Goal: Task Accomplishment & Management: Complete application form

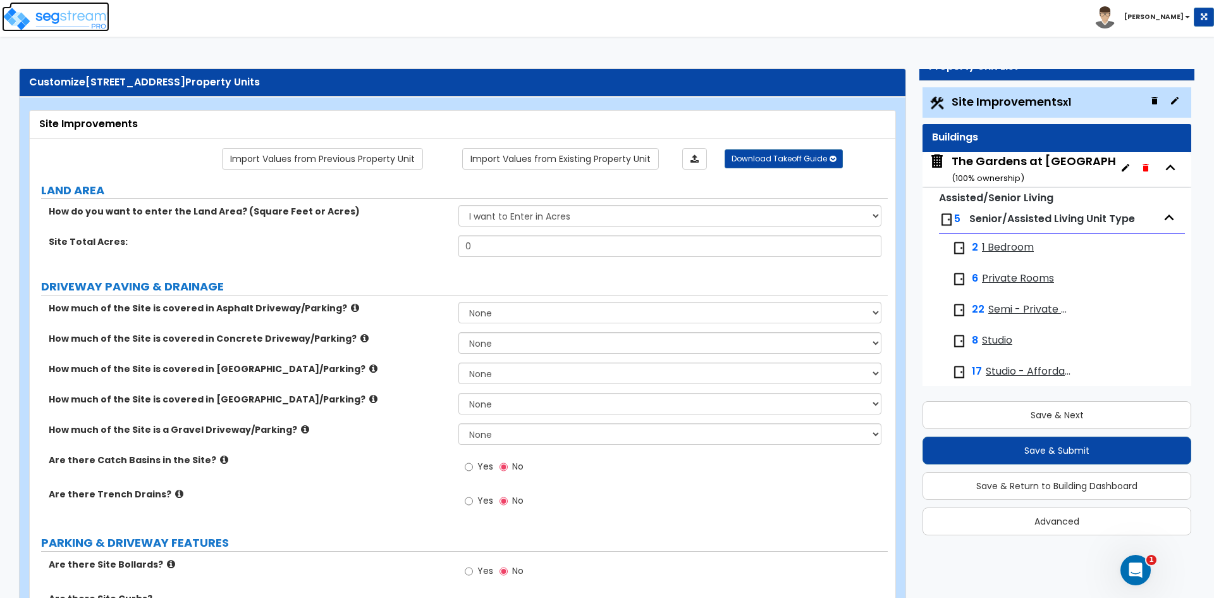
click at [70, 14] on img at bounding box center [55, 18] width 107 height 25
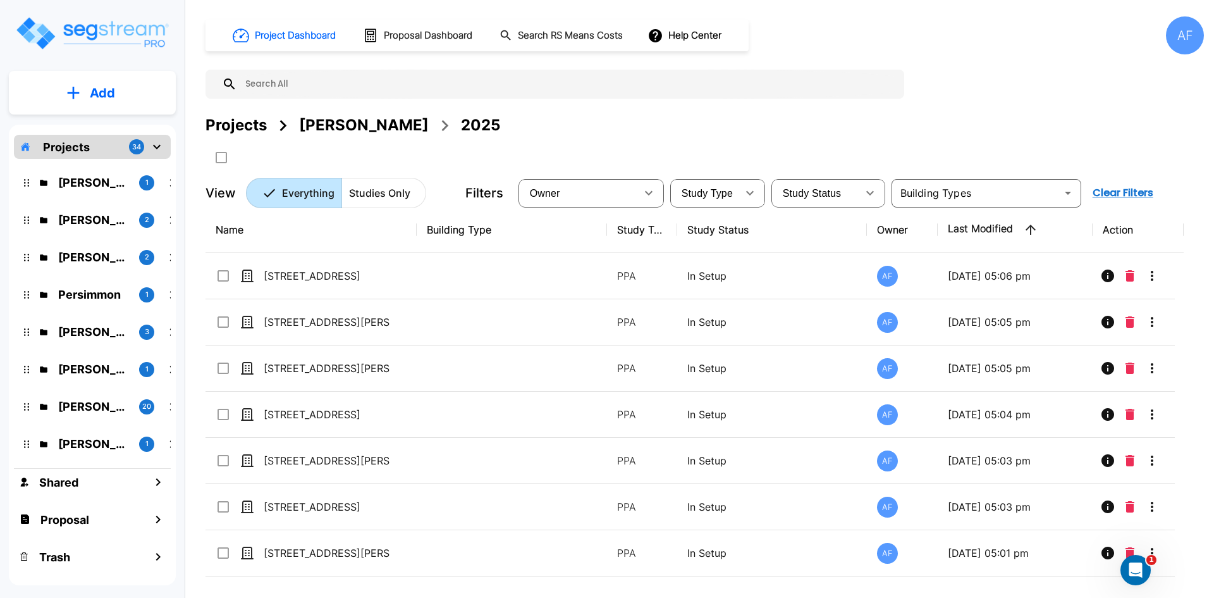
scroll to position [253, 0]
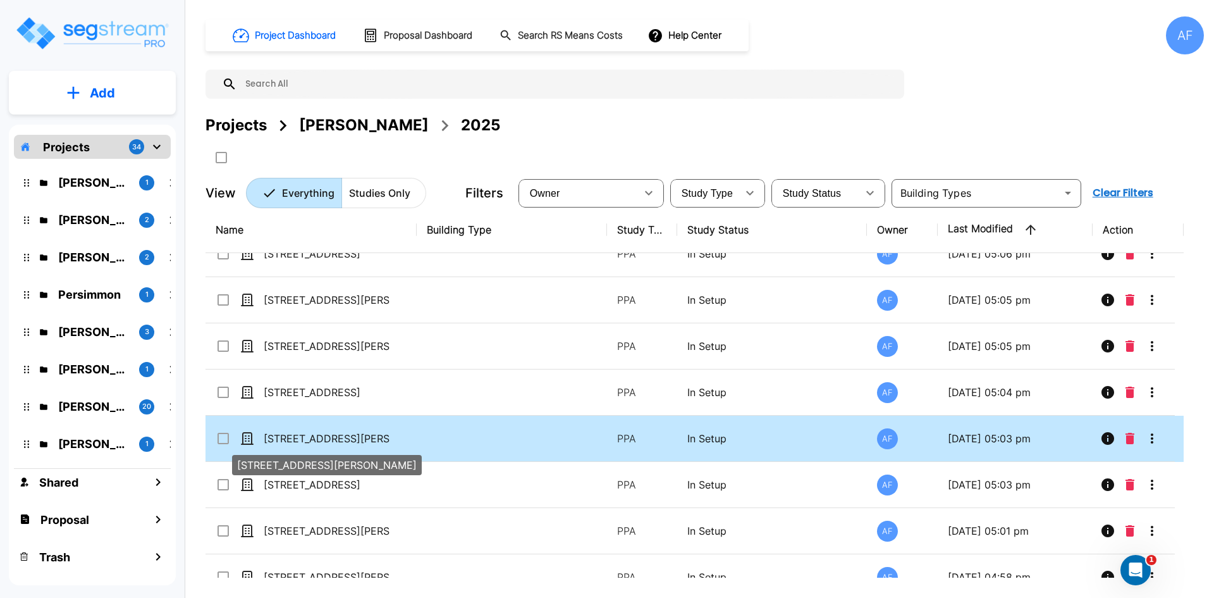
click at [337, 431] on p "4900 Hendrickson Road, Middletown OH 45044" at bounding box center [327, 438] width 126 height 15
click at [333, 437] on p "[STREET_ADDRESS][PERSON_NAME]" at bounding box center [327, 438] width 126 height 15
checkbox input "true"
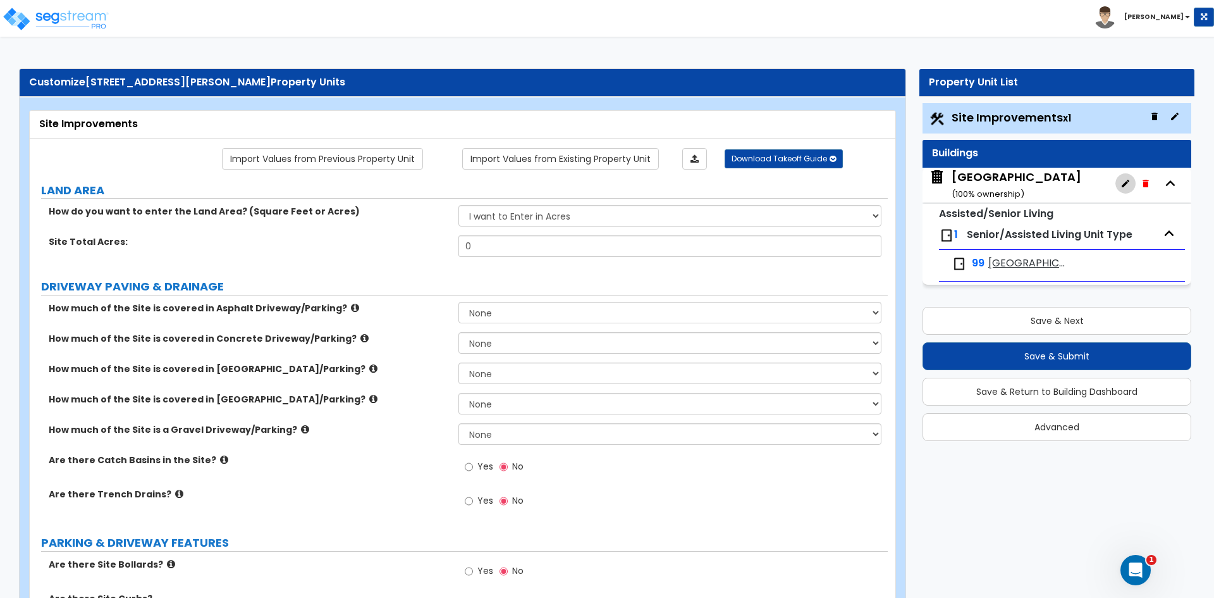
click at [1120, 181] on button "button" at bounding box center [1125, 183] width 20 height 20
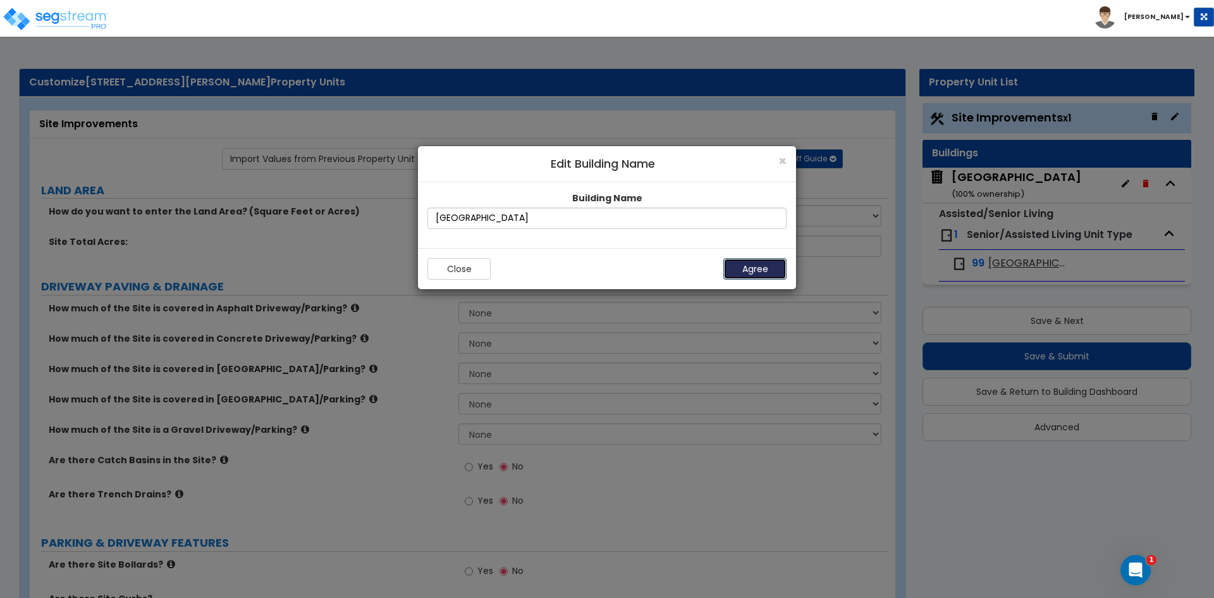
click at [739, 268] on button "Agree" at bounding box center [754, 268] width 63 height 21
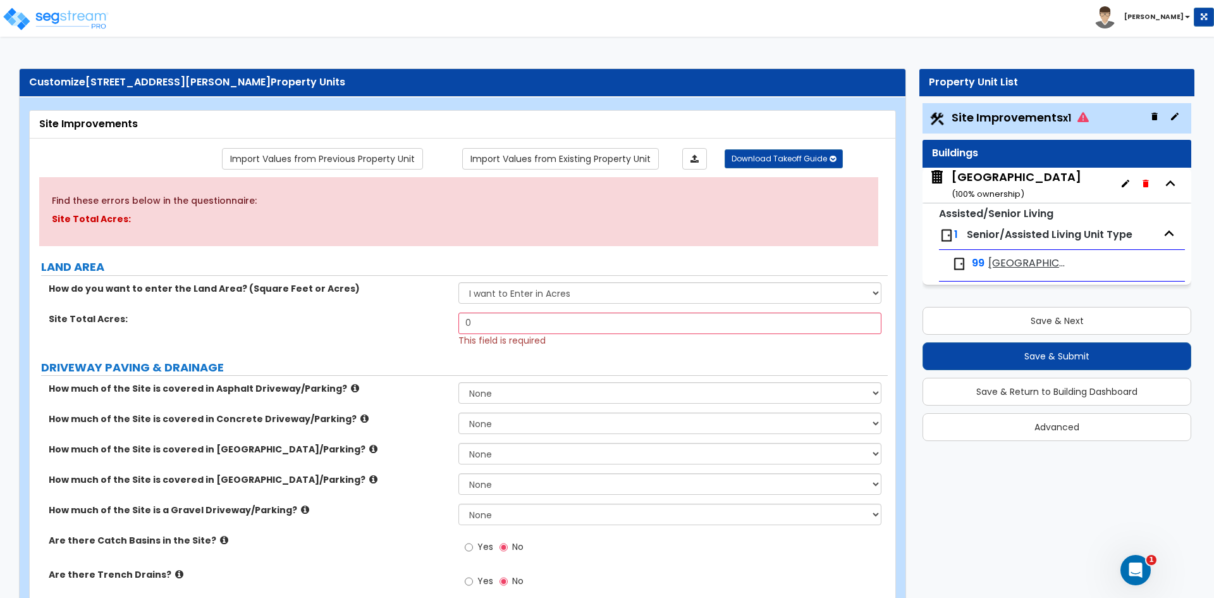
click at [1066, 238] on span "Senior/Assisted Living Unit Type" at bounding box center [1050, 234] width 166 height 15
click at [1126, 239] on span "Senior/Assisted Living Unit Type" at bounding box center [1050, 234] width 166 height 15
click at [1167, 185] on icon "button" at bounding box center [1170, 183] width 9 height 6
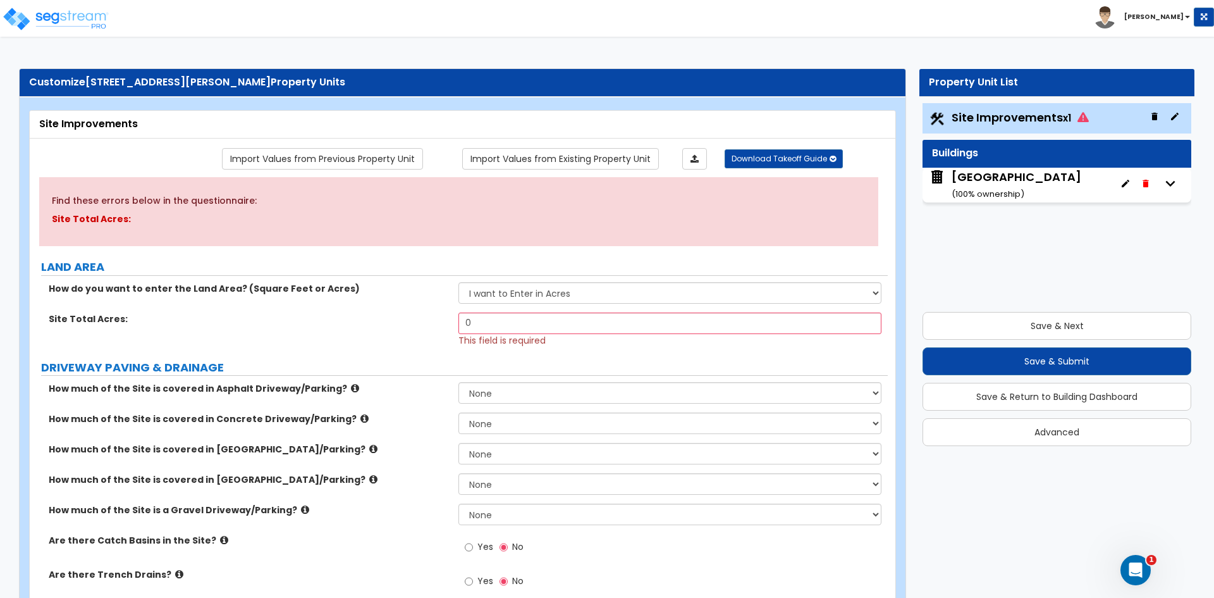
click at [1167, 185] on icon "button" at bounding box center [1170, 183] width 19 height 19
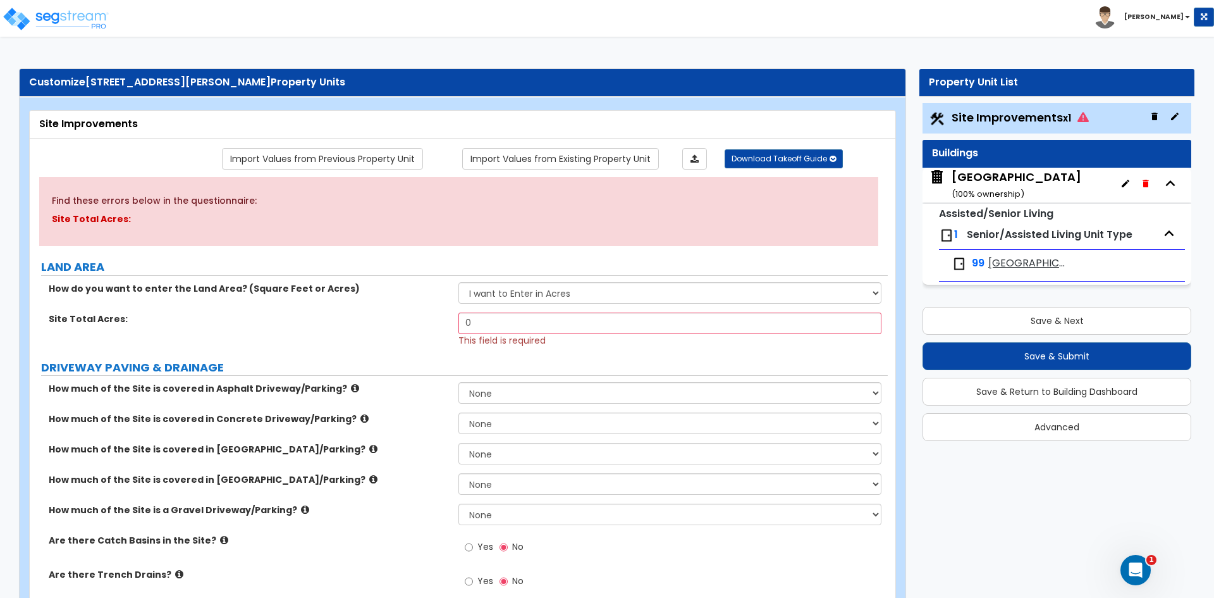
click at [1072, 232] on span "Senior/Assisted Living Unit Type" at bounding box center [1050, 234] width 166 height 15
click at [1061, 234] on span "Senior/Assisted Living Unit Type" at bounding box center [1050, 234] width 166 height 15
click at [1113, 250] on div "99 Arlington Pointe Care Center" at bounding box center [1061, 264] width 233 height 28
click at [980, 175] on div "Arlington Pointe Care Center ( 100 % ownership)" at bounding box center [1017, 185] width 130 height 32
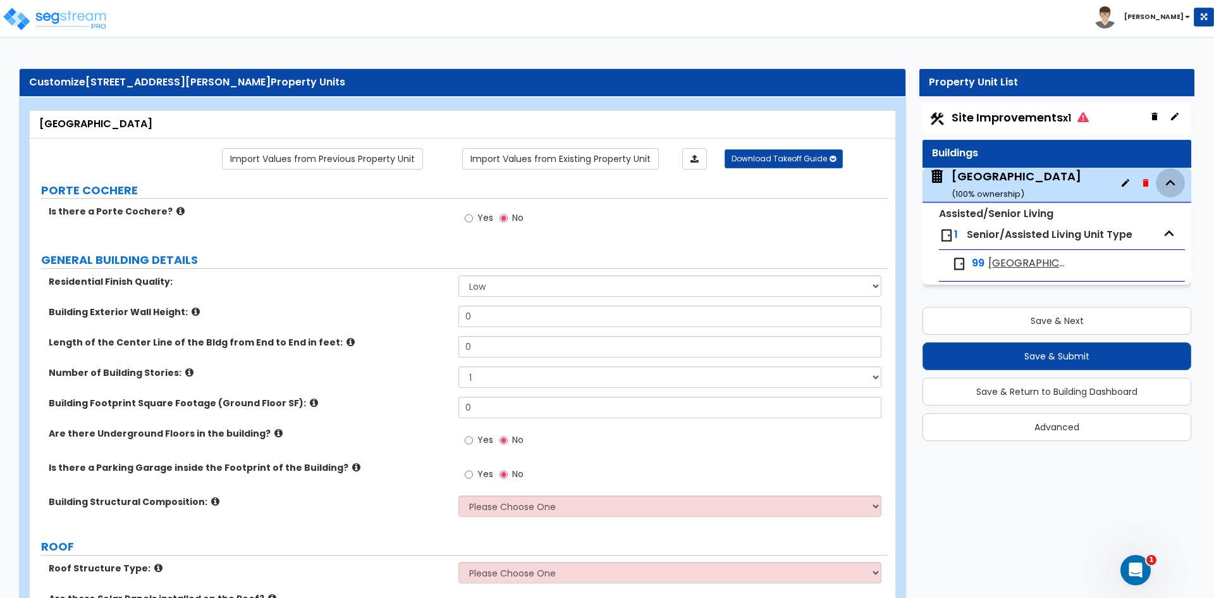
click at [1173, 182] on icon "button" at bounding box center [1170, 182] width 19 height 19
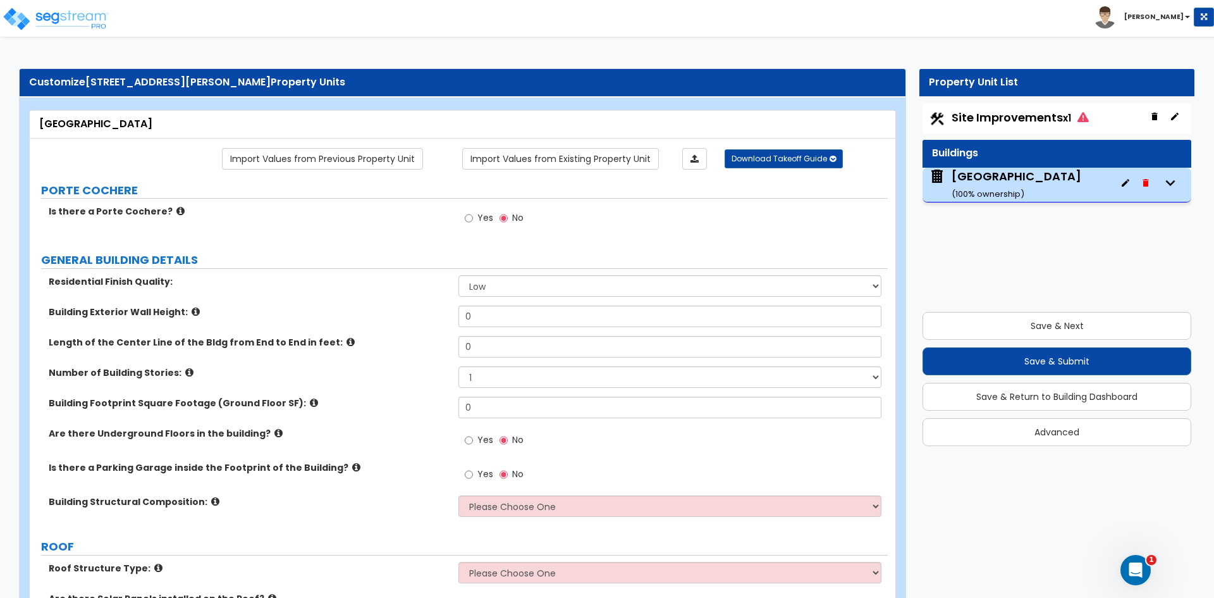
click at [1173, 182] on icon "button" at bounding box center [1170, 183] width 9 height 6
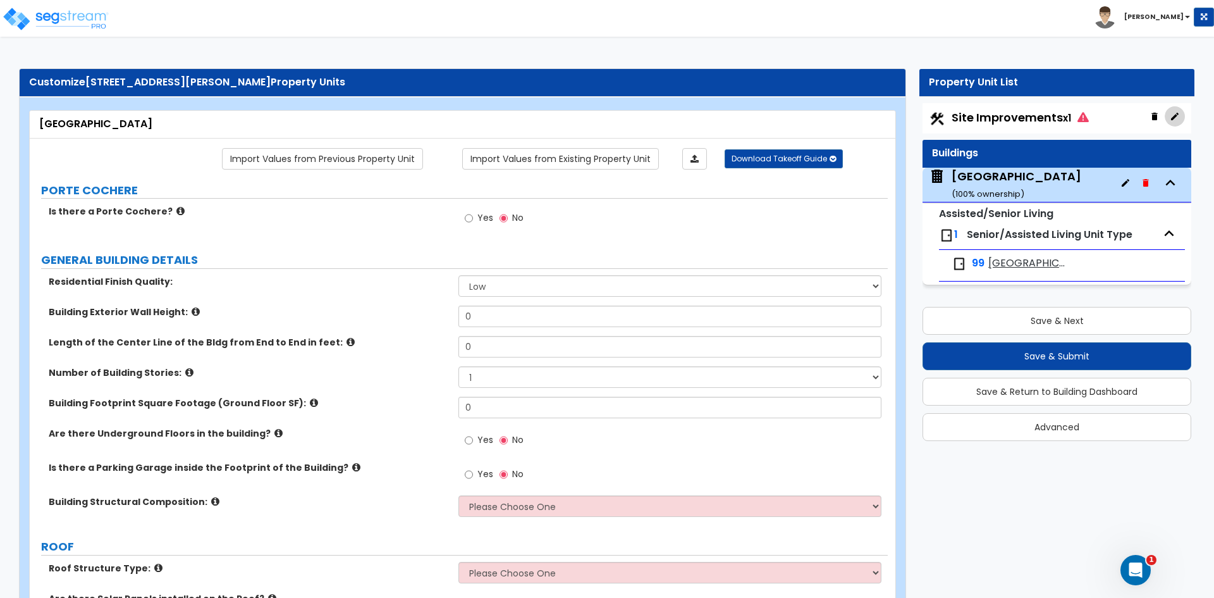
click at [1179, 113] on icon "button" at bounding box center [1175, 116] width 10 height 10
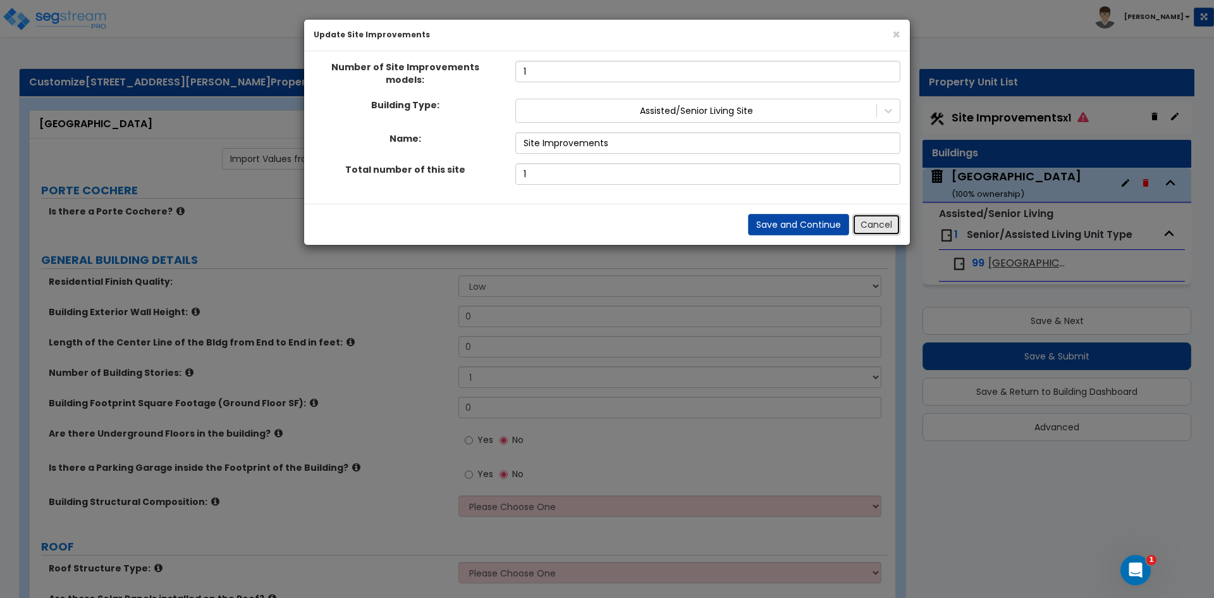
click at [872, 217] on button "Cancel" at bounding box center [876, 224] width 48 height 21
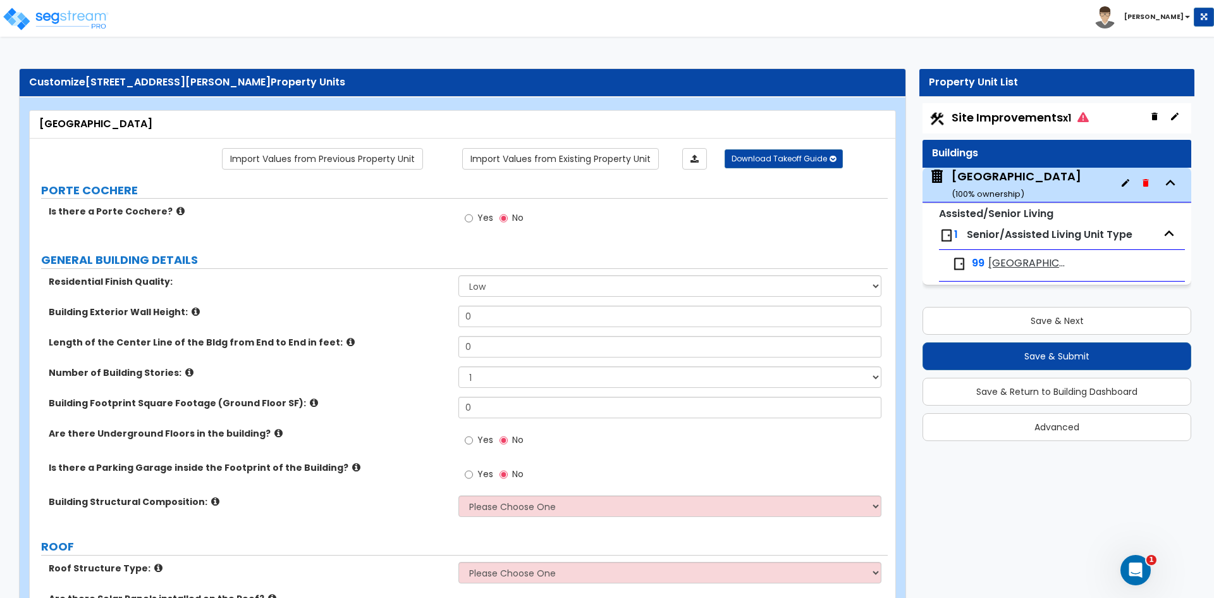
click at [931, 173] on img at bounding box center [937, 176] width 16 height 16
click at [936, 176] on img at bounding box center [937, 176] width 16 height 16
click at [1122, 183] on icon "button" at bounding box center [1125, 183] width 10 height 10
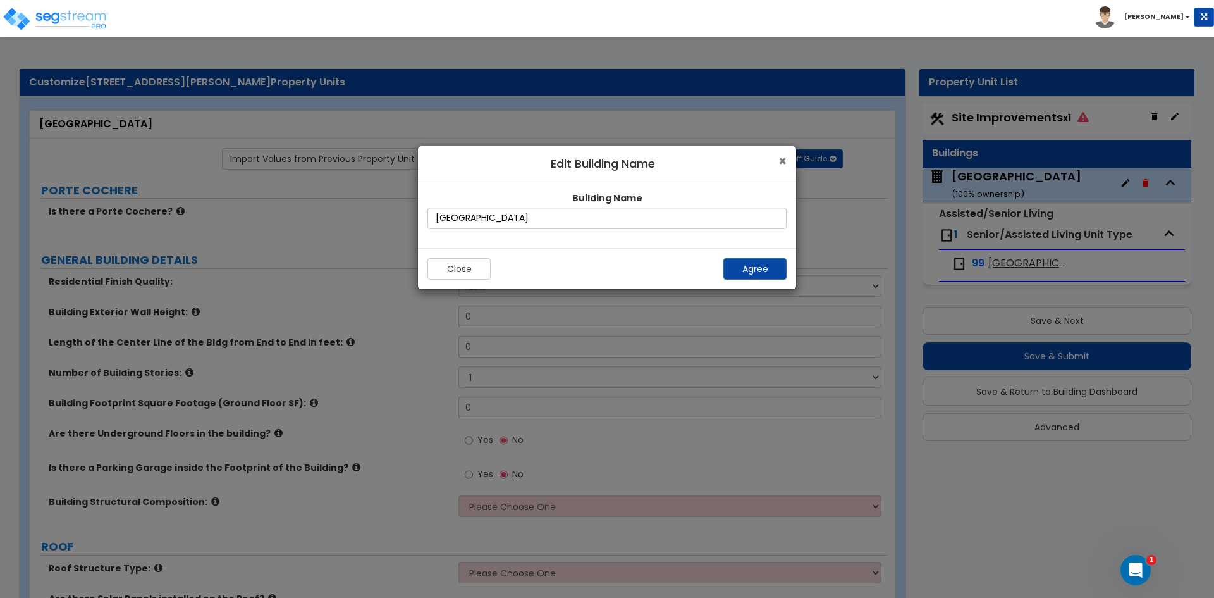
click at [783, 161] on span "×" at bounding box center [782, 161] width 8 height 18
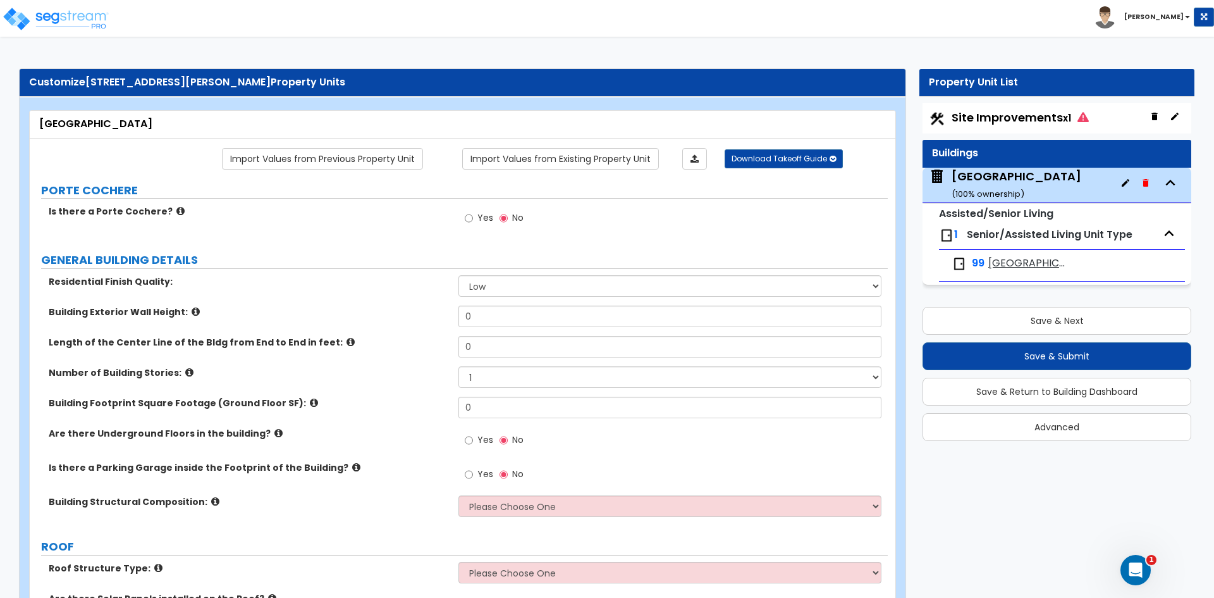
click at [1145, 180] on icon "button" at bounding box center [1146, 183] width 6 height 8
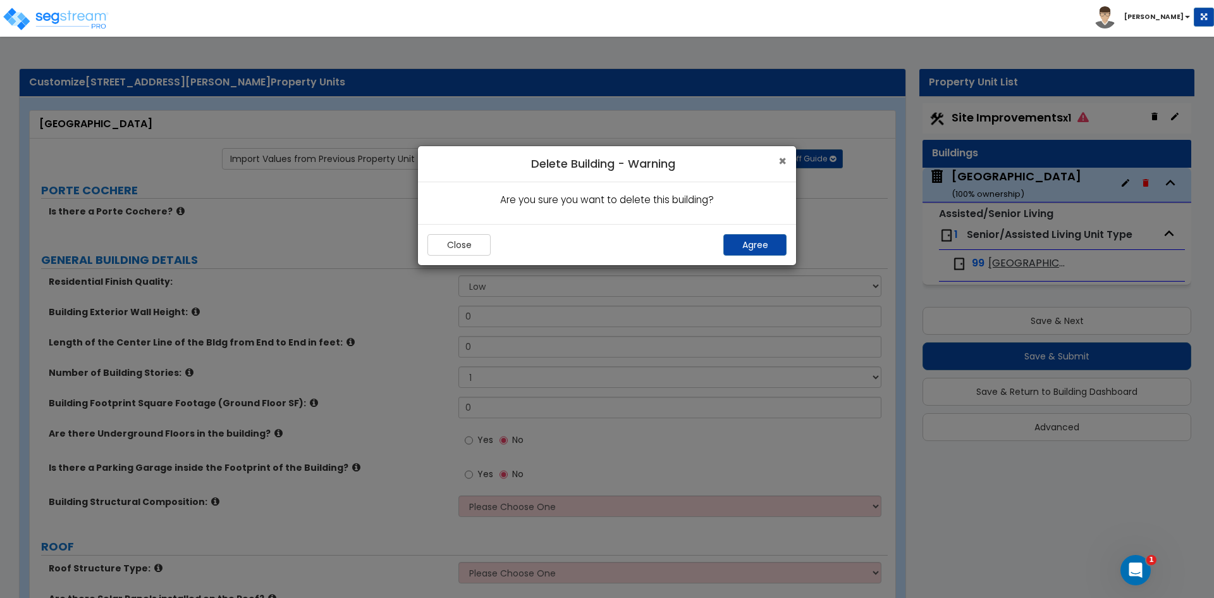
click at [784, 160] on span "×" at bounding box center [782, 161] width 8 height 18
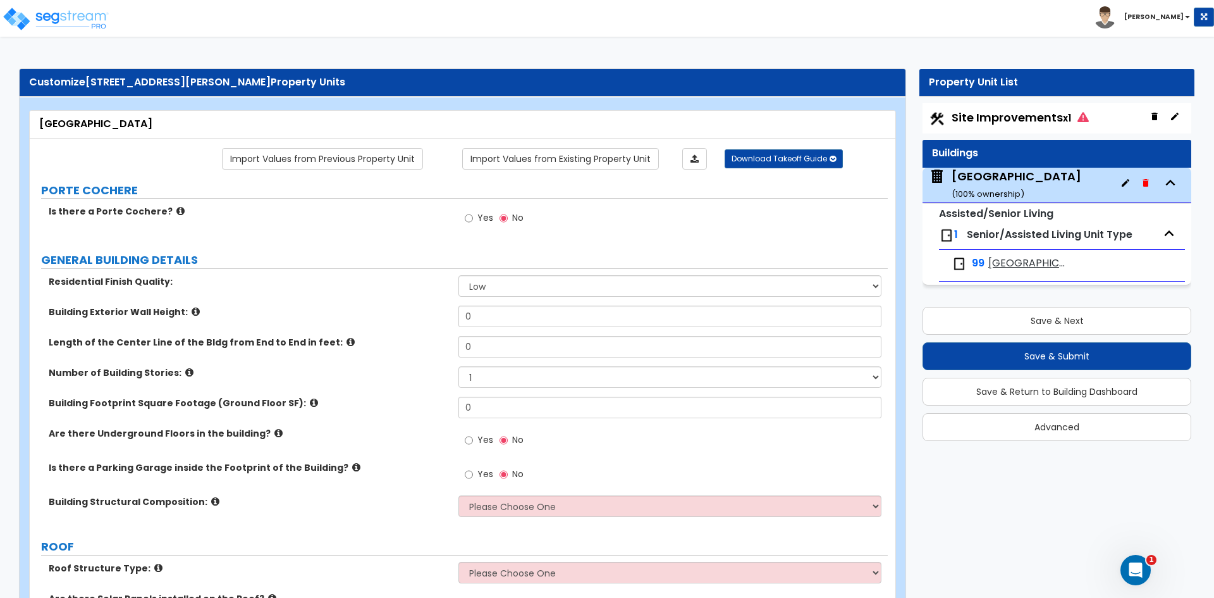
click at [995, 185] on div "Arlington Pointe Care Center ( 100 % ownership)" at bounding box center [1017, 184] width 130 height 32
click at [1017, 258] on span "Arlington Pointe Care Center" at bounding box center [1030, 263] width 85 height 15
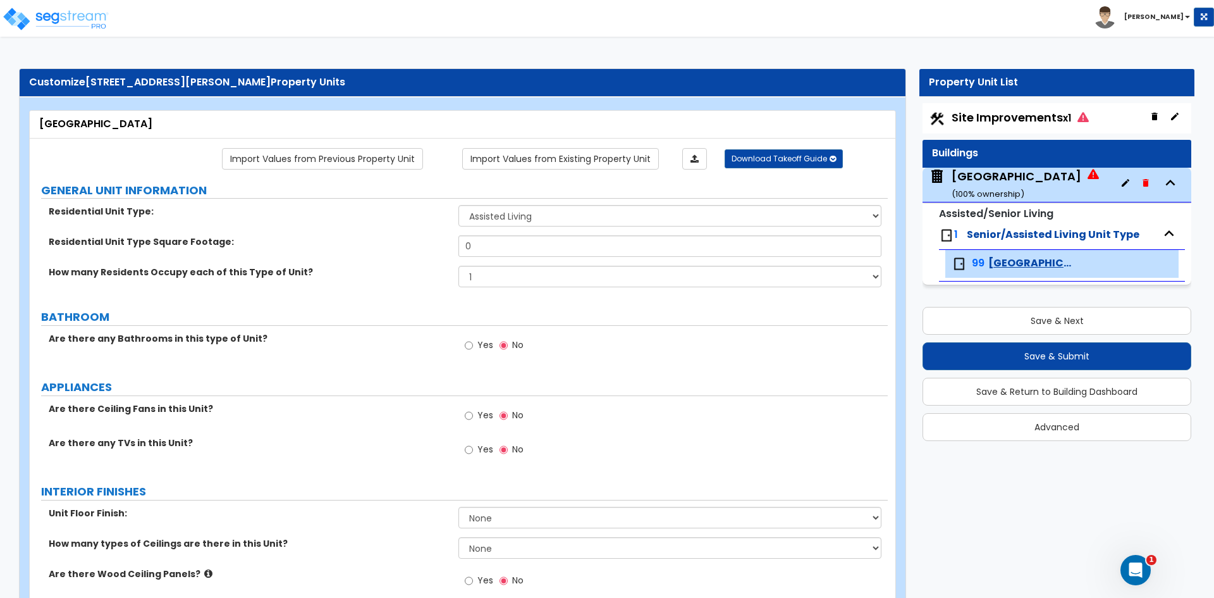
click at [946, 239] on img at bounding box center [946, 235] width 15 height 15
click at [941, 175] on img at bounding box center [937, 176] width 16 height 16
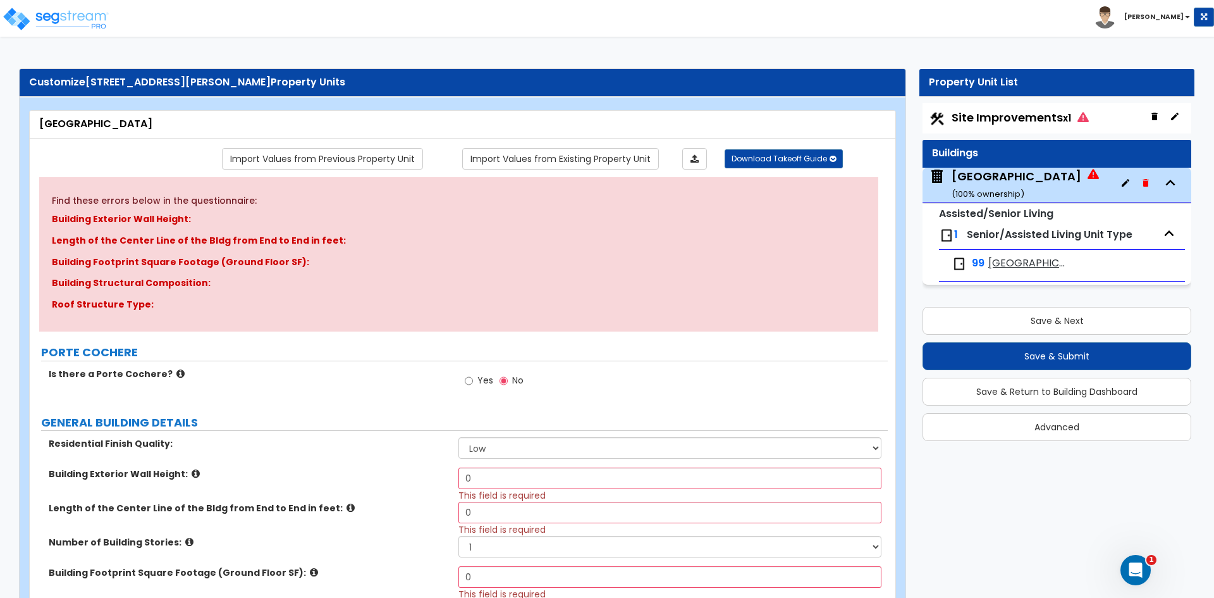
click at [1175, 188] on icon "button" at bounding box center [1170, 182] width 19 height 19
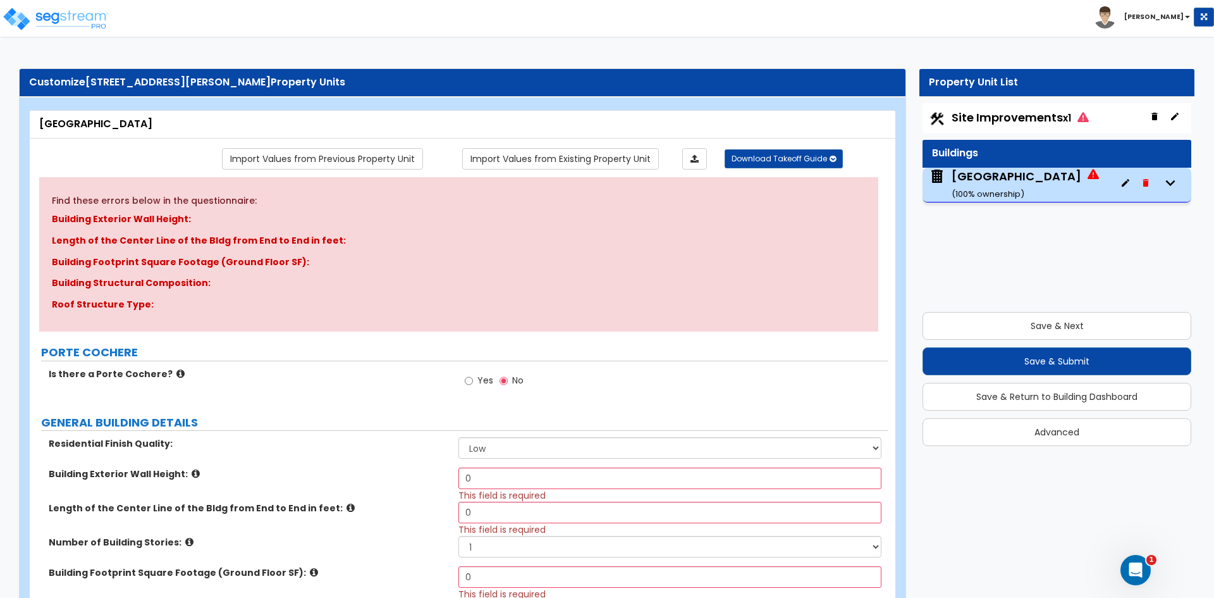
click at [1175, 188] on icon "button" at bounding box center [1170, 182] width 19 height 19
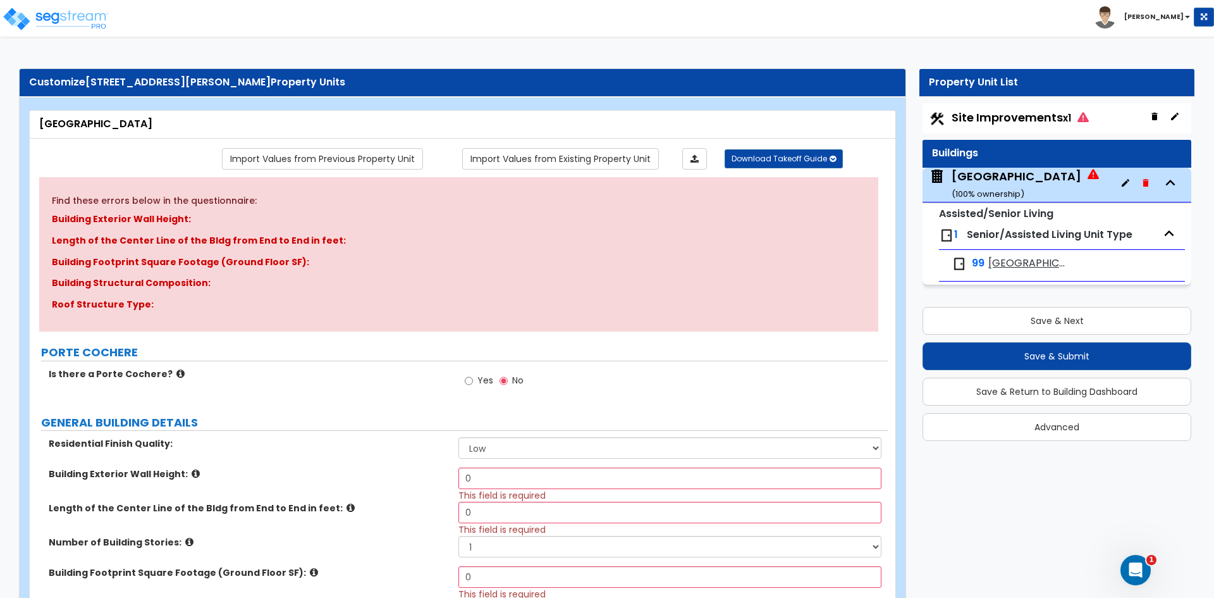
click at [1129, 181] on icon "button" at bounding box center [1125, 183] width 10 height 10
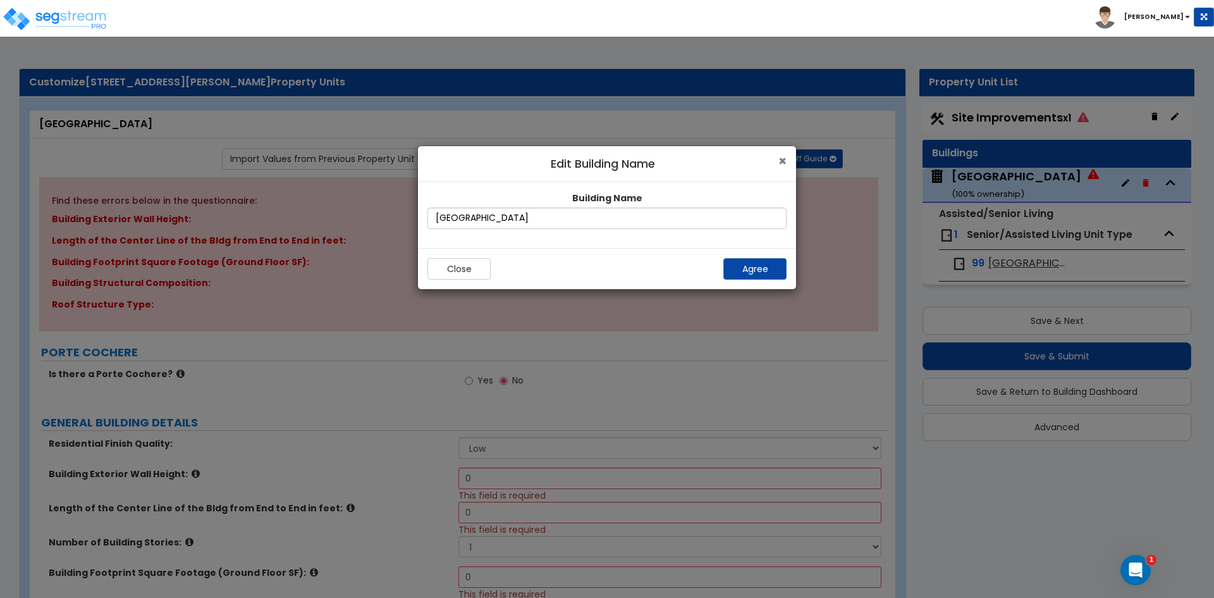
click at [783, 157] on span "×" at bounding box center [782, 161] width 8 height 18
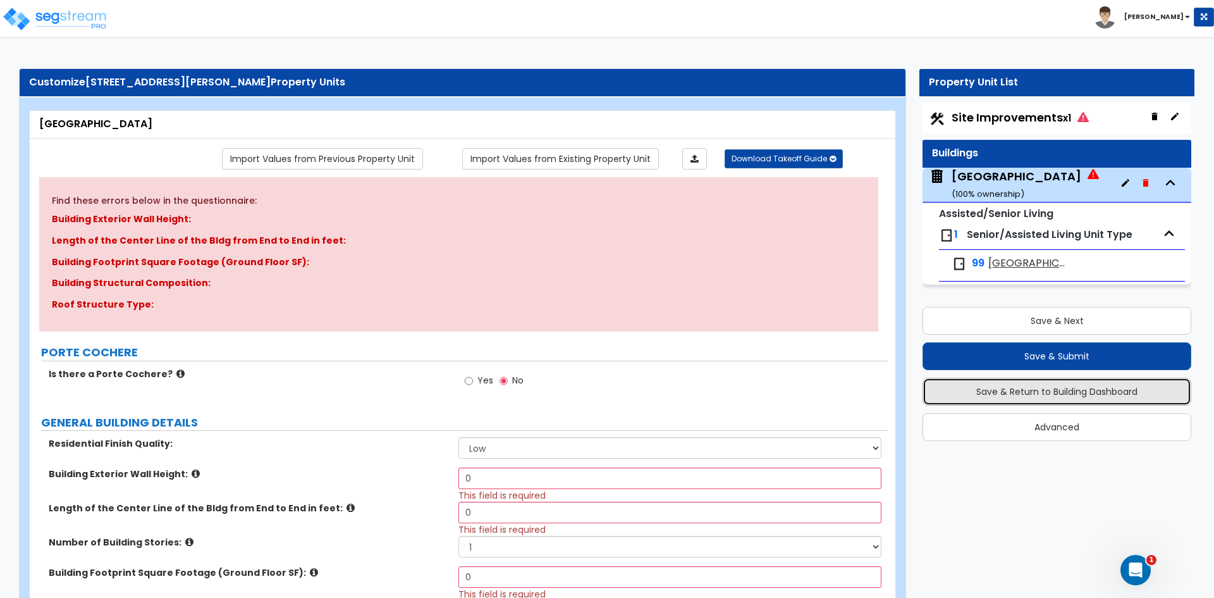
click at [981, 386] on button "Save & Return to Building Dashboard" at bounding box center [1057, 391] width 269 height 28
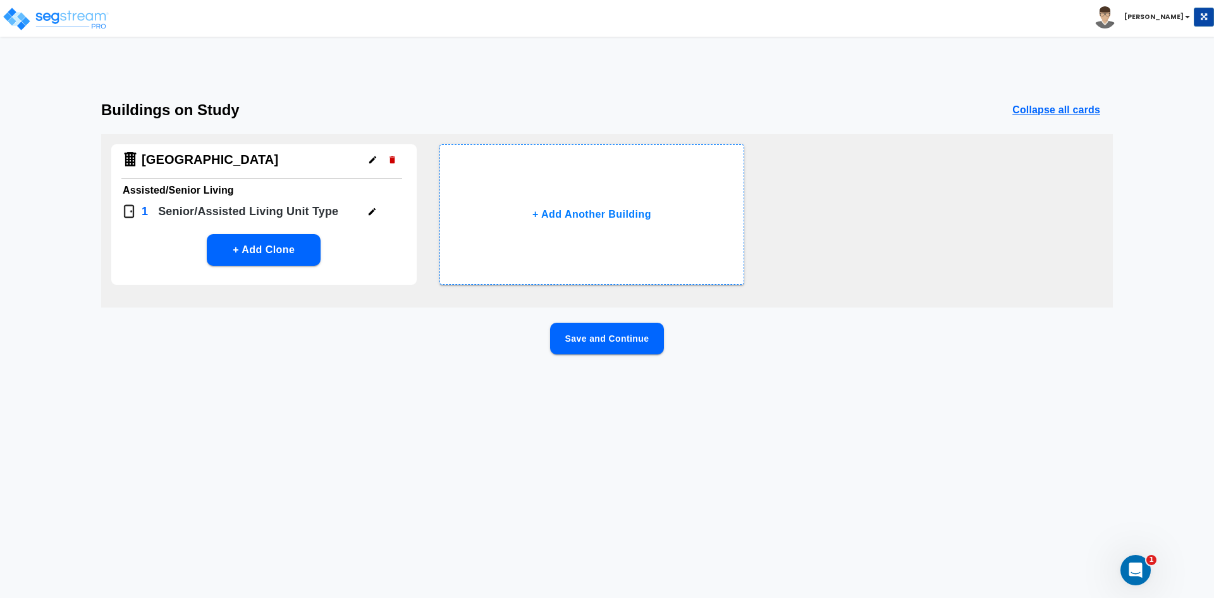
click at [643, 340] on button "Save and Continue" at bounding box center [607, 338] width 114 height 32
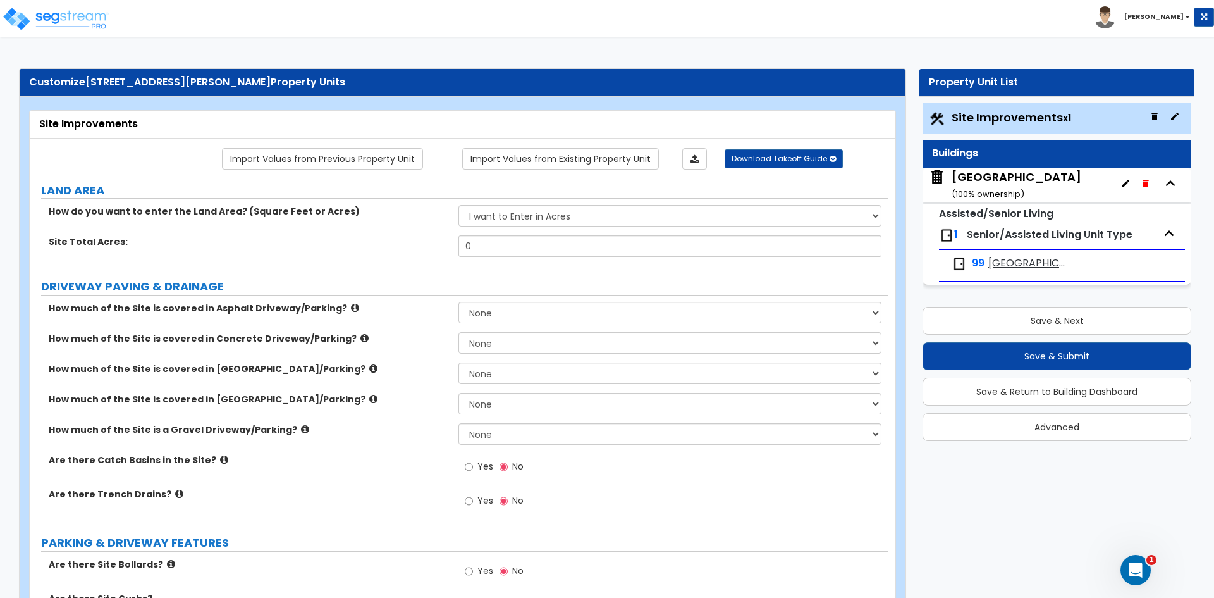
click at [70, 19] on img at bounding box center [55, 18] width 107 height 25
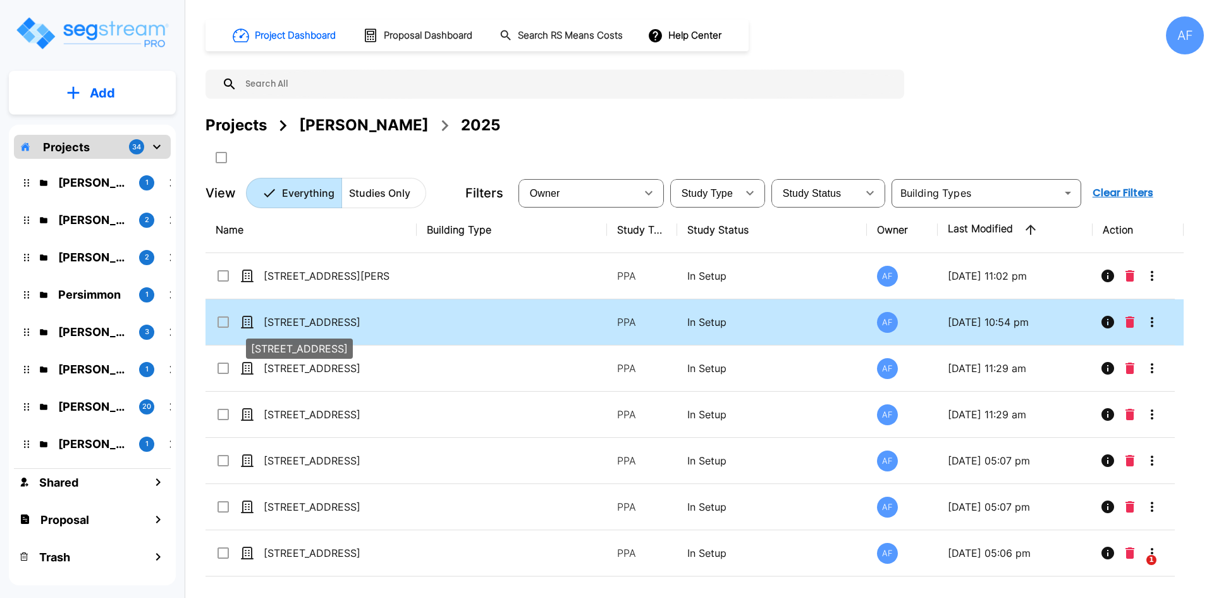
click at [322, 319] on p "[STREET_ADDRESS]" at bounding box center [327, 321] width 126 height 15
checkbox input "true"
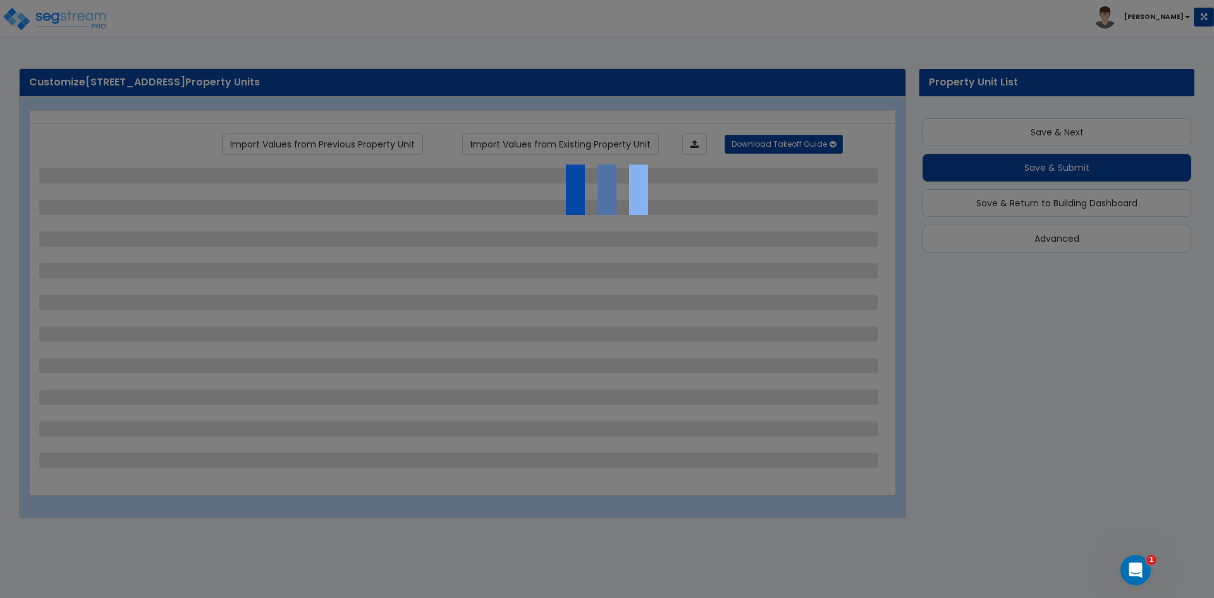
scroll to position [16, 0]
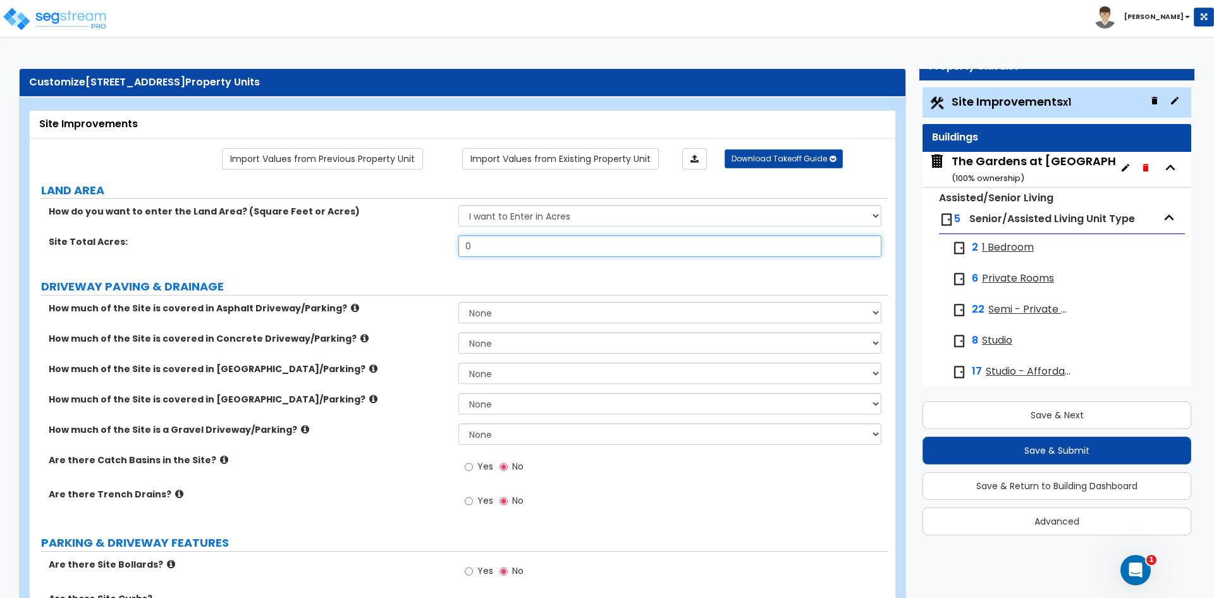
click at [506, 249] on input "0" at bounding box center [669, 245] width 422 height 21
type input "6.7"
click at [549, 218] on select "I want to Enter in [GEOGRAPHIC_DATA] I want to Enter in Square Feet" at bounding box center [669, 215] width 422 height 21
select select "2"
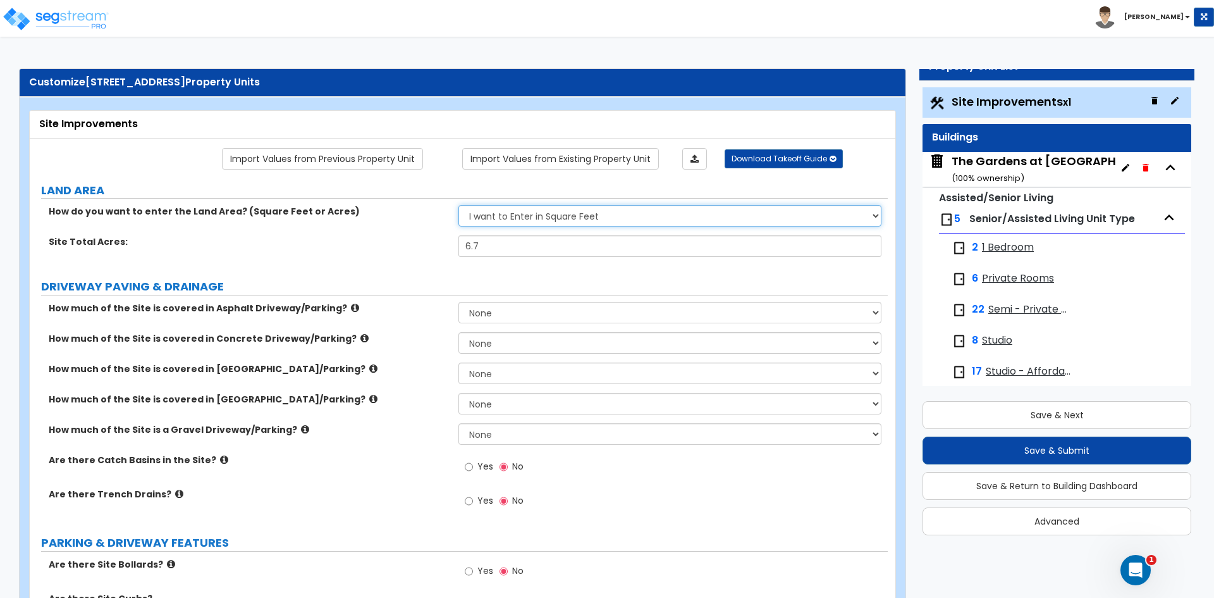
click at [458, 205] on select "I want to Enter in [GEOGRAPHIC_DATA] I want to Enter in Square Feet" at bounding box center [669, 215] width 422 height 21
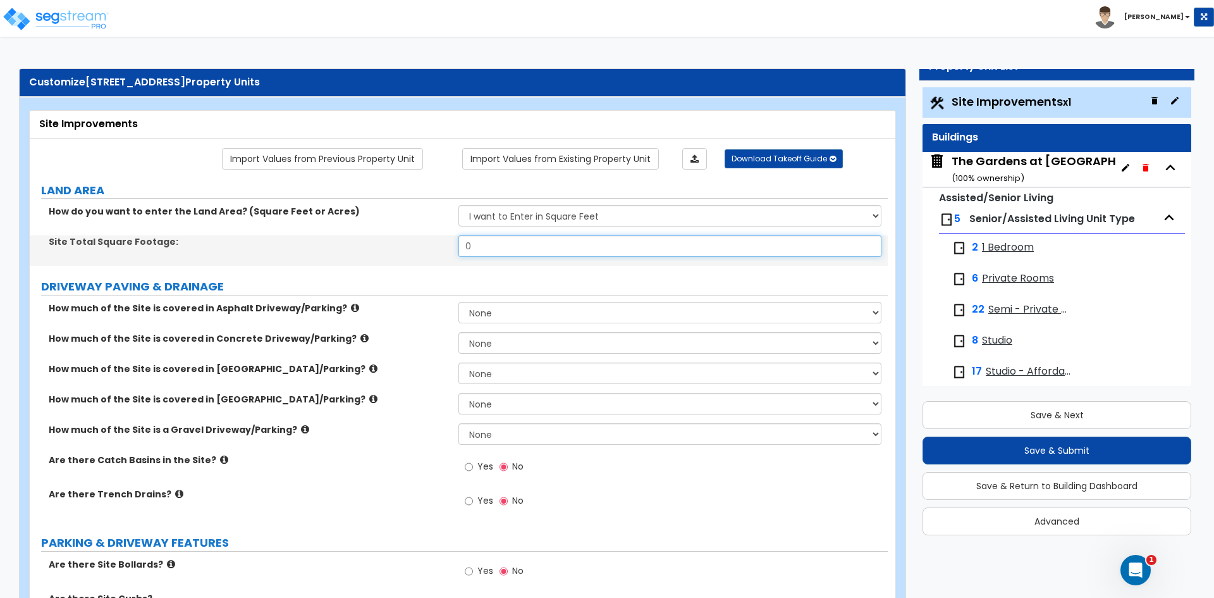
click at [503, 245] on input "0" at bounding box center [669, 245] width 422 height 21
type input "291,329"
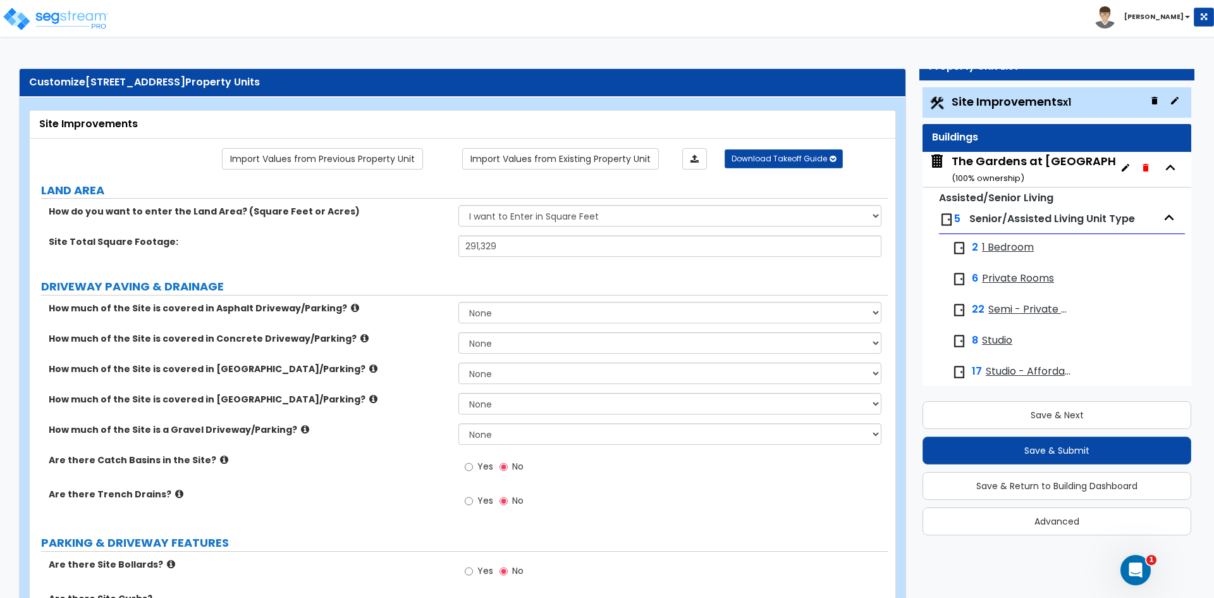
click at [438, 280] on label "DRIVEWAY PAVING & DRAINAGE" at bounding box center [464, 286] width 847 height 16
click at [551, 216] on select "I want to Enter in Acres I want to Enter in Square Feet" at bounding box center [669, 215] width 422 height 21
select select "1"
click at [458, 205] on select "I want to Enter in Acres I want to Enter in Square Feet" at bounding box center [669, 215] width 422 height 21
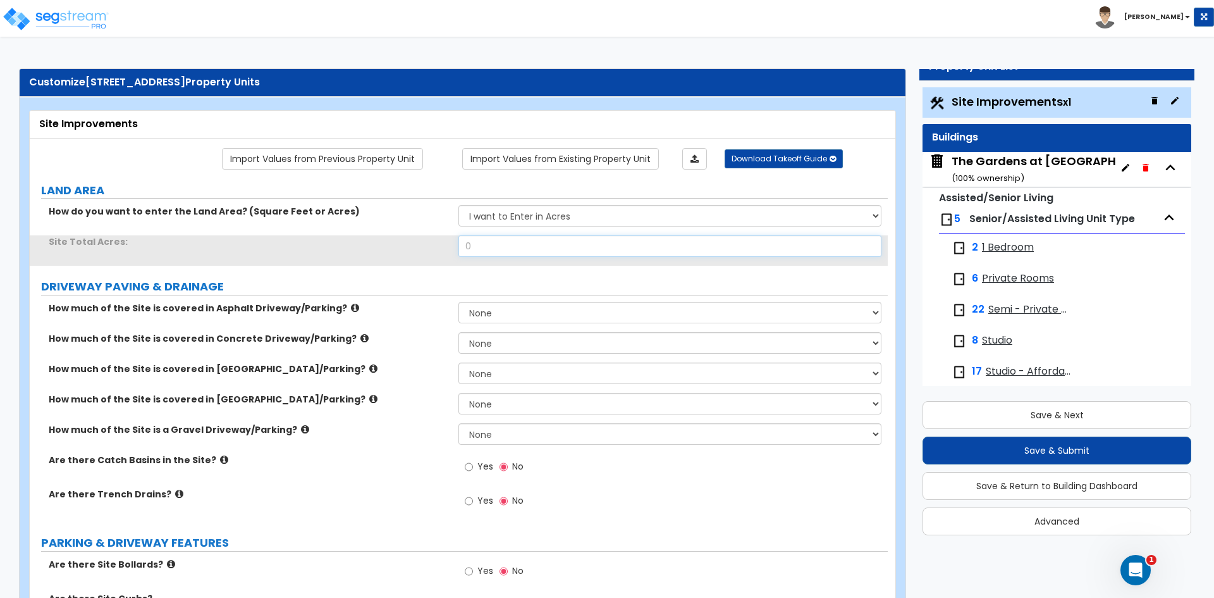
click at [496, 245] on input "0" at bounding box center [669, 245] width 422 height 21
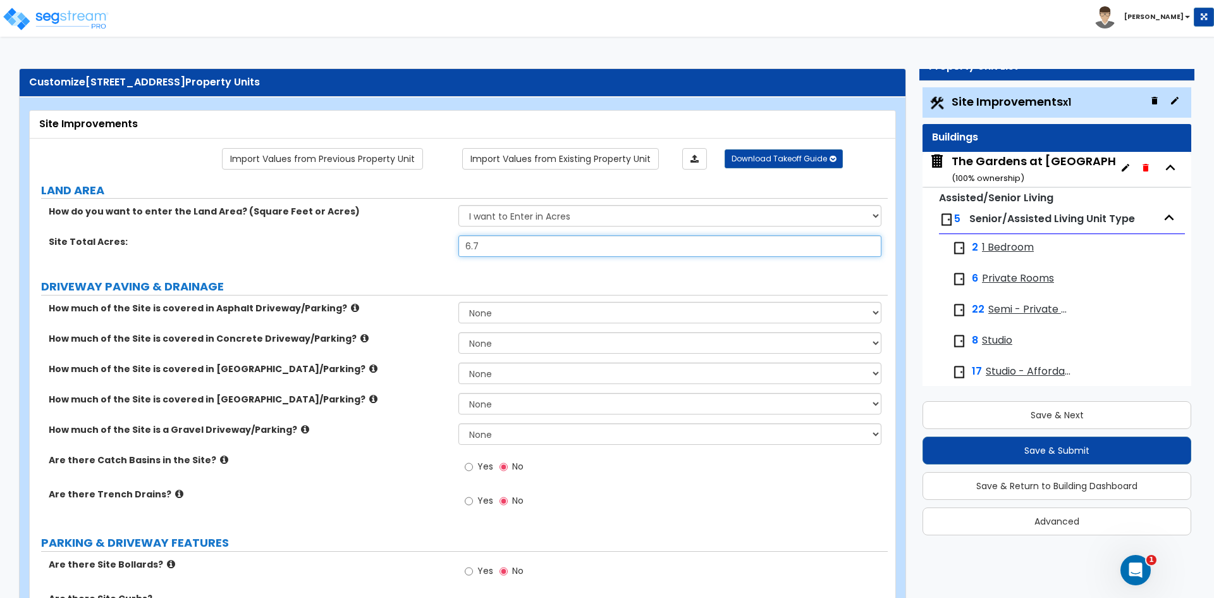
type input "6.7"
click at [432, 279] on label "DRIVEWAY PAVING & DRAINAGE" at bounding box center [464, 286] width 847 height 16
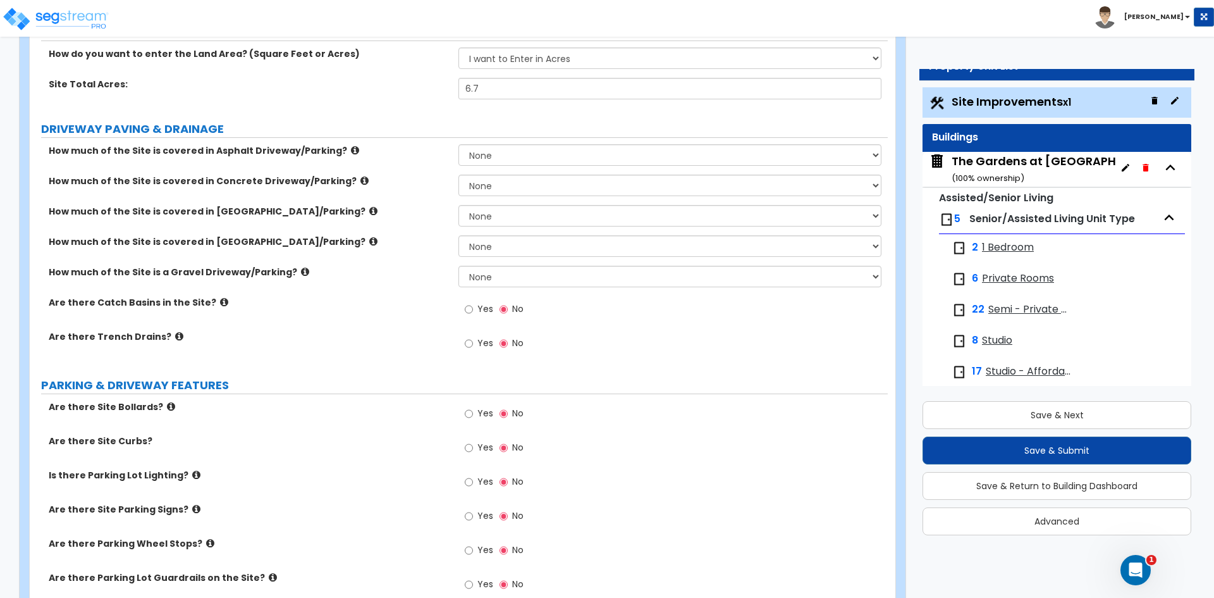
scroll to position [190, 0]
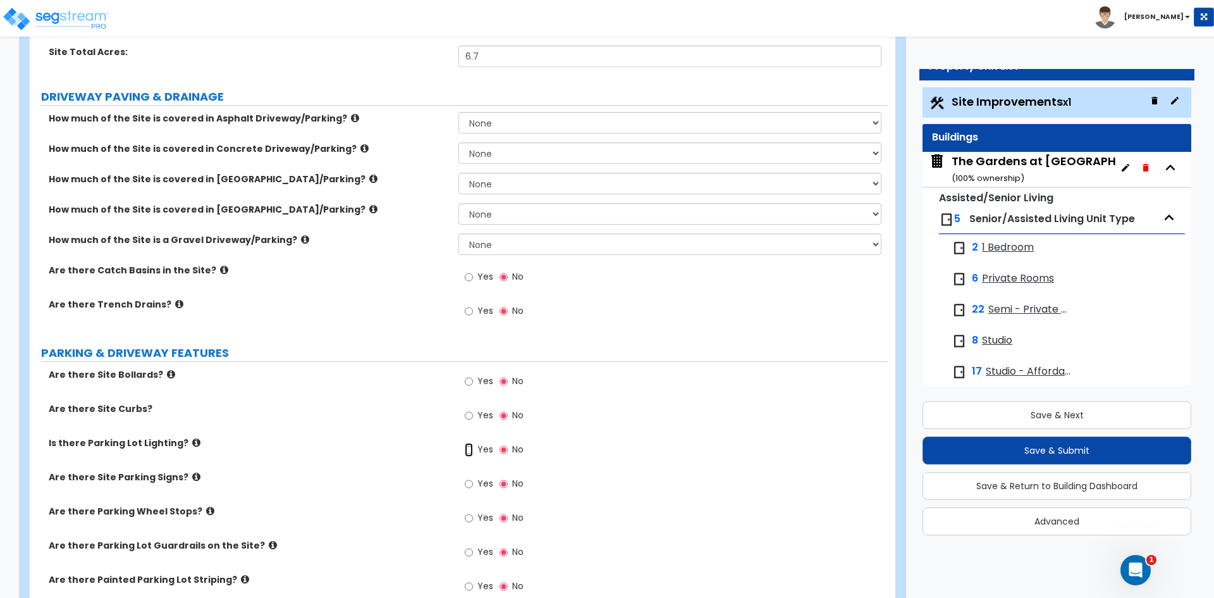
click at [470, 451] on input "Yes" at bounding box center [469, 450] width 8 height 14
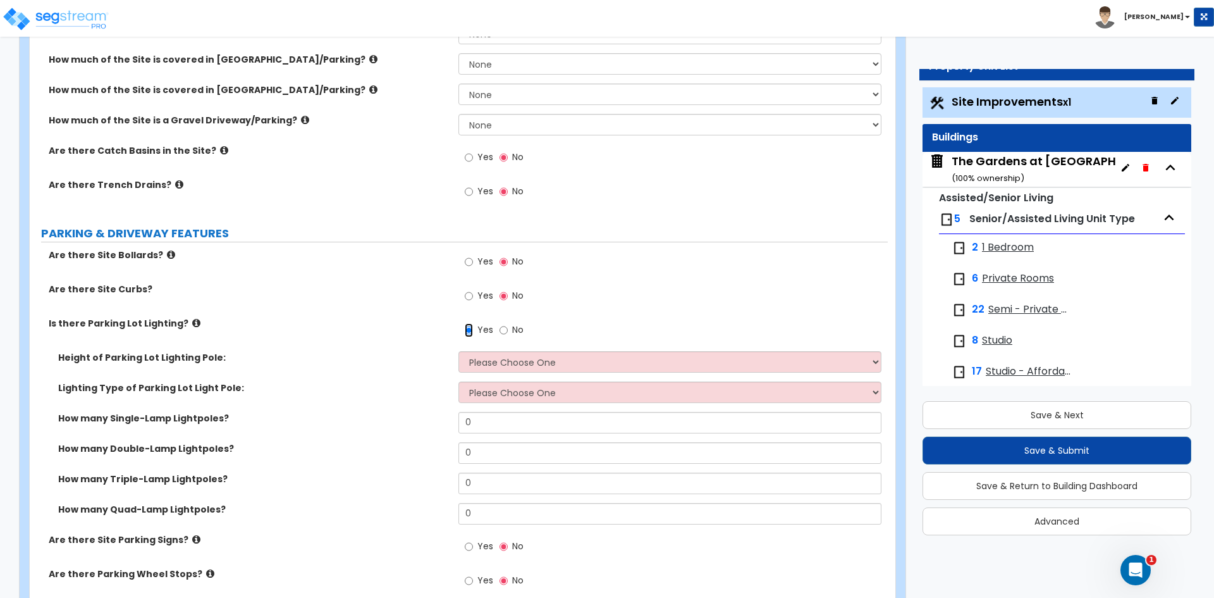
scroll to position [316, 0]
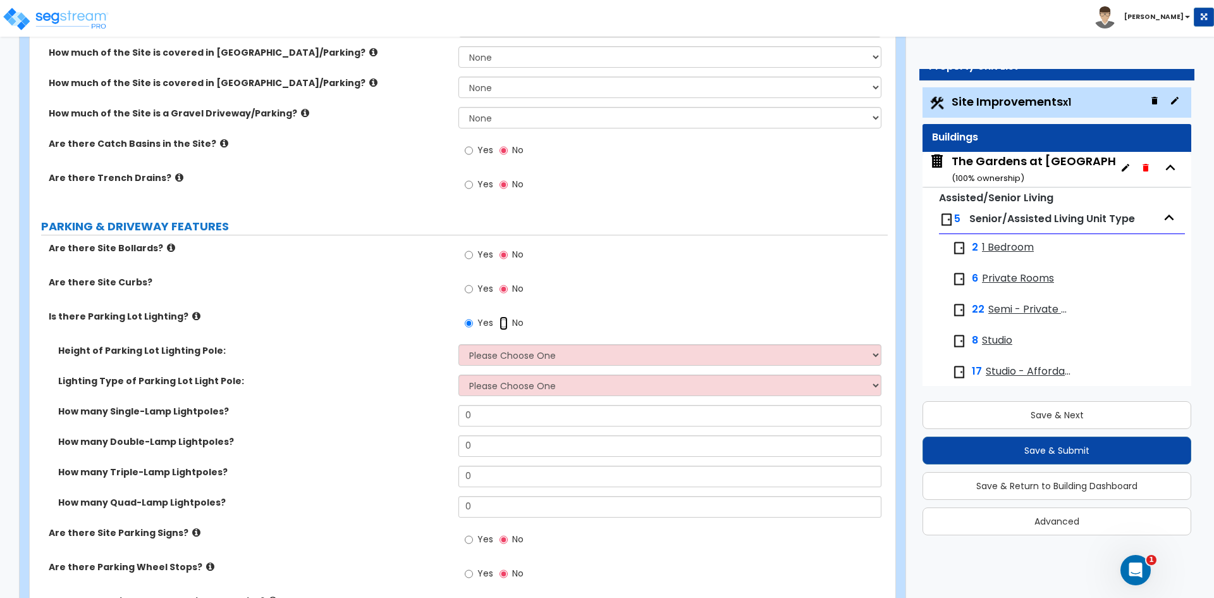
click at [504, 321] on input "No" at bounding box center [504, 323] width 8 height 14
radio input "false"
radio input "true"
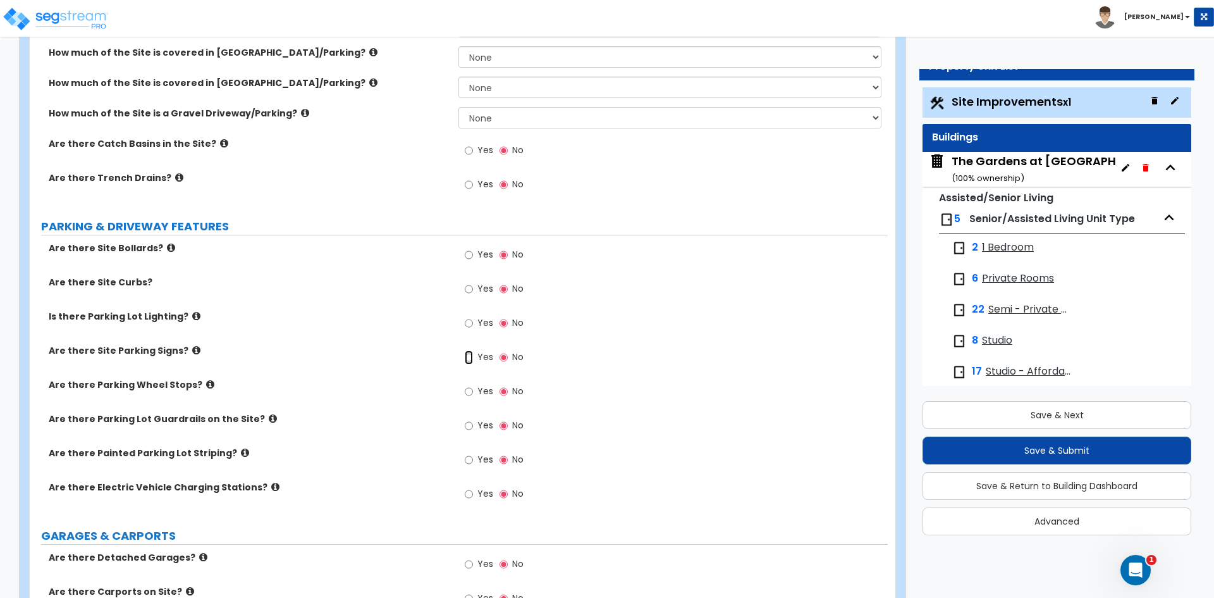
click at [465, 355] on input "Yes" at bounding box center [469, 357] width 8 height 14
radio input "true"
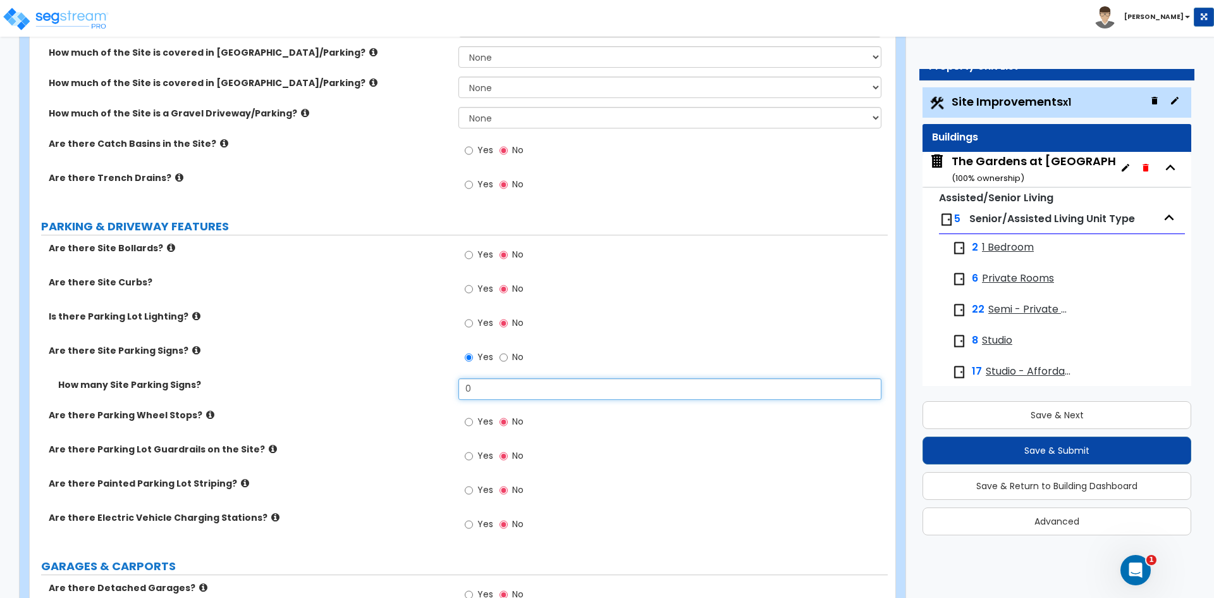
drag, startPoint x: 479, startPoint y: 387, endPoint x: 1, endPoint y: 349, distance: 479.5
click at [436, 389] on div "How many Site Parking Signs? 0" at bounding box center [459, 393] width 858 height 30
type input "4"
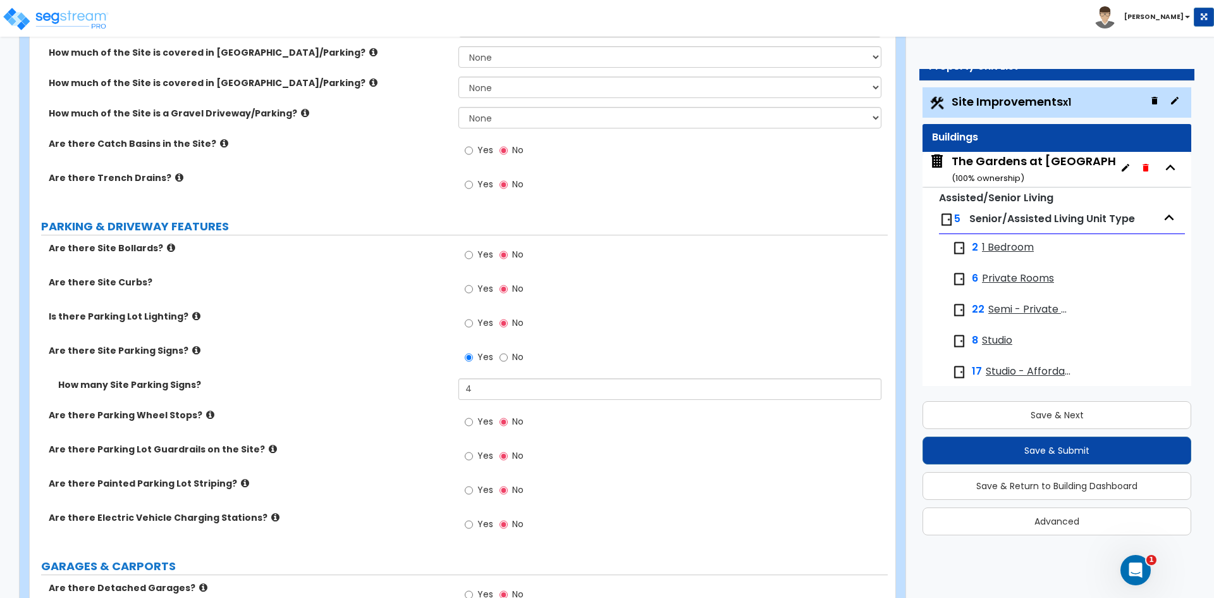
click at [359, 386] on label "How many Site Parking Signs?" at bounding box center [253, 384] width 391 height 13
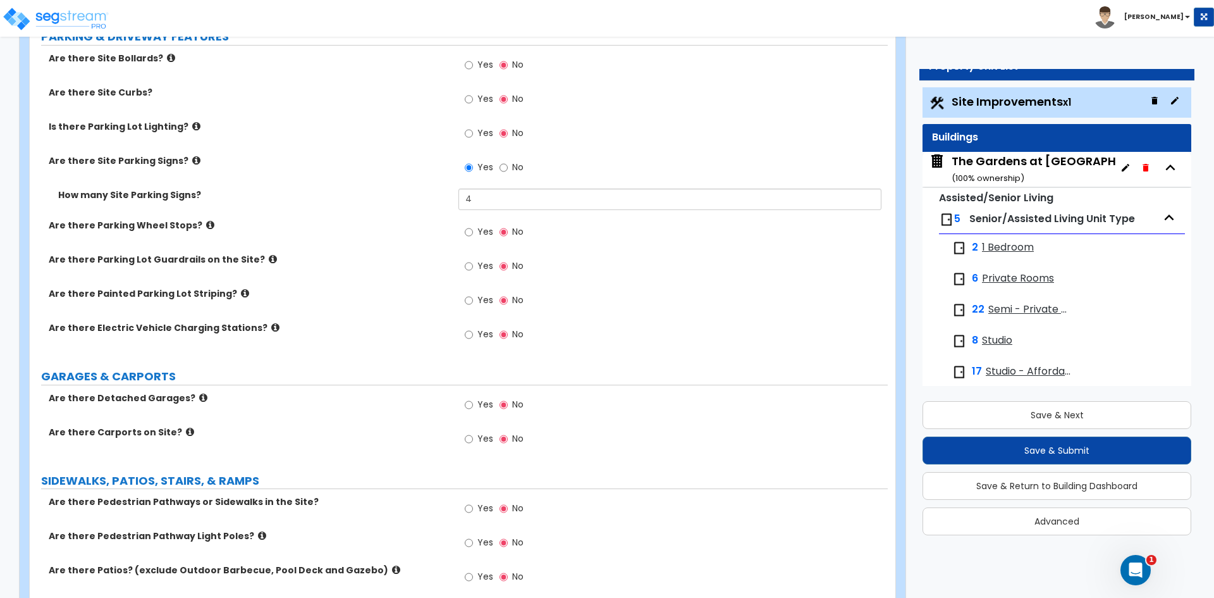
scroll to position [632, 0]
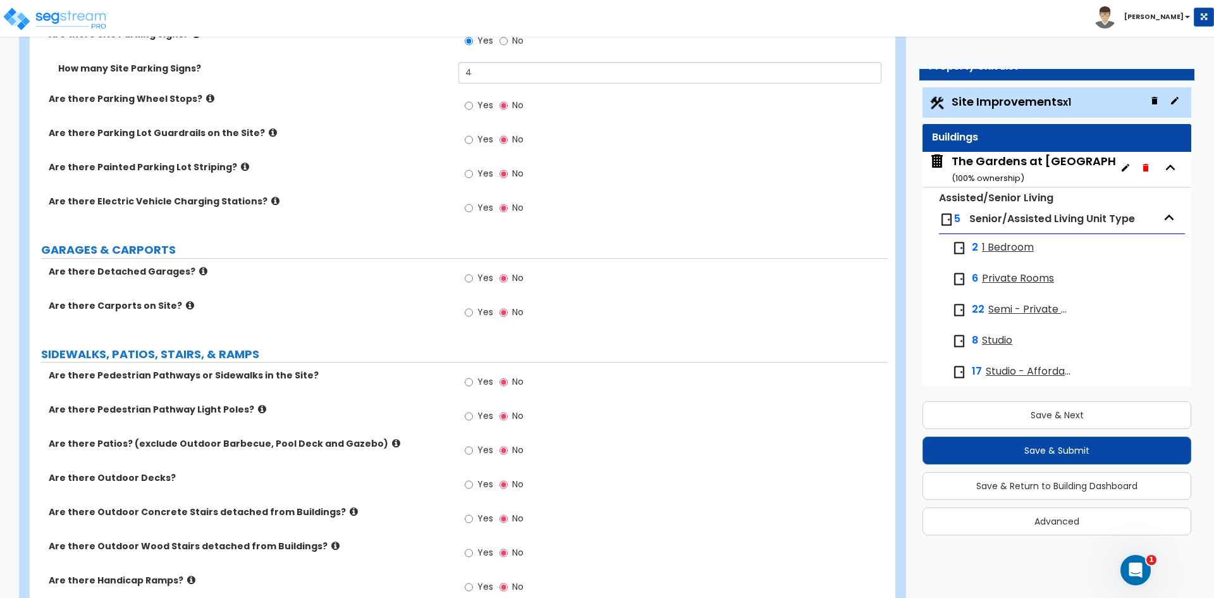
click at [461, 417] on div "Yes No" at bounding box center [493, 417] width 71 height 29
click at [466, 417] on input "Yes" at bounding box center [469, 416] width 8 height 14
radio input "true"
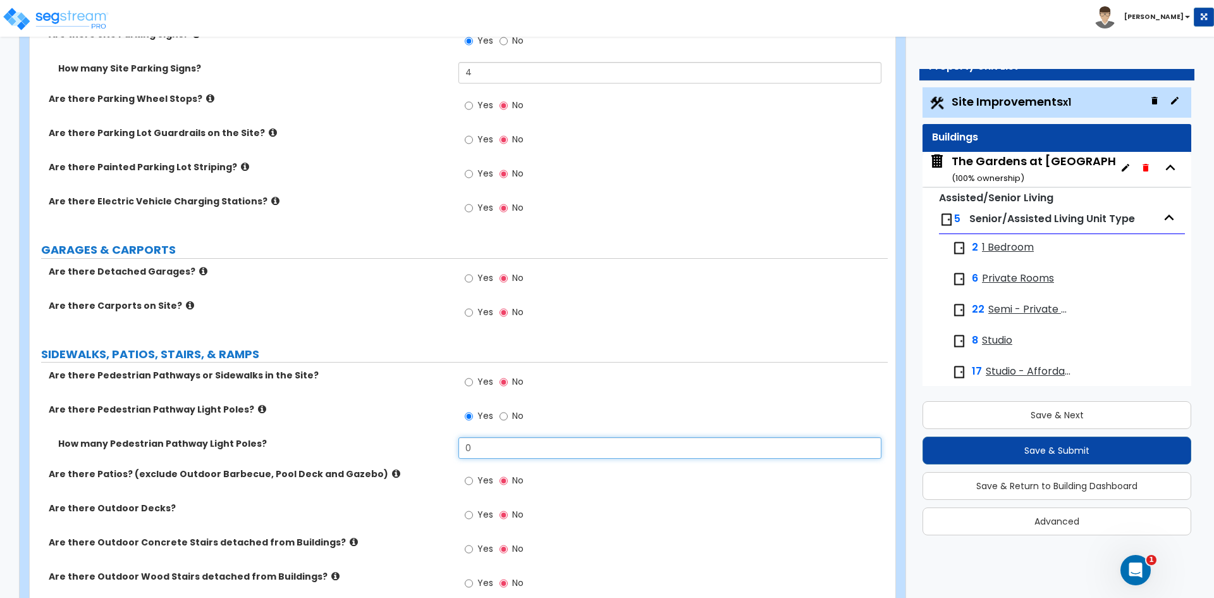
drag, startPoint x: 474, startPoint y: 447, endPoint x: 402, endPoint y: 448, distance: 71.5
click at [402, 448] on div "How many Pedestrian Pathway Light Poles? 0" at bounding box center [459, 452] width 858 height 30
type input "9"
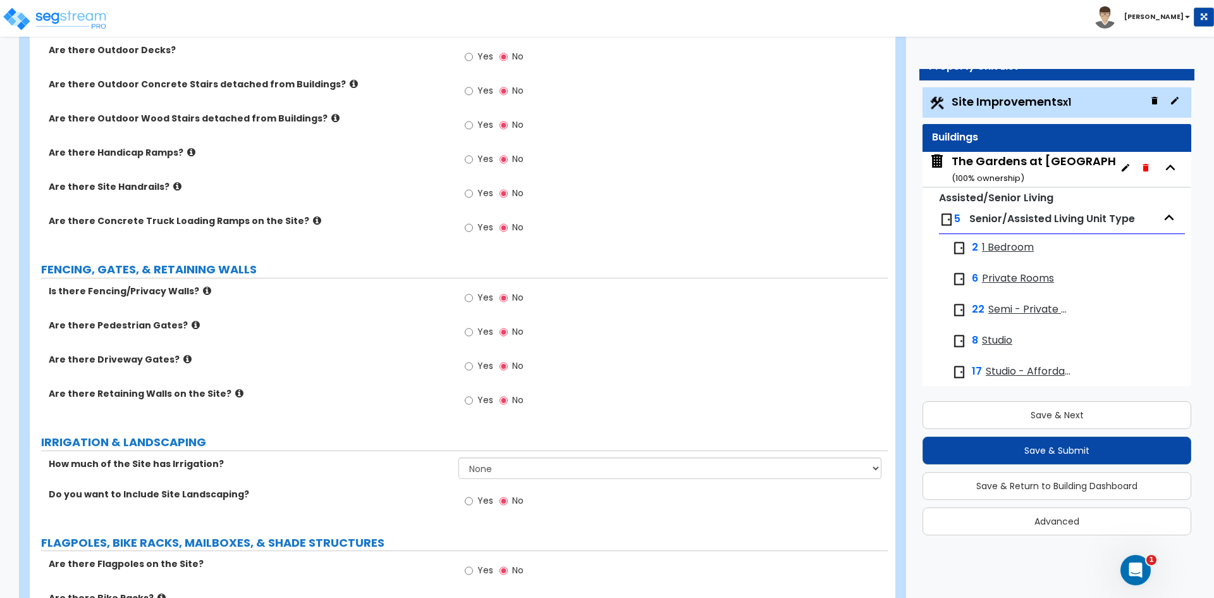
scroll to position [1138, 0]
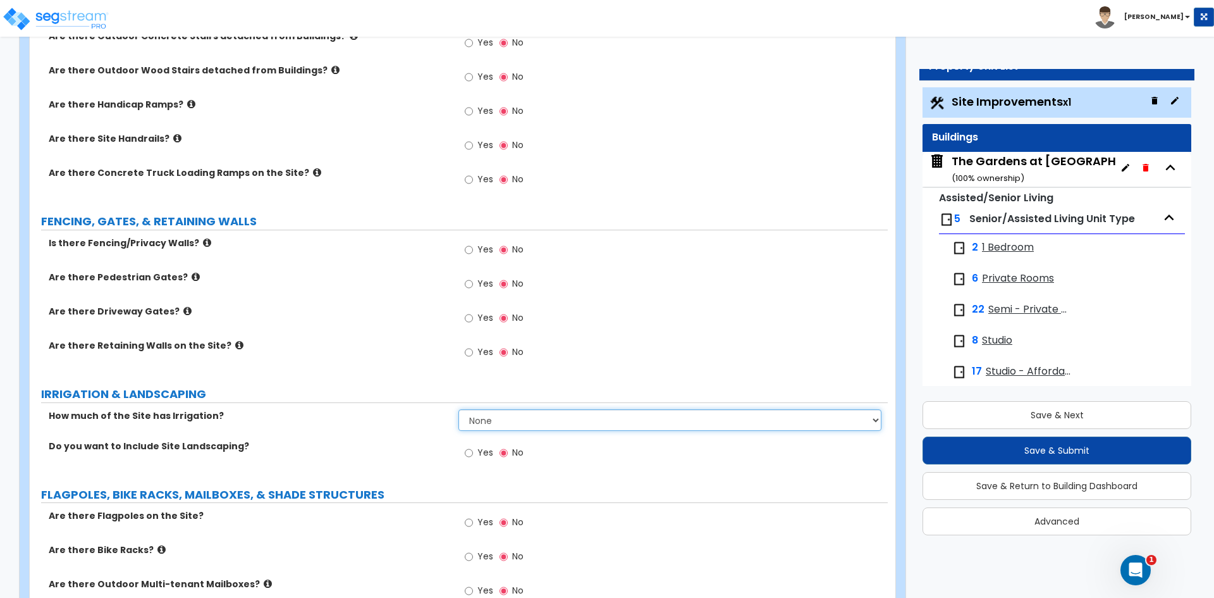
click at [463, 424] on select "None I want to Enter an Approximate Percentage I want to Enter the Square Foota…" at bounding box center [669, 419] width 422 height 21
click at [458, 409] on select "None I want to Enter an Approximate Percentage I want to Enter the Square Foota…" at bounding box center [669, 419] width 422 height 21
click at [479, 424] on select "None I want to Enter an Approximate Percentage I want to Enter the Square Foota…" at bounding box center [669, 419] width 422 height 21
click at [458, 409] on select "None I want to Enter an Approximate Percentage I want to Enter the Square Foota…" at bounding box center [669, 419] width 422 height 21
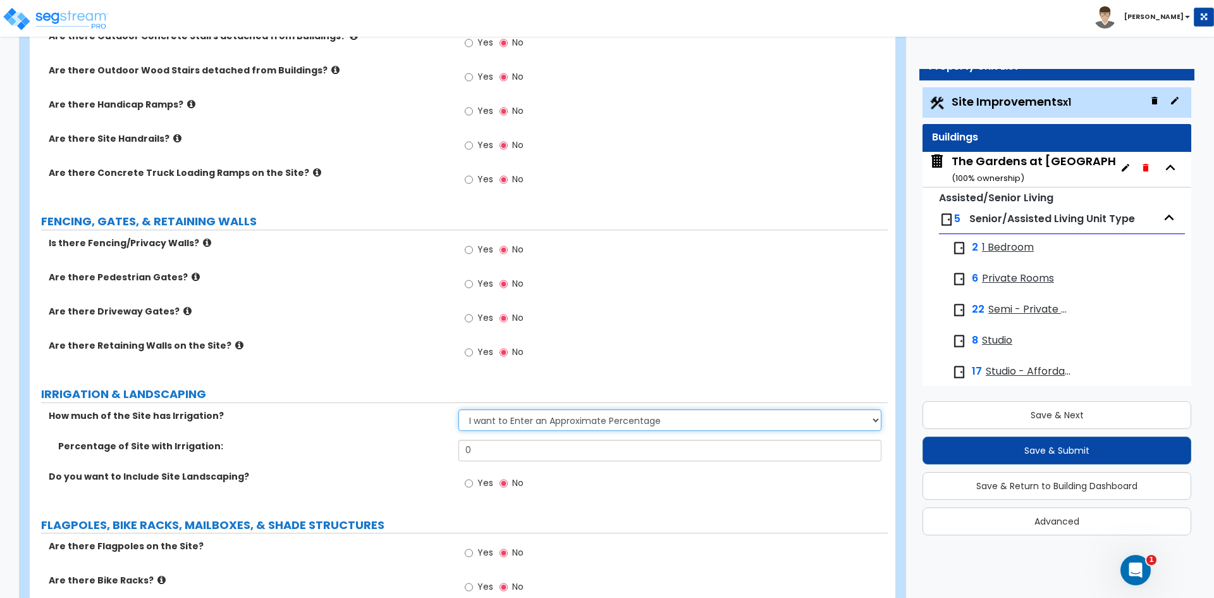
click at [484, 419] on select "None I want to Enter an Approximate Percentage I want to Enter the Square Foota…" at bounding box center [669, 419] width 422 height 21
select select "0"
click at [458, 409] on select "None I want to Enter an Approximate Percentage I want to Enter the Square Foota…" at bounding box center [669, 419] width 422 height 21
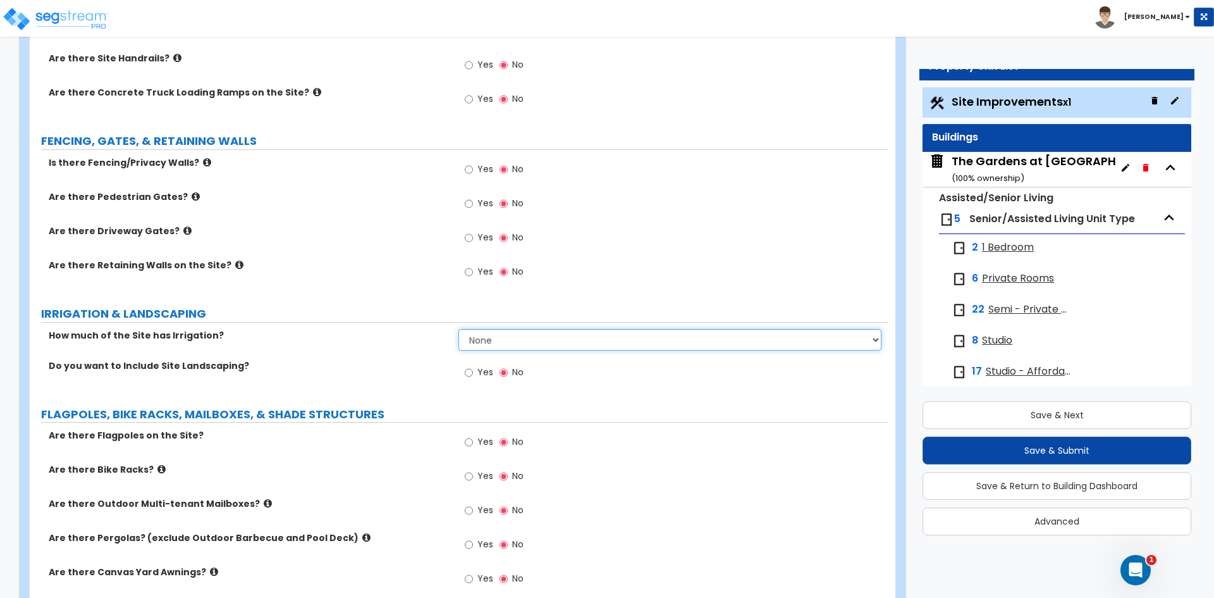
scroll to position [1265, 0]
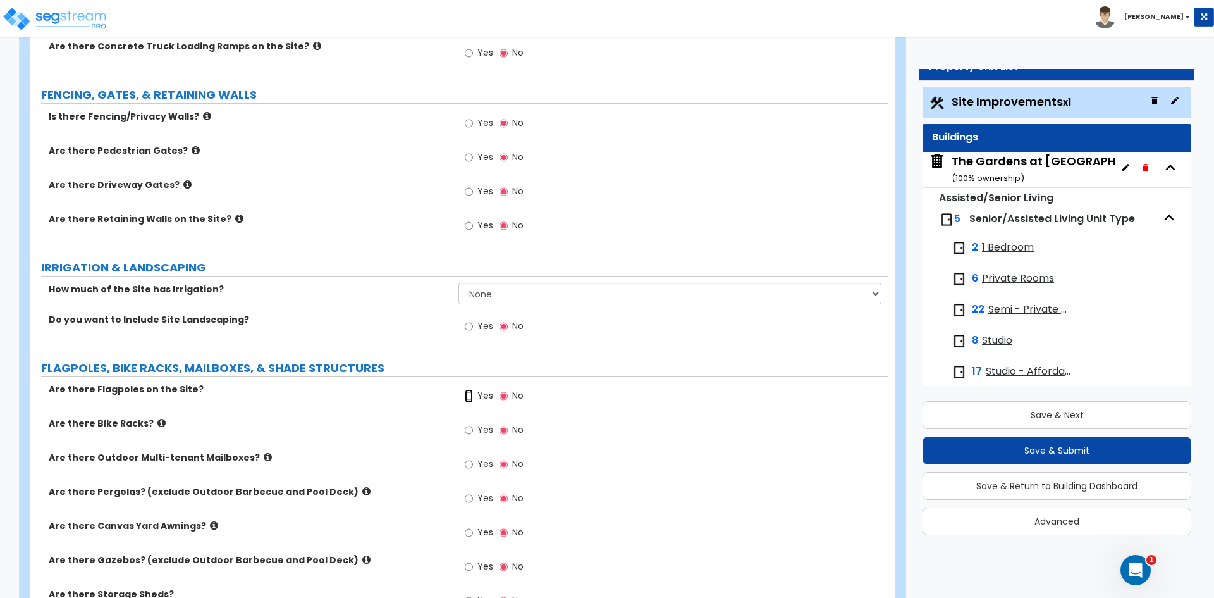
click at [471, 395] on input "Yes" at bounding box center [469, 396] width 8 height 14
radio input "true"
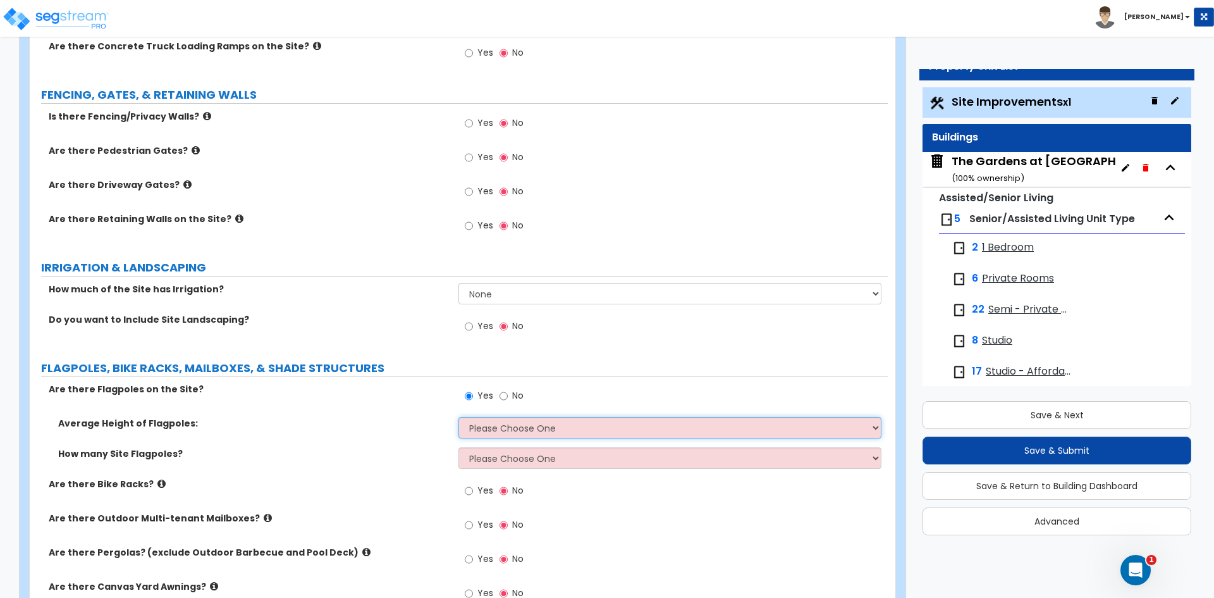
click at [468, 423] on select "Please Choose One 20 ft 59 ft 70 ft 100 ft" at bounding box center [669, 427] width 422 height 21
select select "1"
click at [458, 417] on select "Please Choose One 20 ft 59 ft 70 ft 100 ft" at bounding box center [669, 427] width 422 height 21
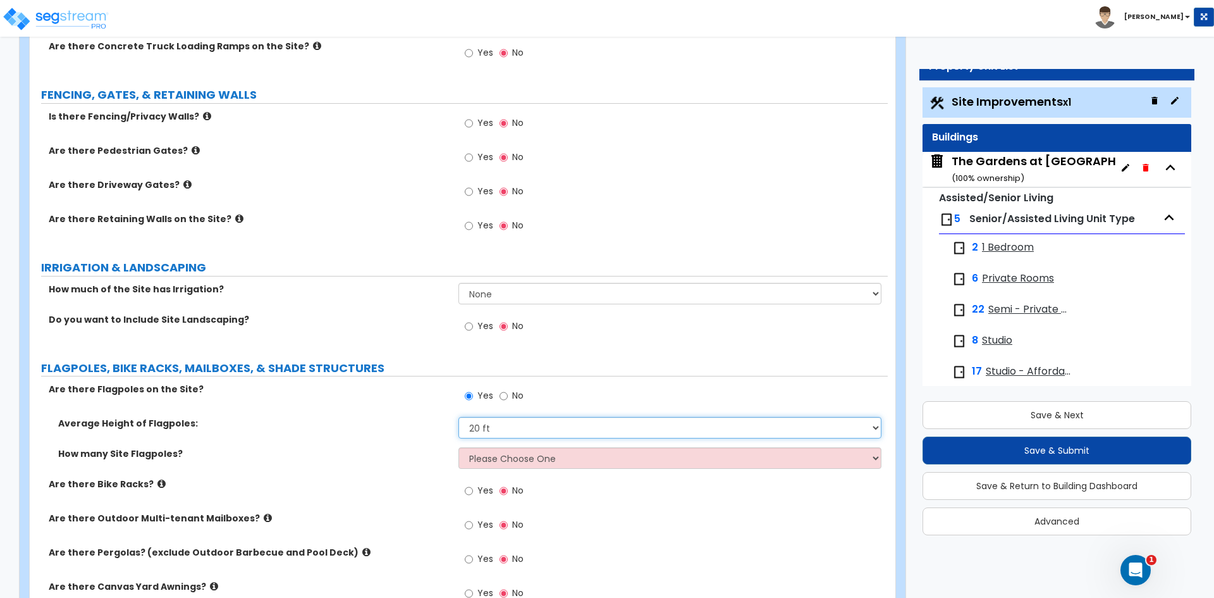
click at [490, 425] on select "Please Choose One 20 ft 59 ft 70 ft 100 ft" at bounding box center [669, 427] width 422 height 21
click at [477, 460] on select "Please Choose One 1 2 3 4 5" at bounding box center [669, 457] width 422 height 21
select select "1"
click at [458, 447] on select "Please Choose One 1 2 3 4 5" at bounding box center [669, 457] width 422 height 21
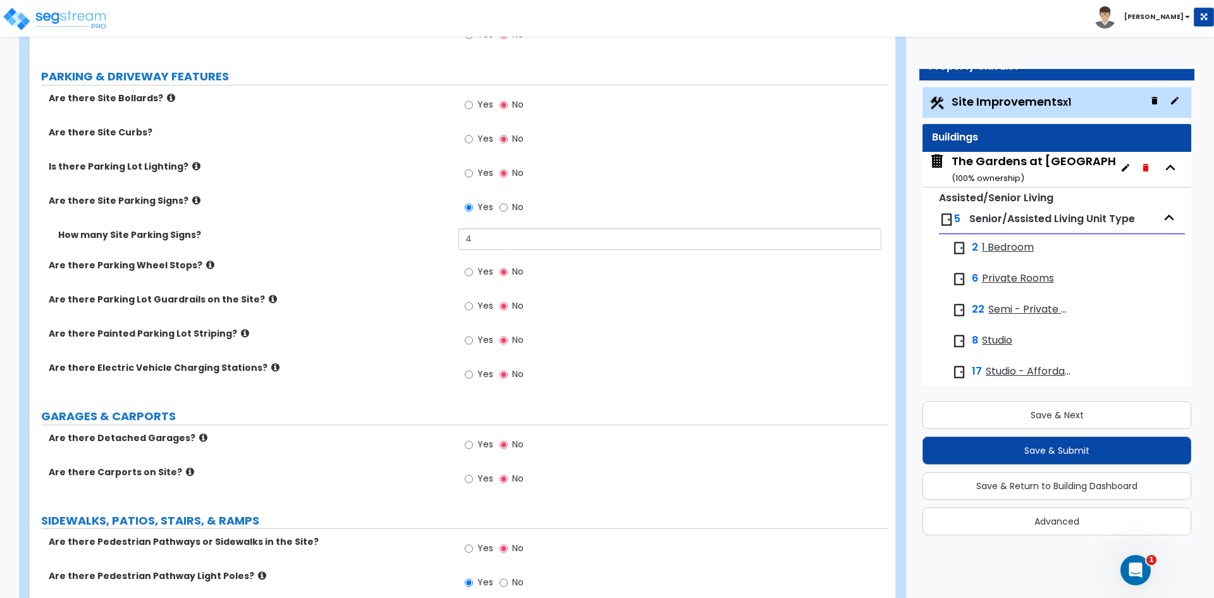
scroll to position [433, 0]
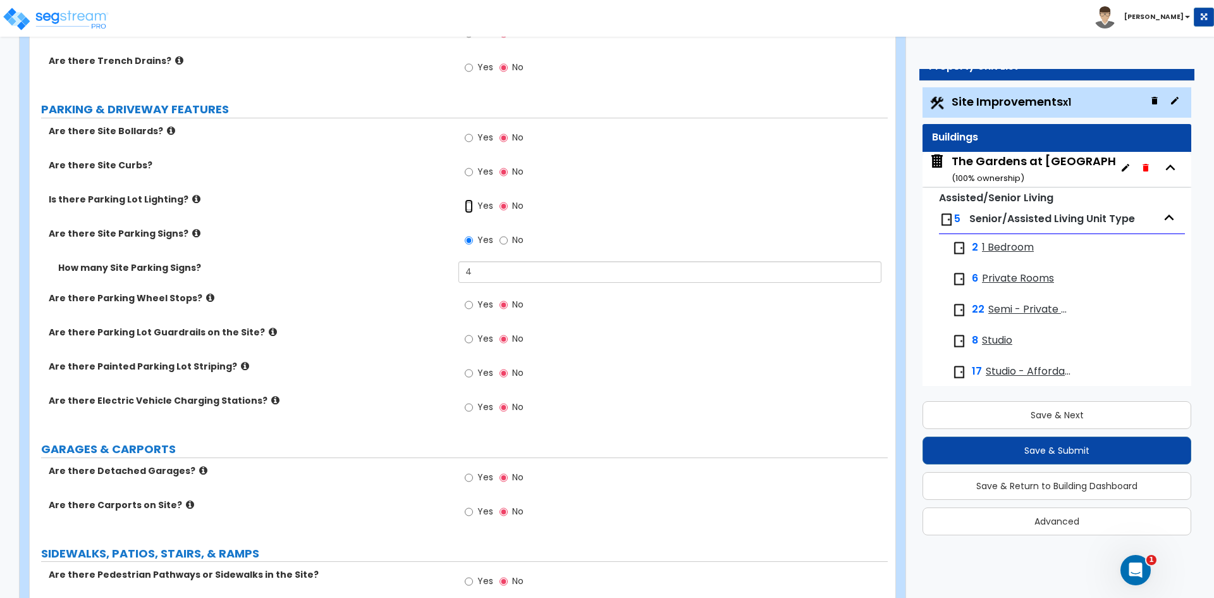
click at [470, 206] on input "Yes" at bounding box center [469, 206] width 8 height 14
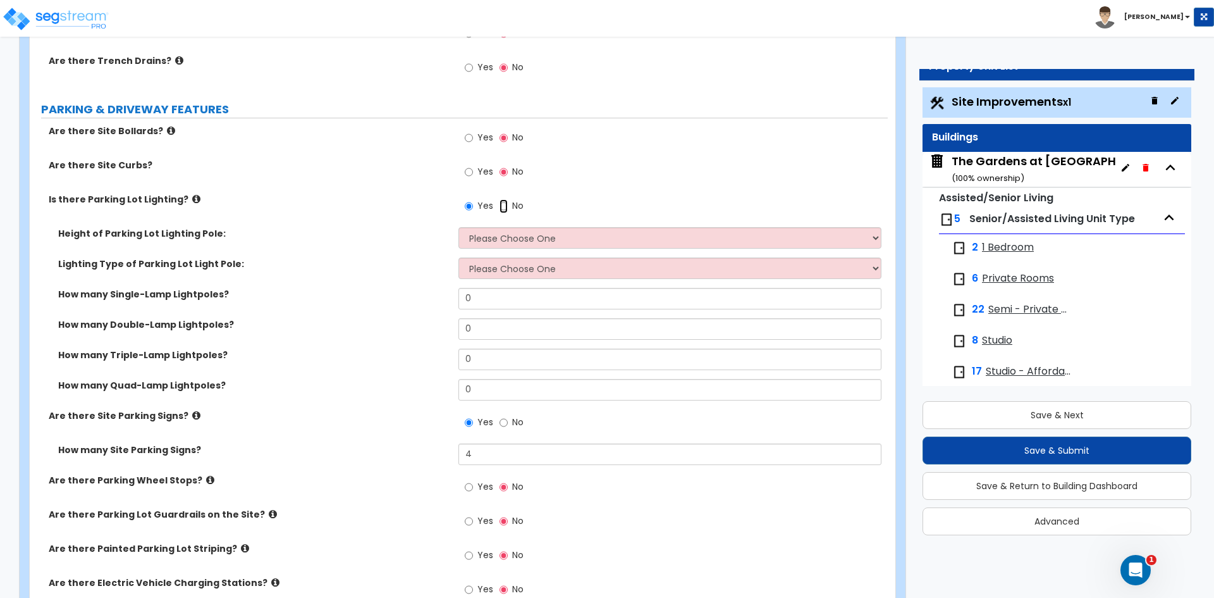
click at [505, 209] on input "No" at bounding box center [504, 206] width 8 height 14
radio input "false"
radio input "true"
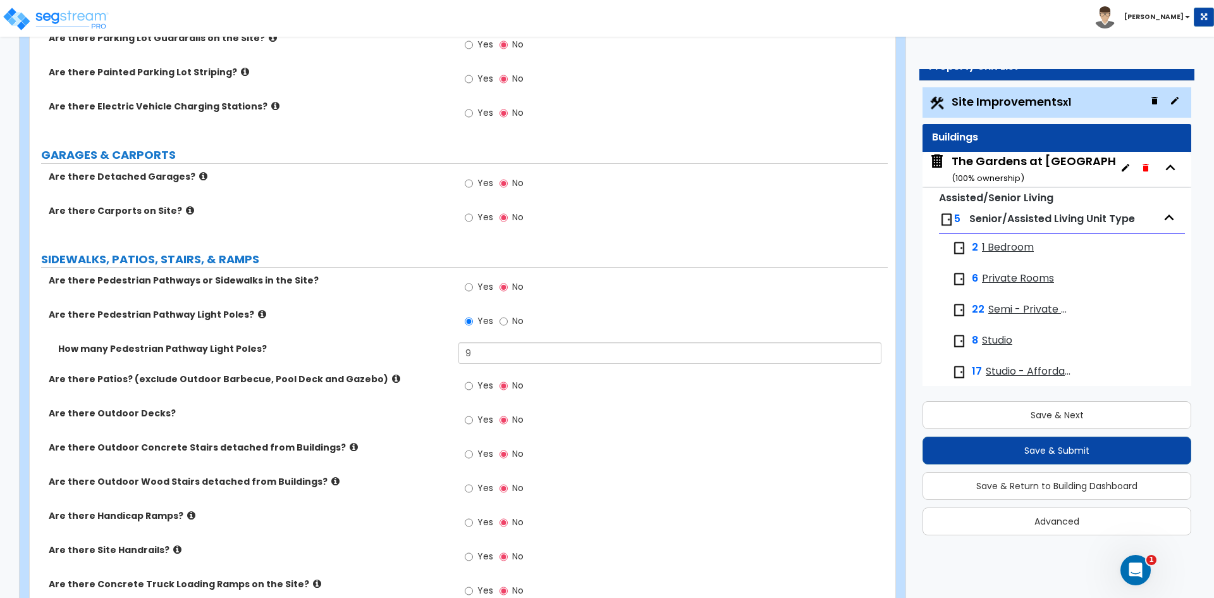
scroll to position [749, 0]
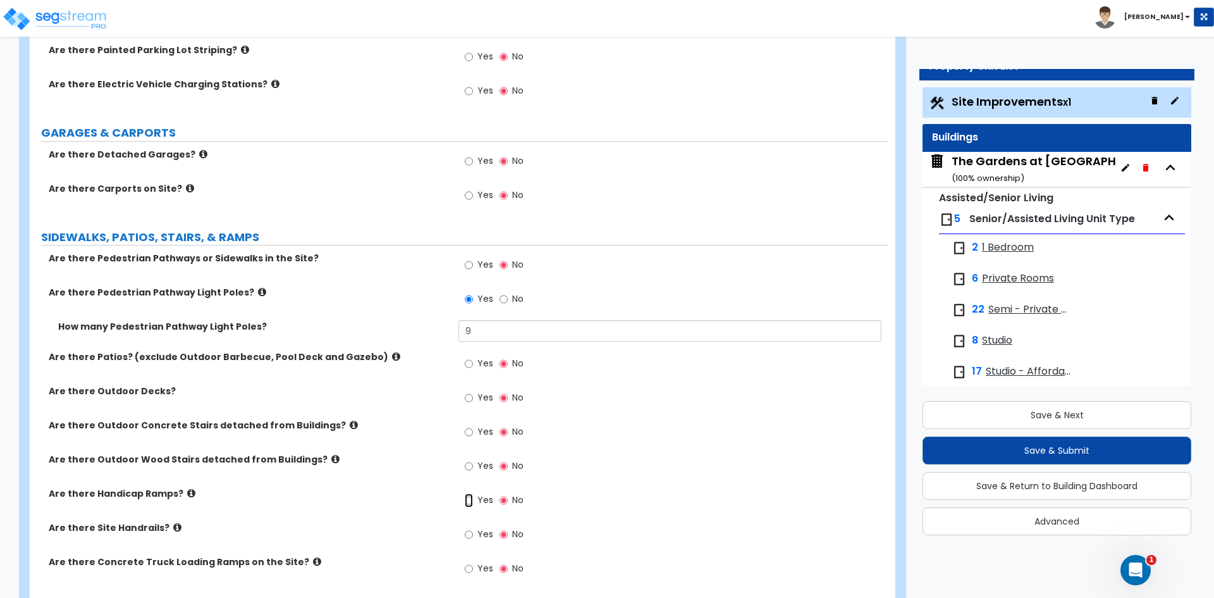
click at [472, 501] on input "Yes" at bounding box center [469, 500] width 8 height 14
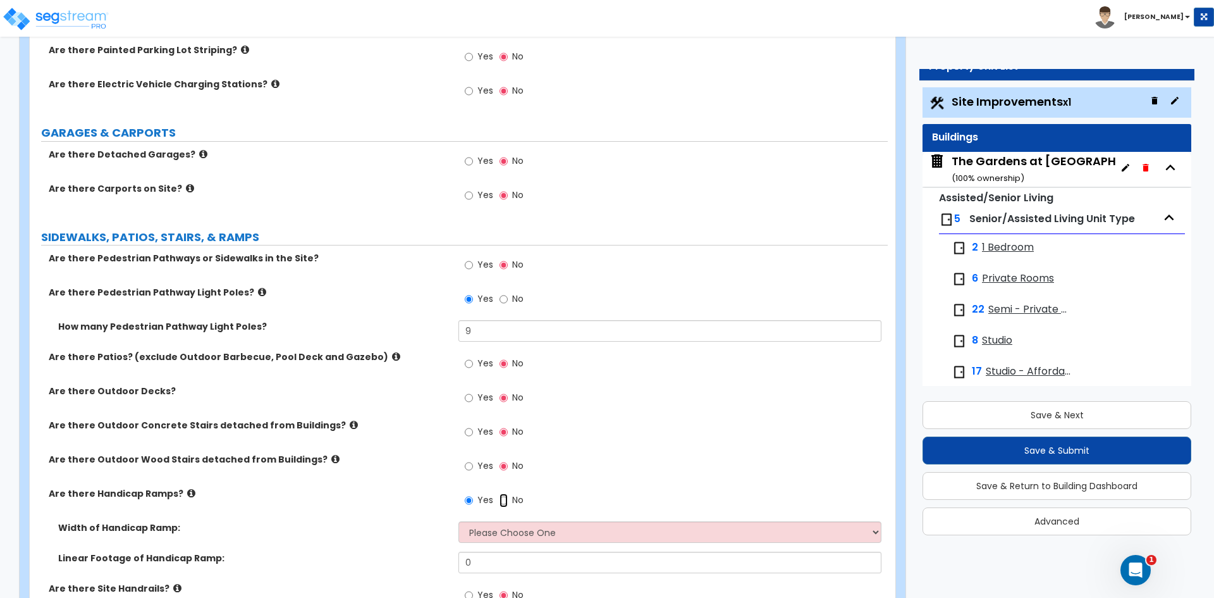
click at [502, 499] on input "No" at bounding box center [504, 500] width 8 height 14
radio input "false"
radio input "true"
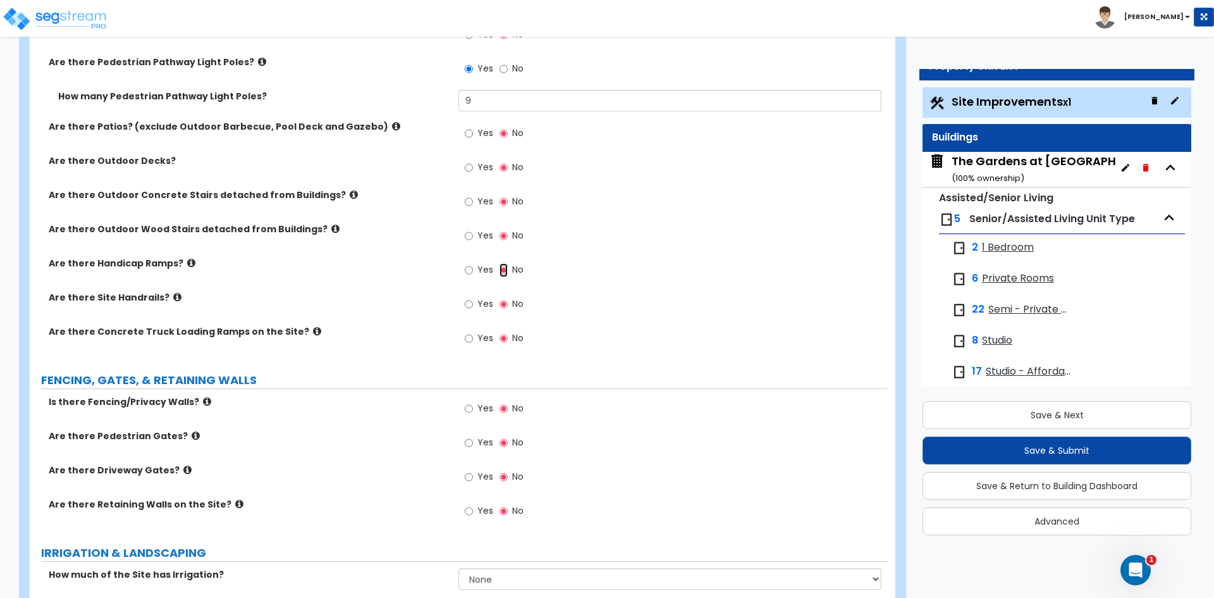
scroll to position [1002, 0]
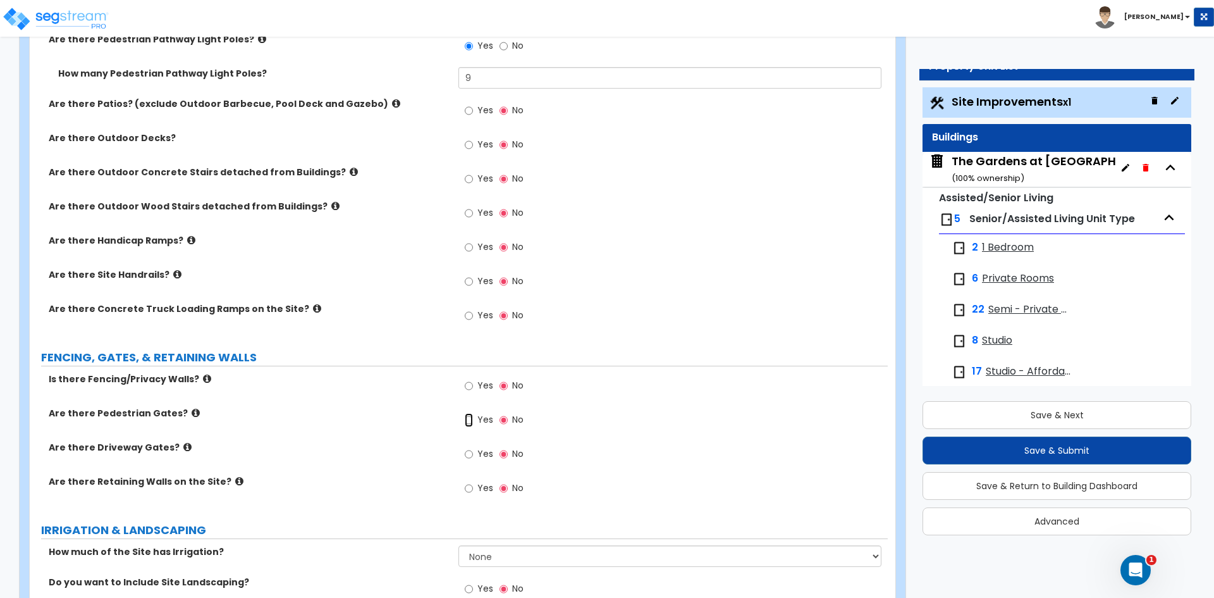
click at [470, 421] on input "Yes" at bounding box center [469, 420] width 8 height 14
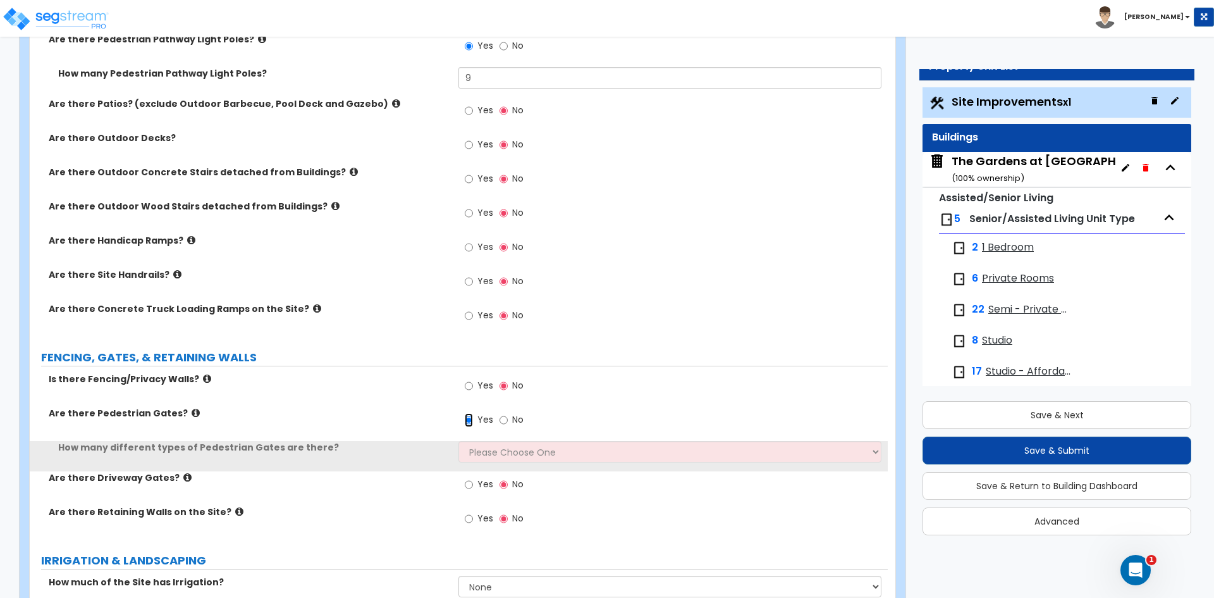
click at [470, 421] on input "Yes" at bounding box center [469, 420] width 8 height 14
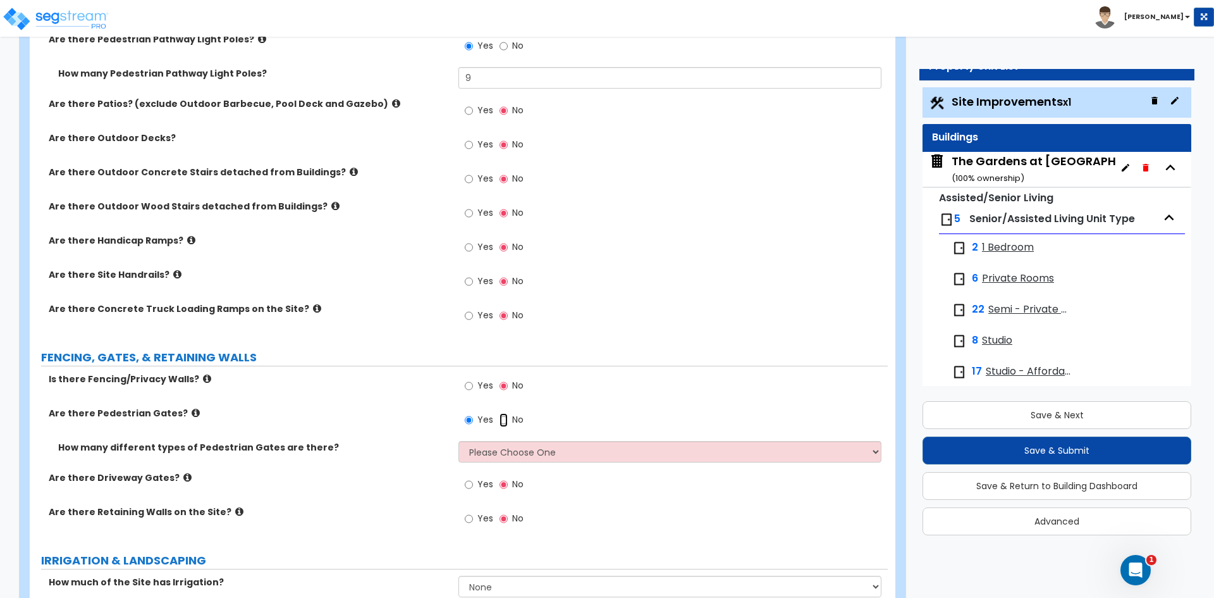
click at [505, 419] on input "No" at bounding box center [504, 420] width 8 height 14
radio input "false"
radio input "true"
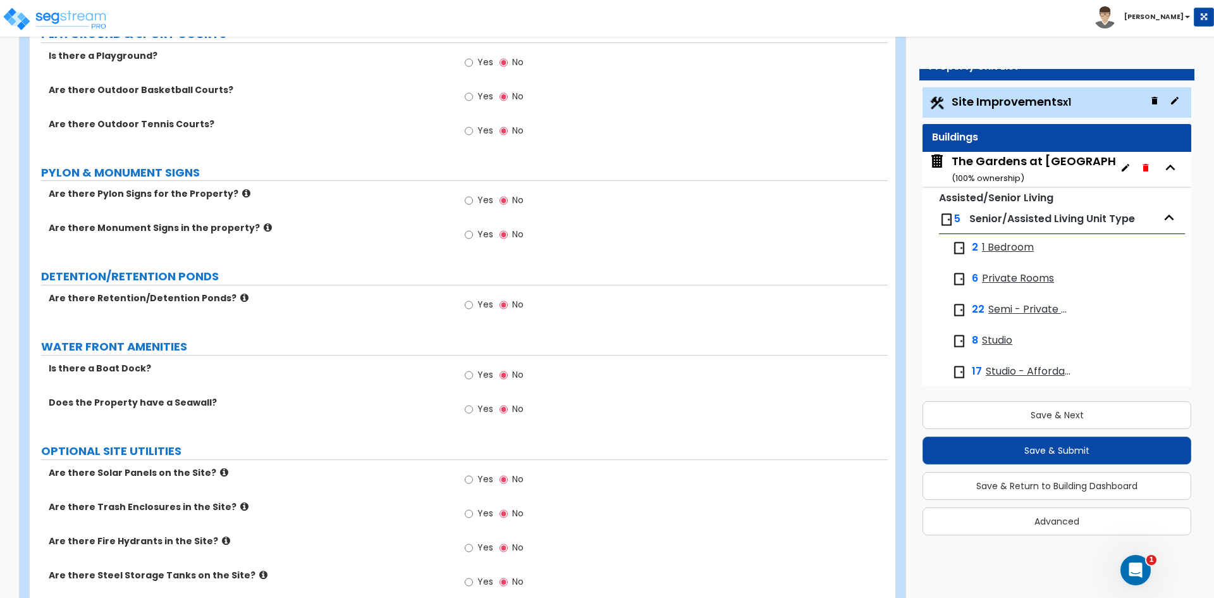
scroll to position [2204, 0]
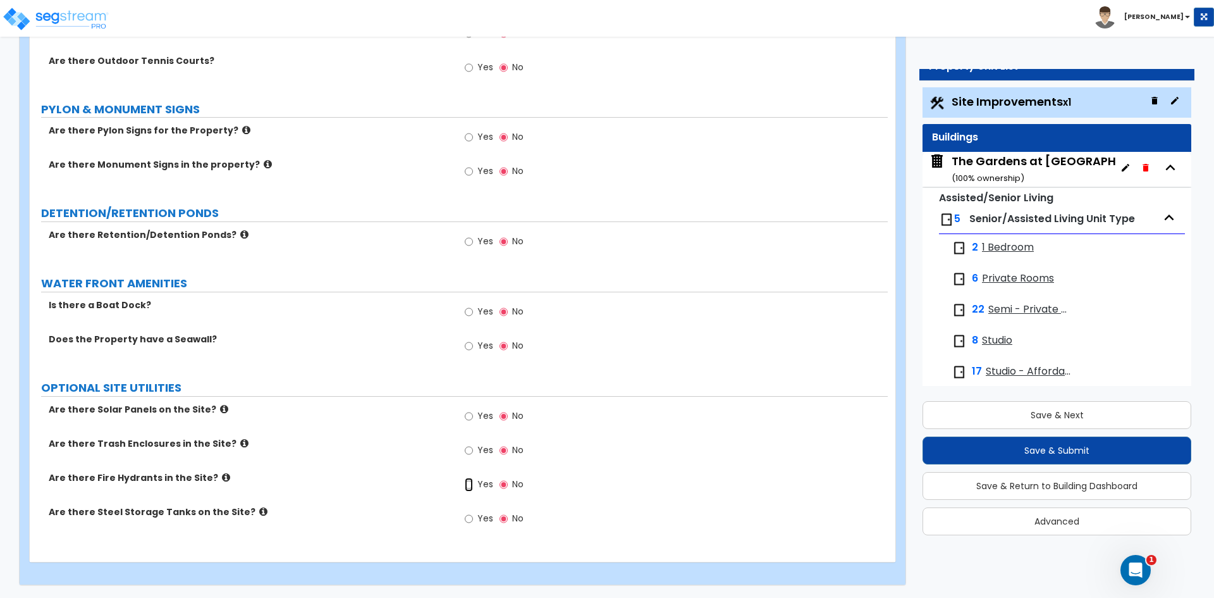
click at [471, 486] on input "Yes" at bounding box center [469, 484] width 8 height 14
radio input "true"
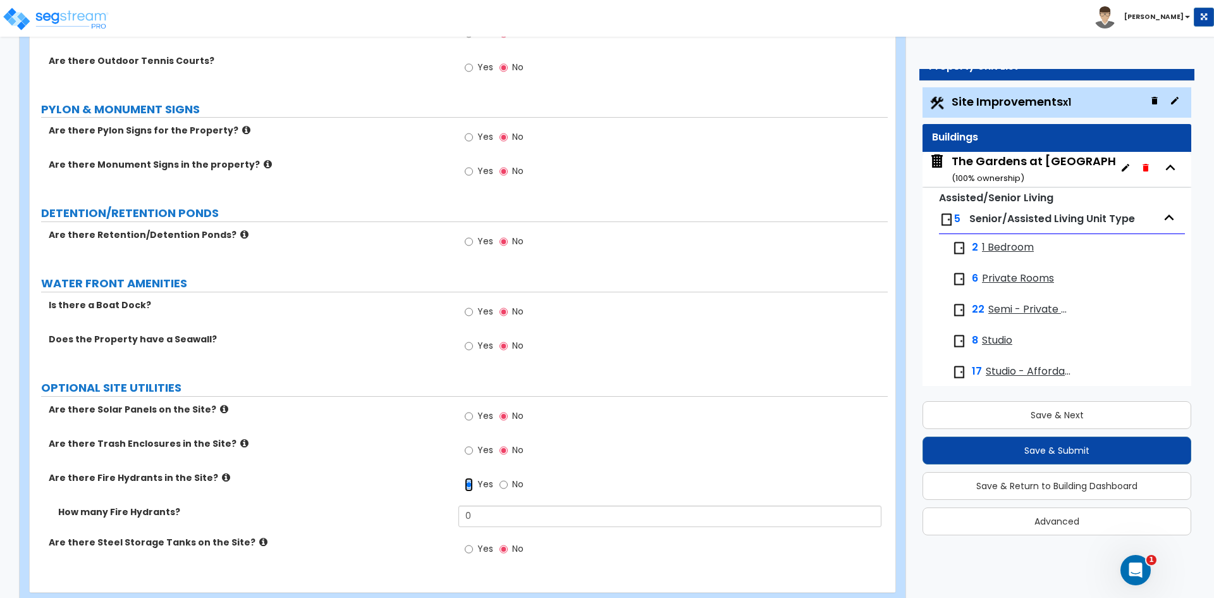
scroll to position [2234, 0]
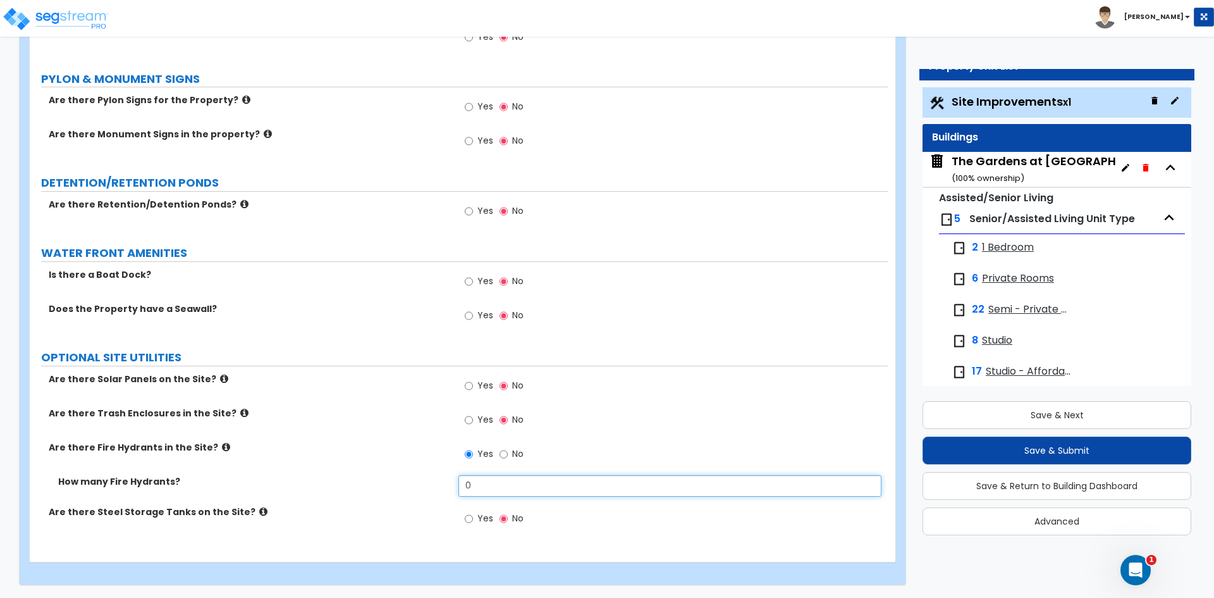
drag, startPoint x: 494, startPoint y: 483, endPoint x: 391, endPoint y: 481, distance: 102.5
click at [412, 484] on div "How many Fire Hydrants? 0" at bounding box center [459, 490] width 858 height 30
type input "1"
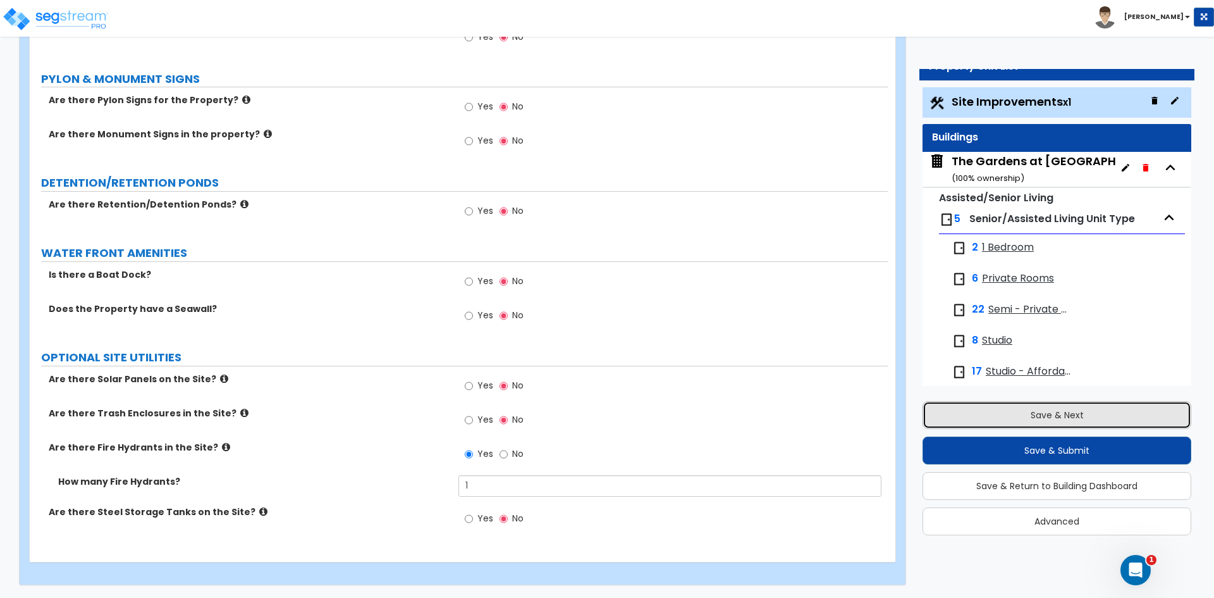
click at [1025, 423] on button "Save & Next" at bounding box center [1057, 415] width 269 height 28
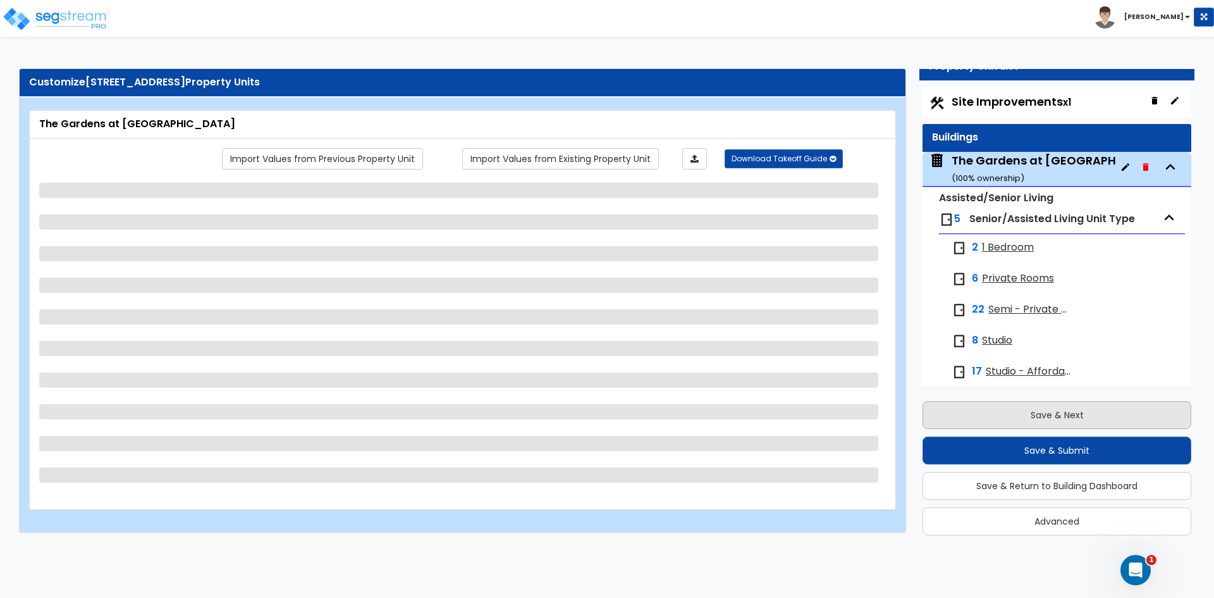
scroll to position [13, 0]
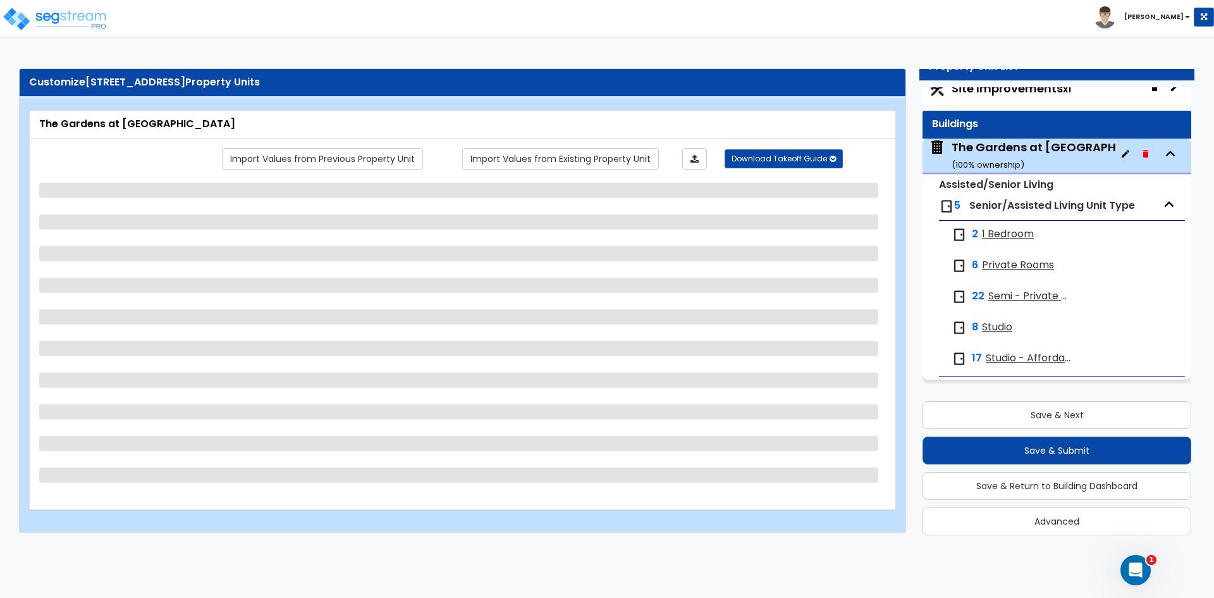
select select "2"
select select "1"
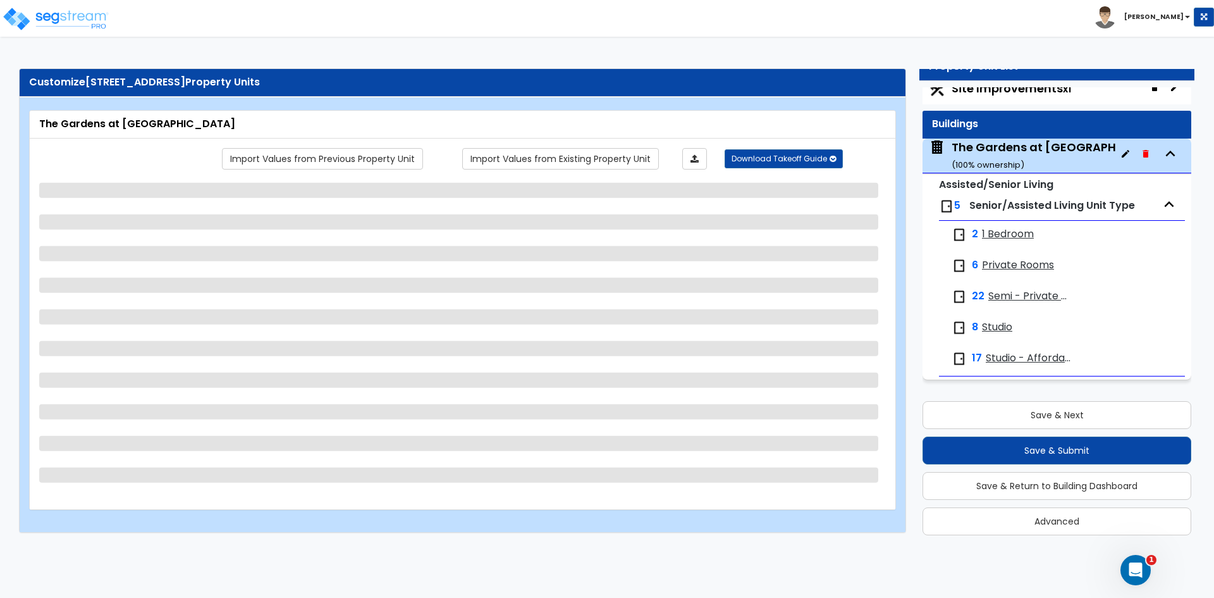
select select "1"
select select "7"
select select "1"
select select "5"
select select "1"
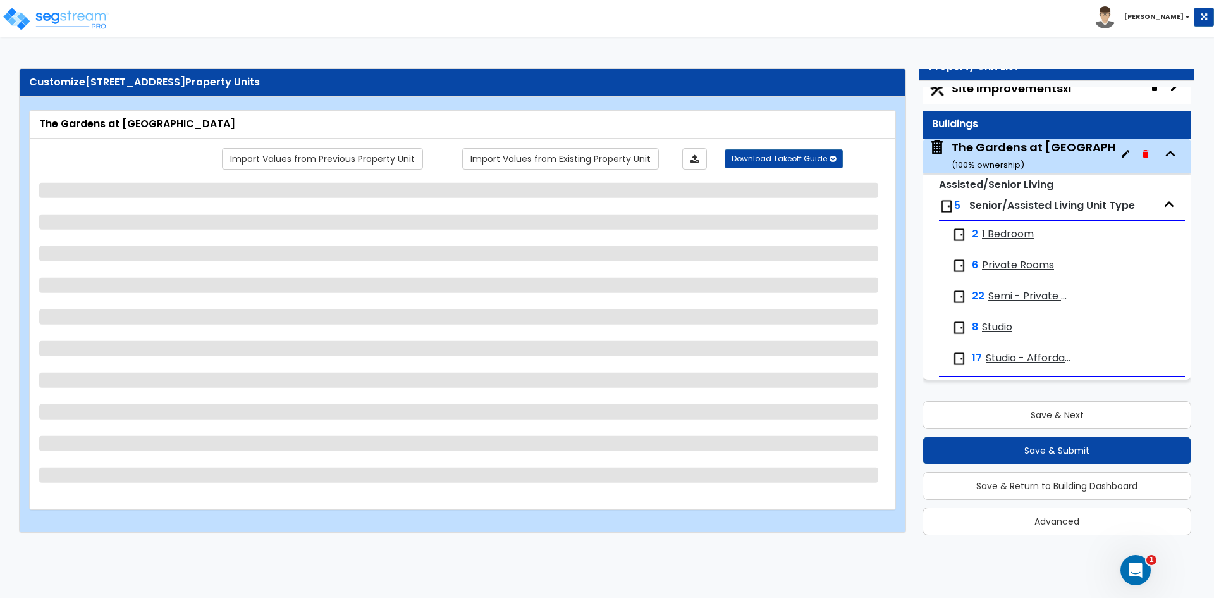
select select "2"
select select "1"
select select "3"
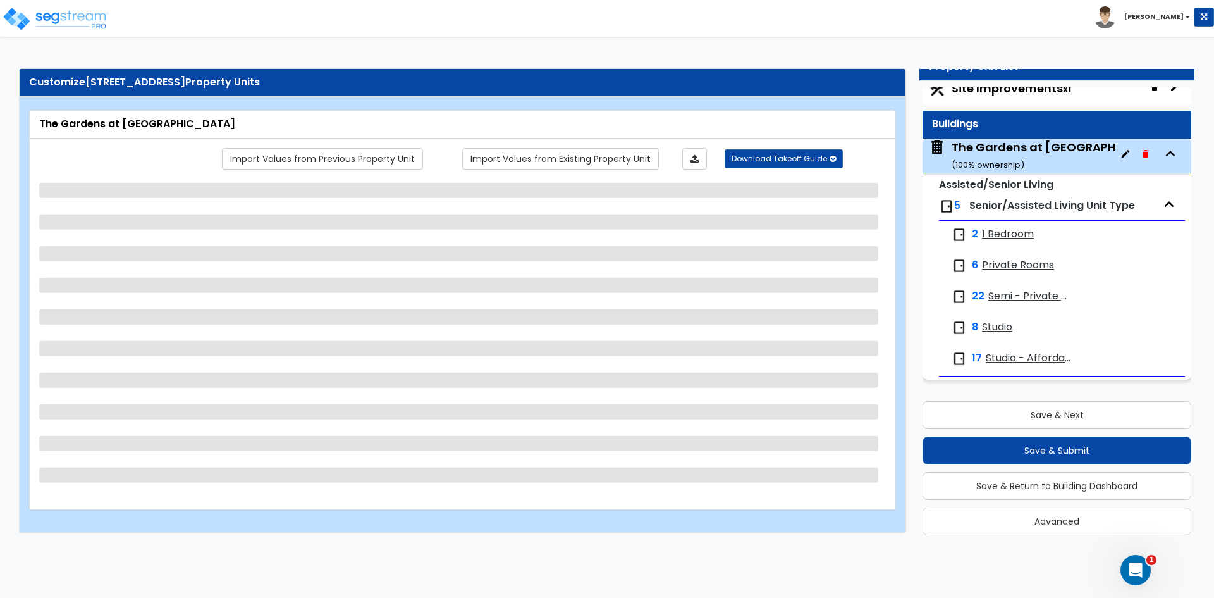
select select "2"
select select "5"
select select "2"
select select "3"
select select "2"
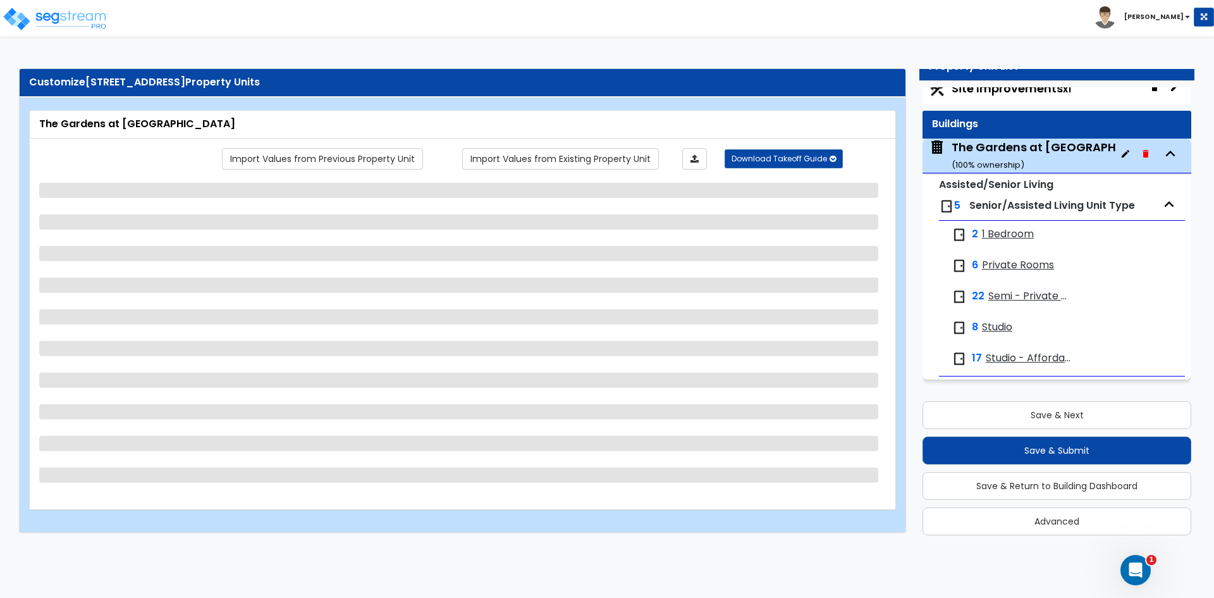
select select "5"
select select "1"
select select "6"
select select "1"
select select "6"
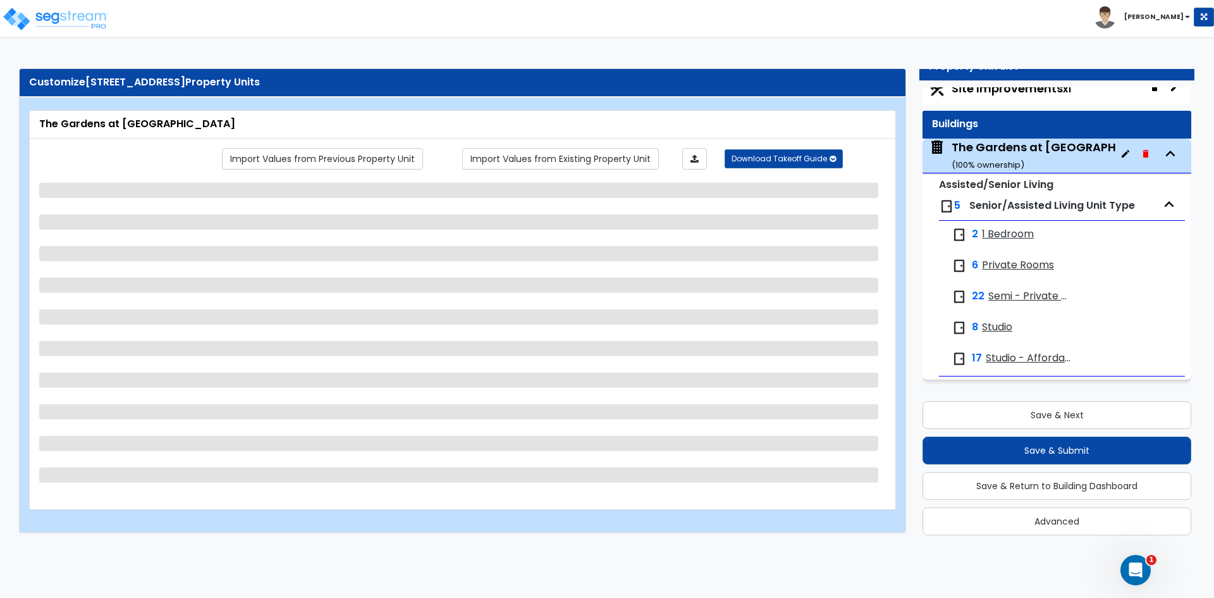
select select "1"
select select "3"
select select "4"
select select "1"
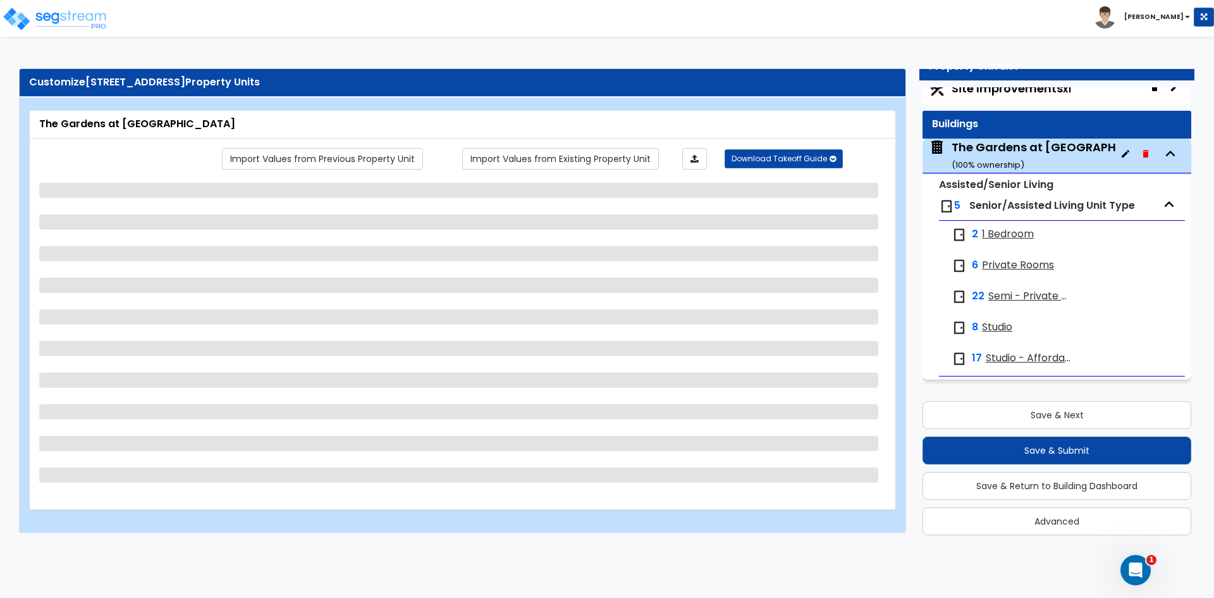
select select "1"
select select "2"
select select "1"
select select "2"
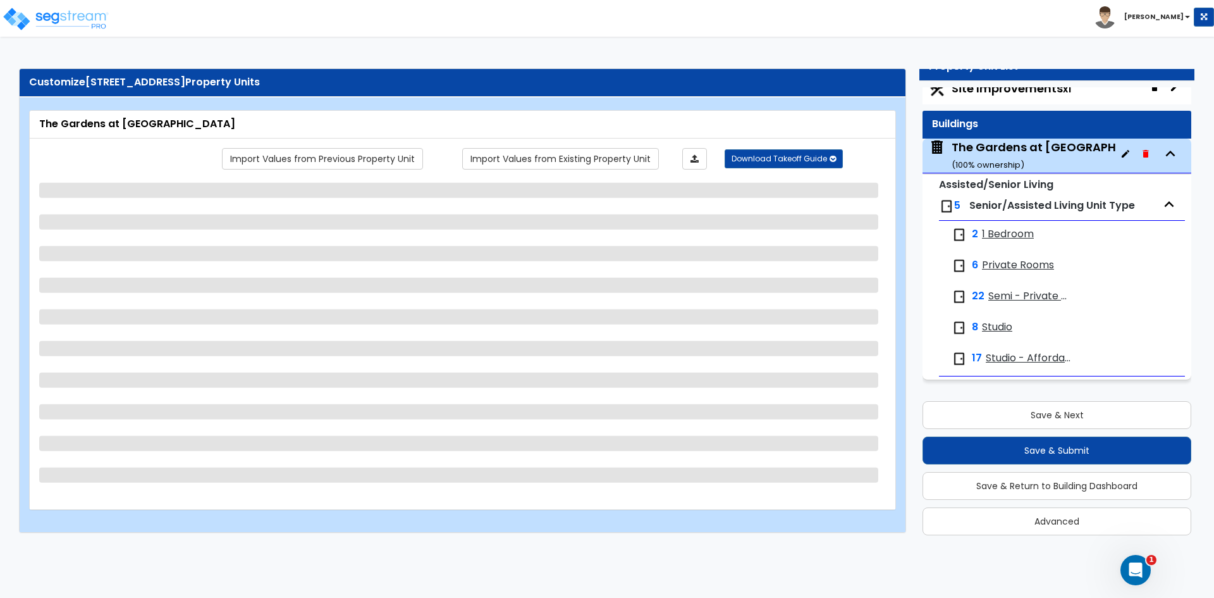
select select "1"
select select "4"
select select "2"
select select "1"
select select "2"
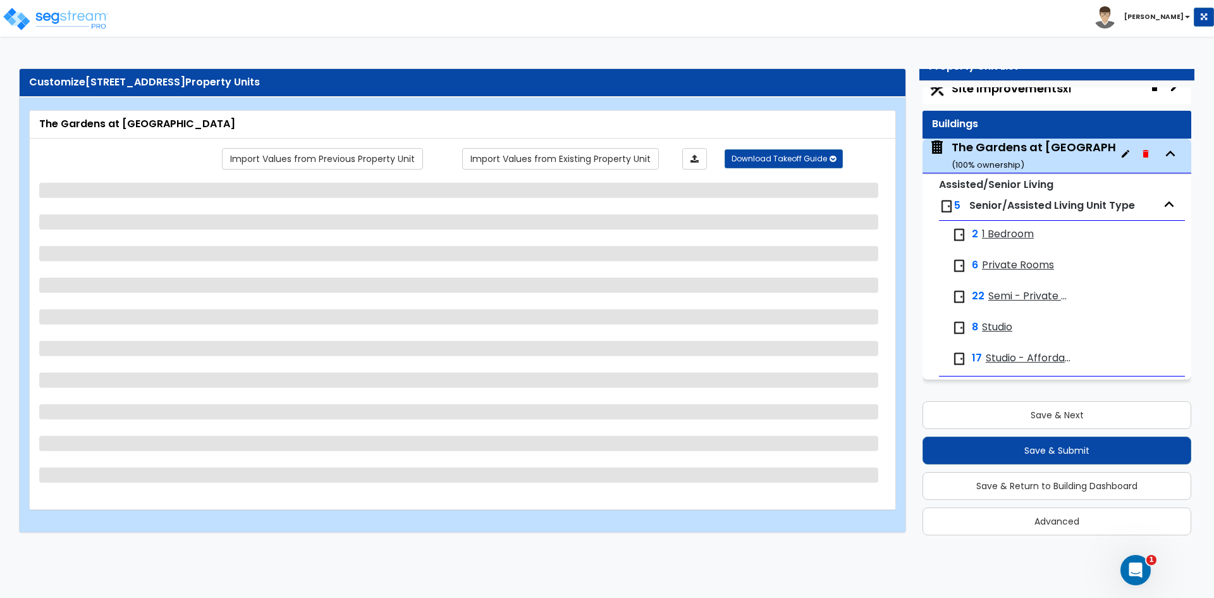
select select "3"
select select "5"
select select "9"
select select "4"
select select "5"
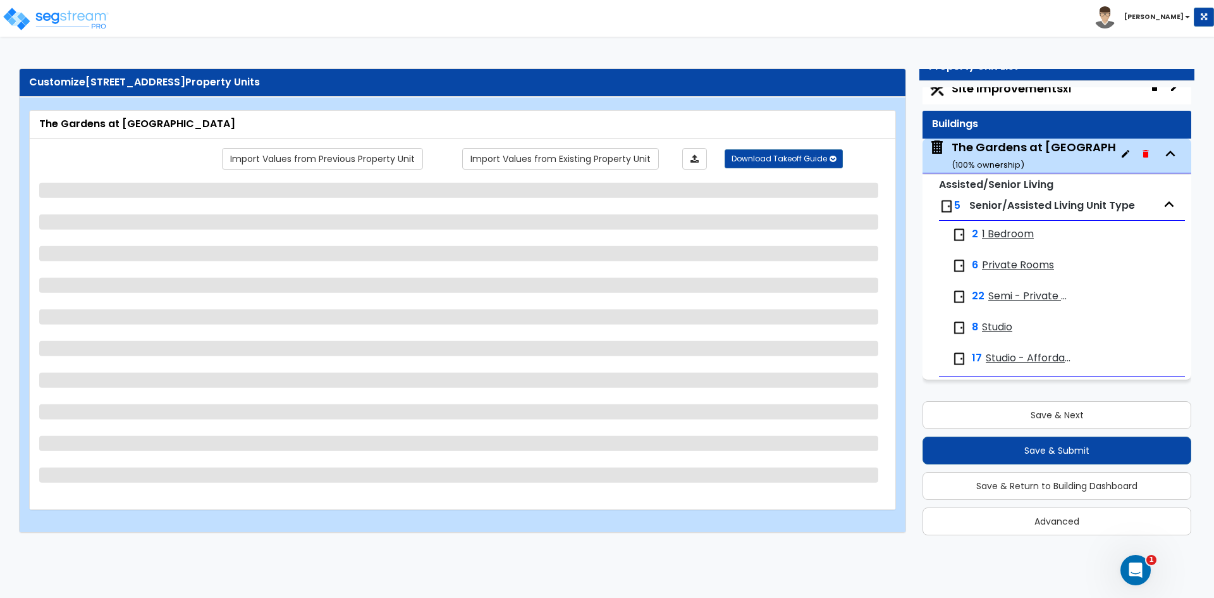
select select "6"
select select "1"
select select "2"
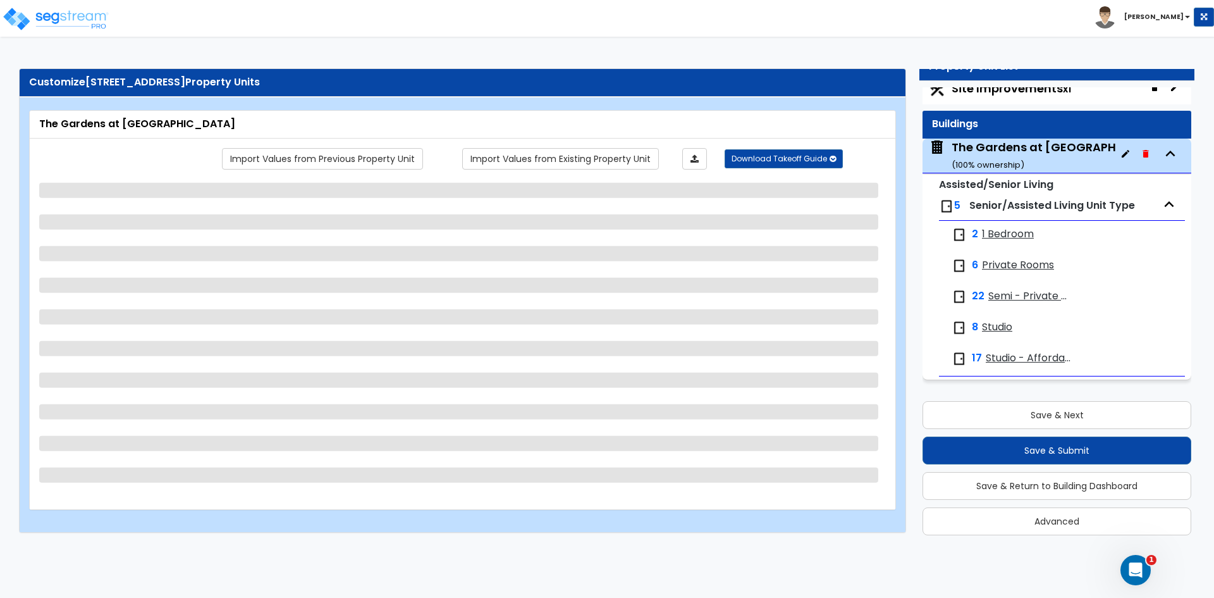
select select "2"
select select "1"
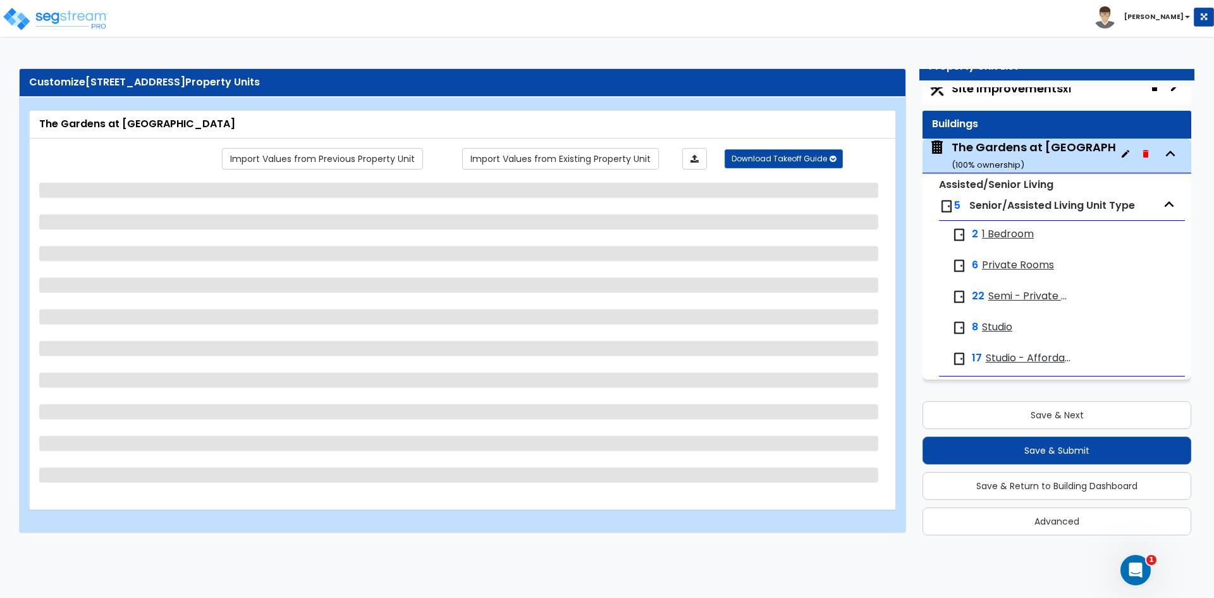
select select "3"
select select "2"
select select "1"
select select "2"
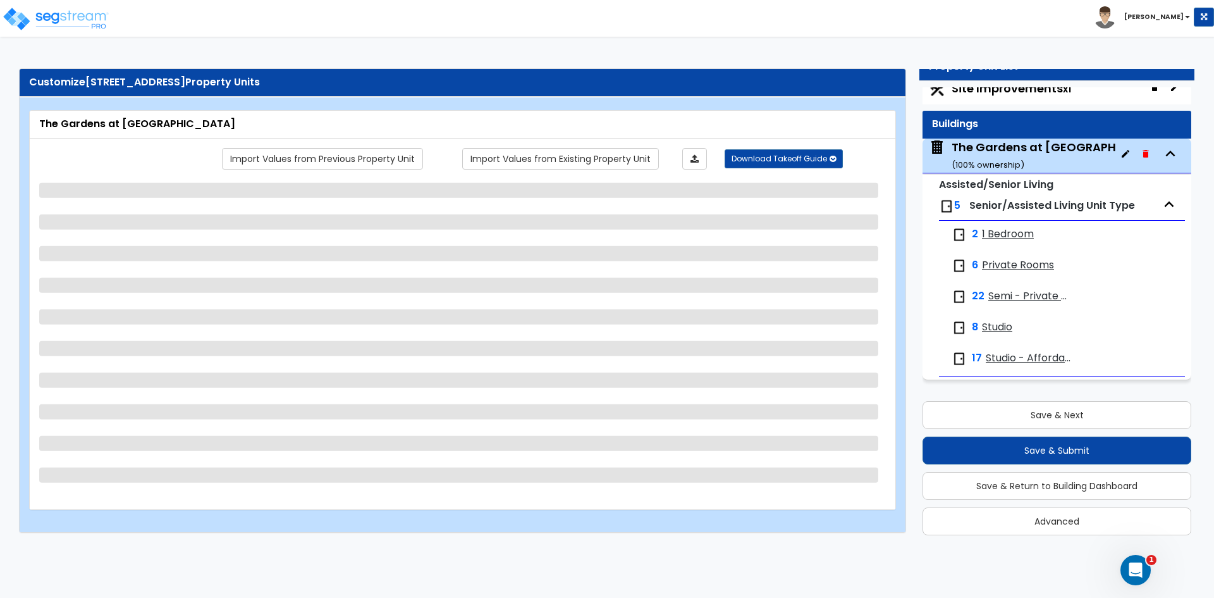
select select "3"
select select "2"
select select "1"
select select "3"
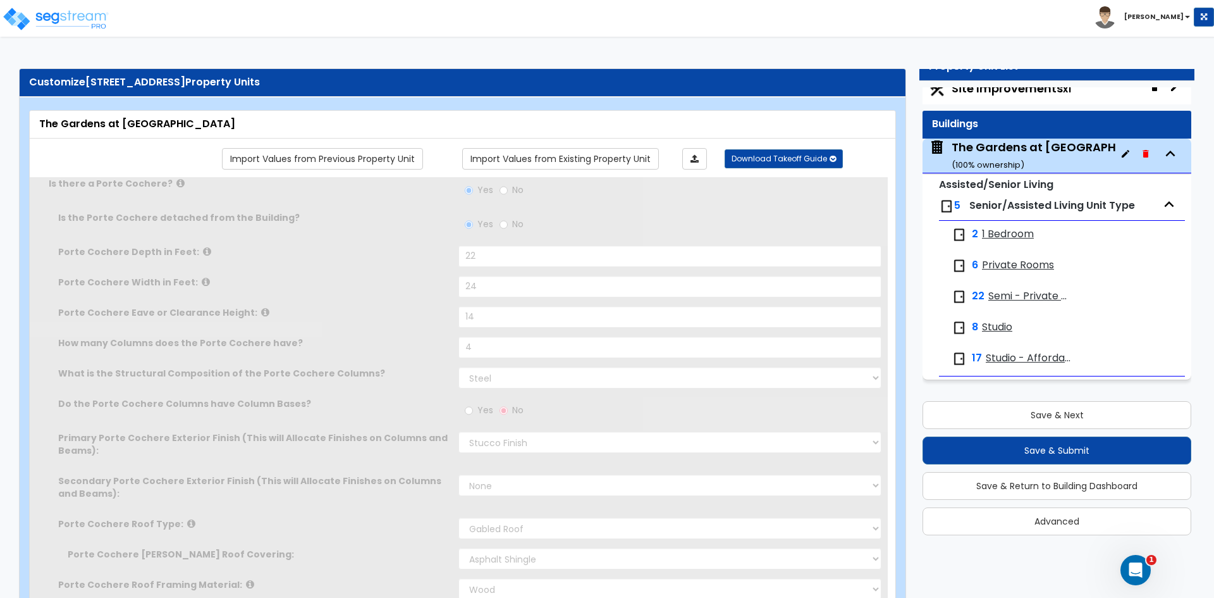
radio input "true"
select select "1"
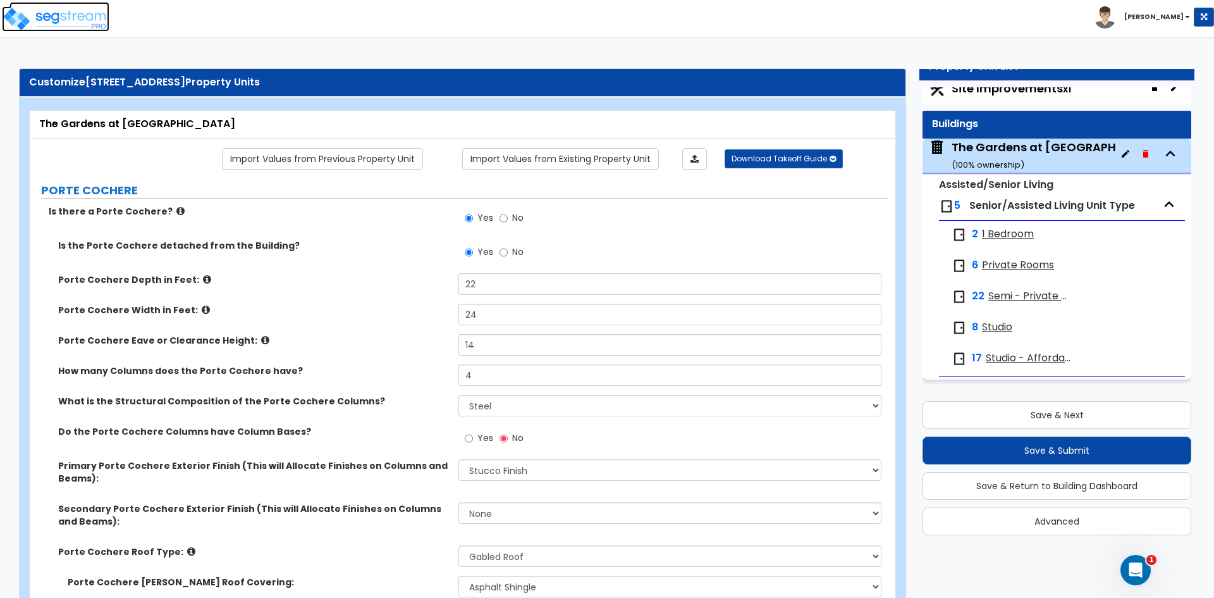
click at [81, 24] on img at bounding box center [55, 18] width 107 height 25
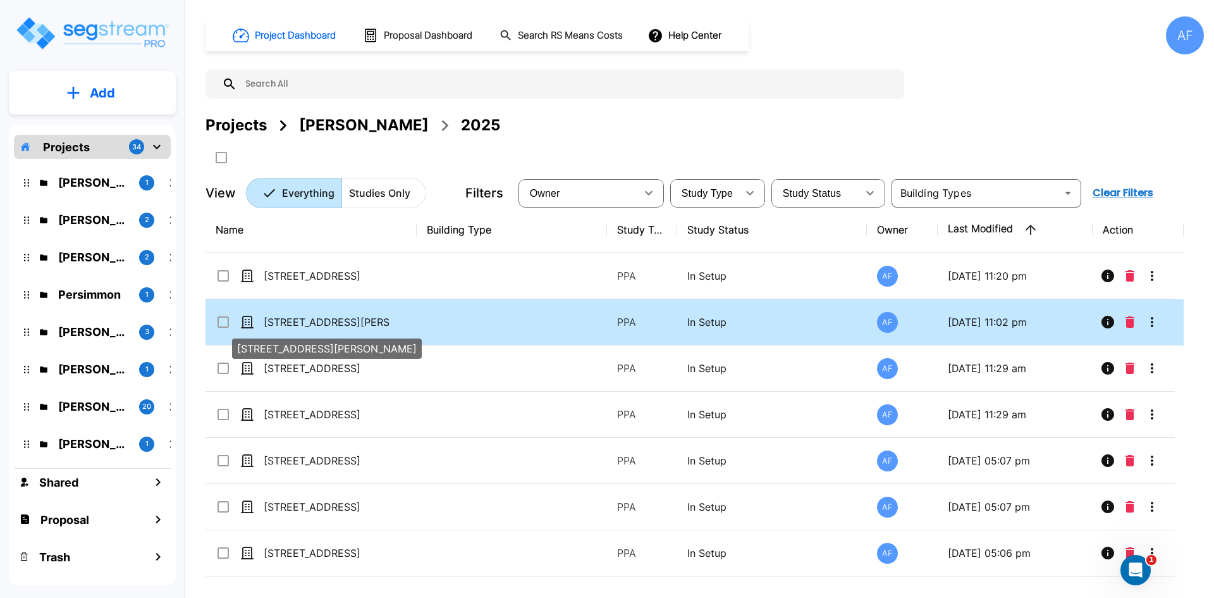
click at [347, 317] on p "[STREET_ADDRESS][PERSON_NAME]" at bounding box center [327, 321] width 126 height 15
checkbox input "true"
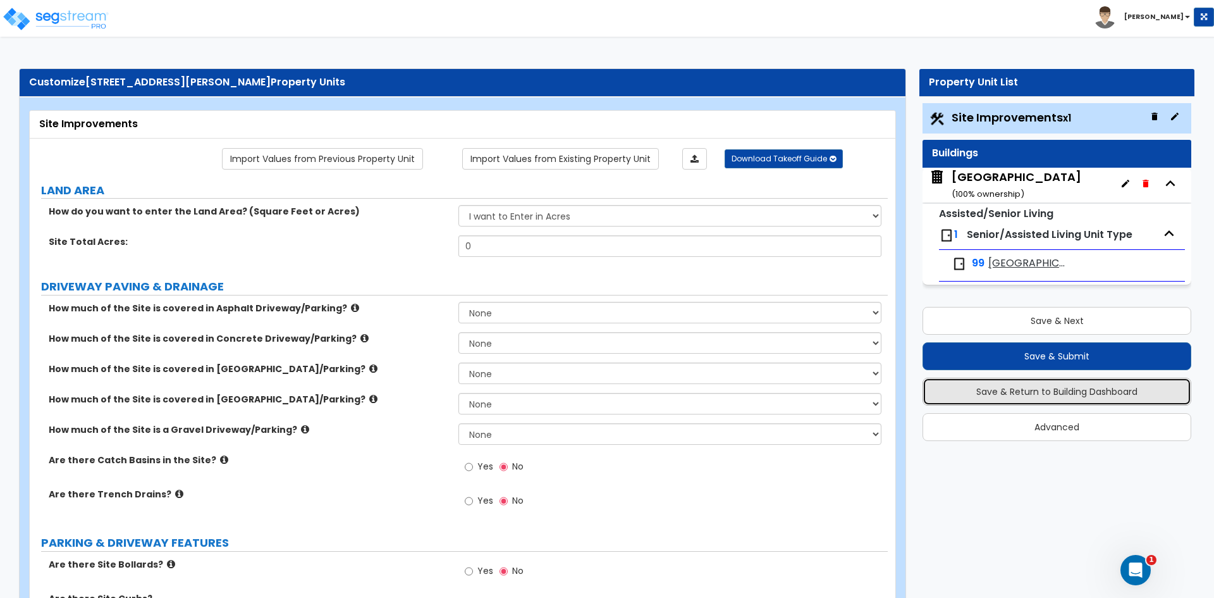
click at [1061, 390] on button "Save & Return to Building Dashboard" at bounding box center [1057, 391] width 269 height 28
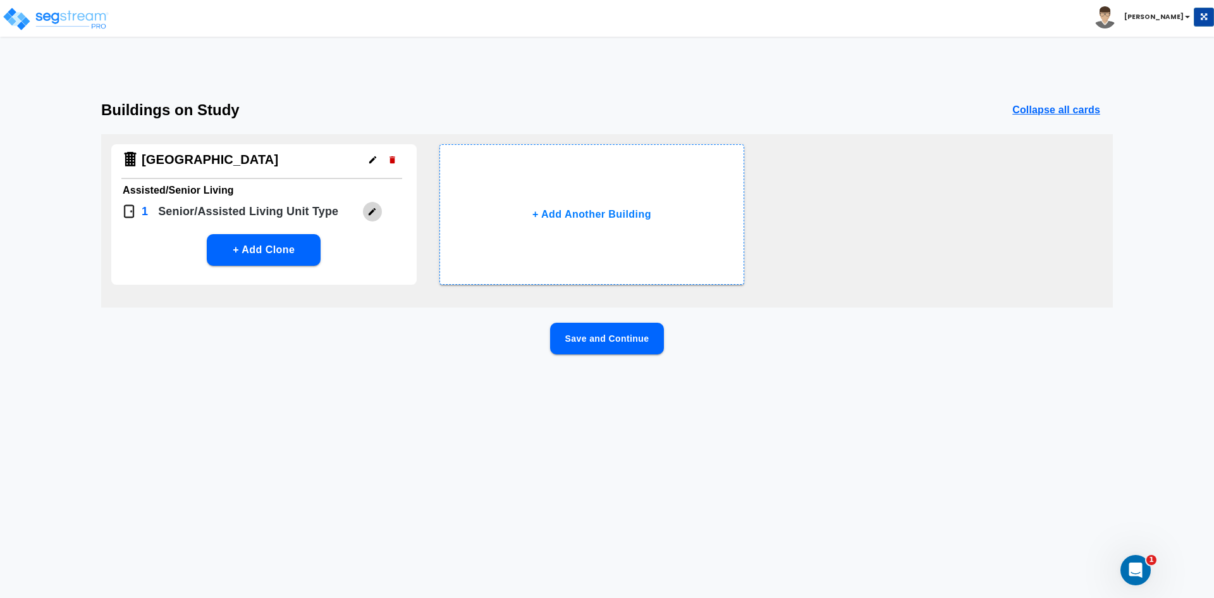
click at [368, 213] on icon "button" at bounding box center [371, 211] width 9 height 9
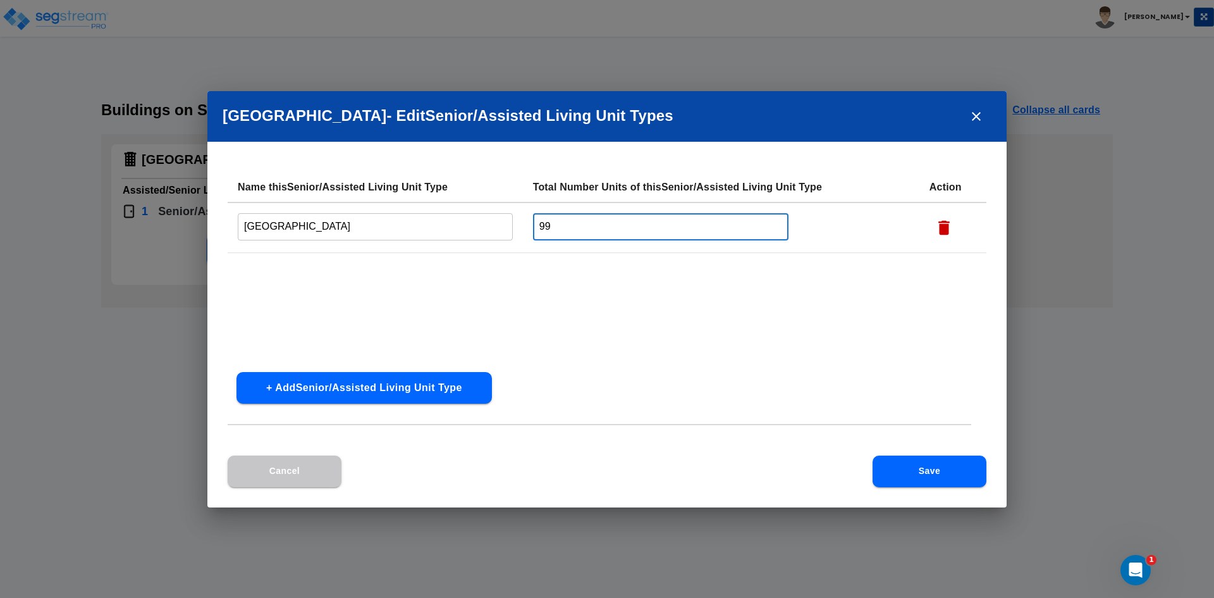
drag, startPoint x: 556, startPoint y: 232, endPoint x: 516, endPoint y: 233, distance: 40.5
click at [516, 233] on tr "[GEOGRAPHIC_DATA] ​ 99 ​" at bounding box center [607, 227] width 759 height 51
type input "100"
click at [412, 378] on button "+ Add Senior/Assisted Living Unit Type" at bounding box center [363, 388] width 255 height 32
click at [394, 279] on input "text" at bounding box center [375, 277] width 275 height 27
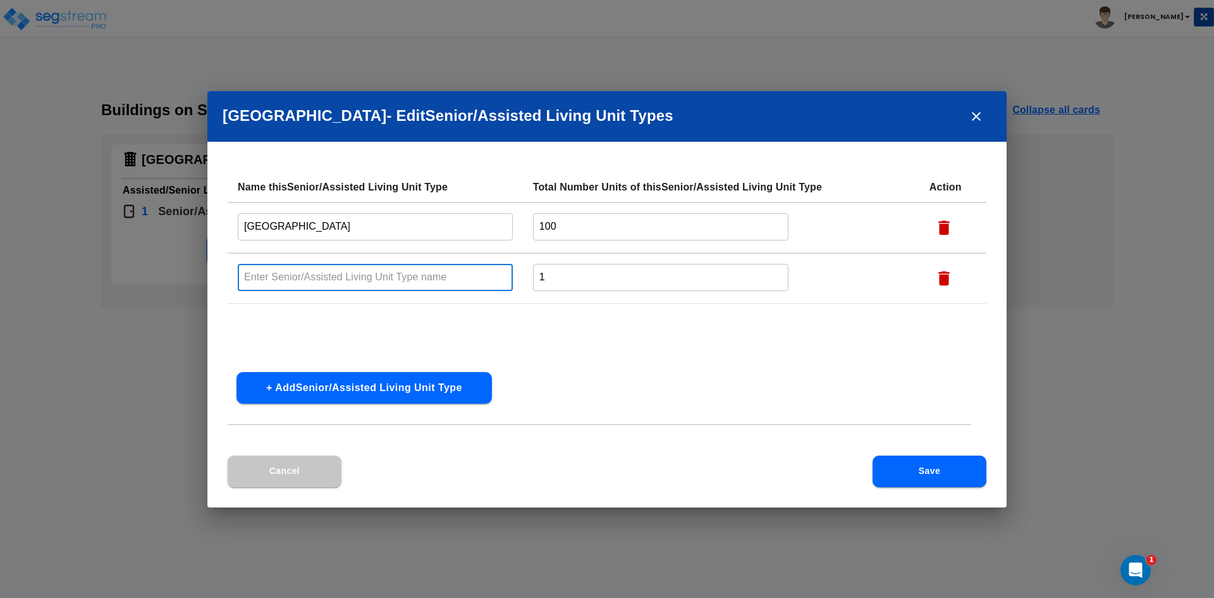
click at [420, 279] on input "text" at bounding box center [375, 277] width 275 height 27
type input "Private"
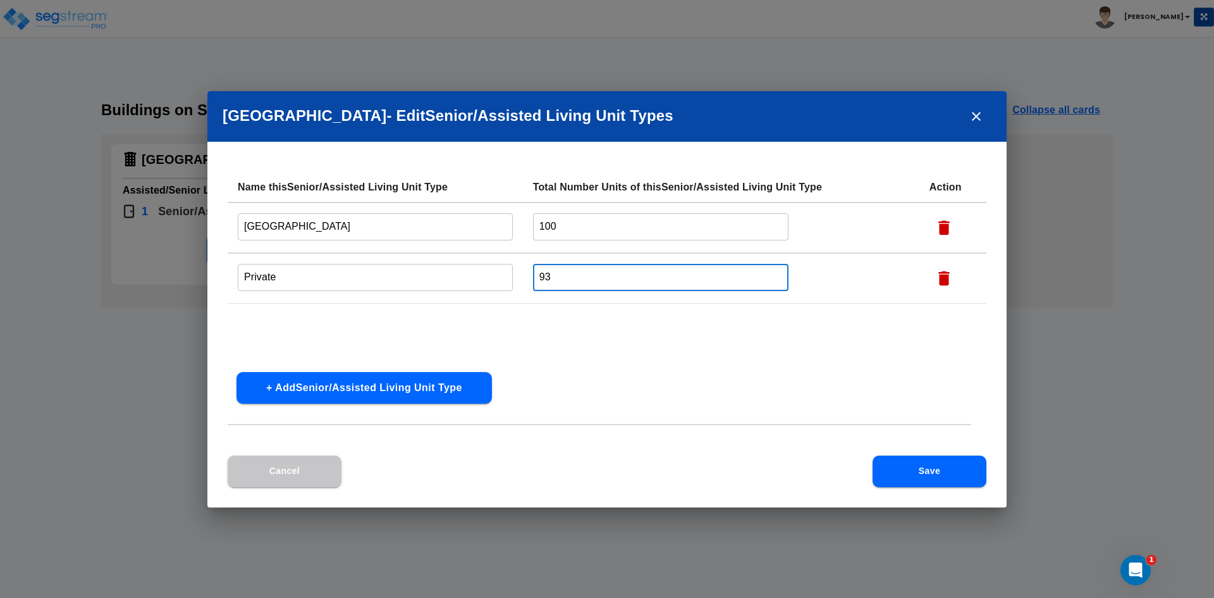
type input "93"
click at [403, 381] on button "+ Add Senior/Assisted Living Unit Type" at bounding box center [363, 388] width 255 height 32
click at [340, 319] on input "text" at bounding box center [375, 327] width 275 height 27
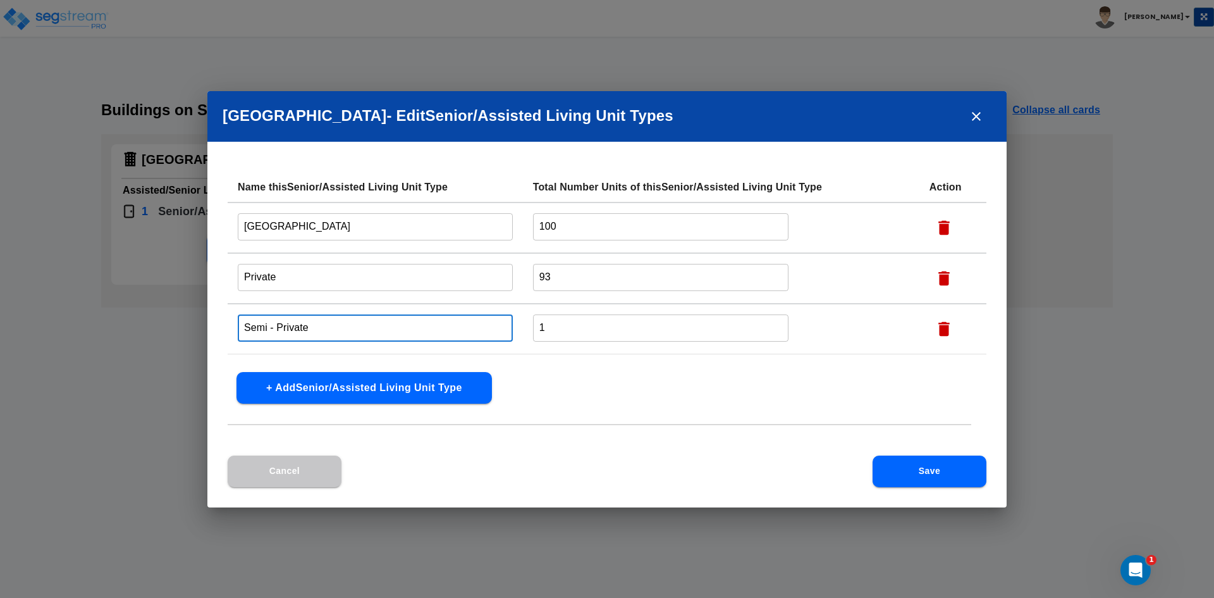
type input "Semi - Private"
drag, startPoint x: 565, startPoint y: 333, endPoint x: 444, endPoint y: 350, distance: 122.7
click at [446, 350] on tr "Semi - Private ​ 1 ​" at bounding box center [607, 329] width 759 height 51
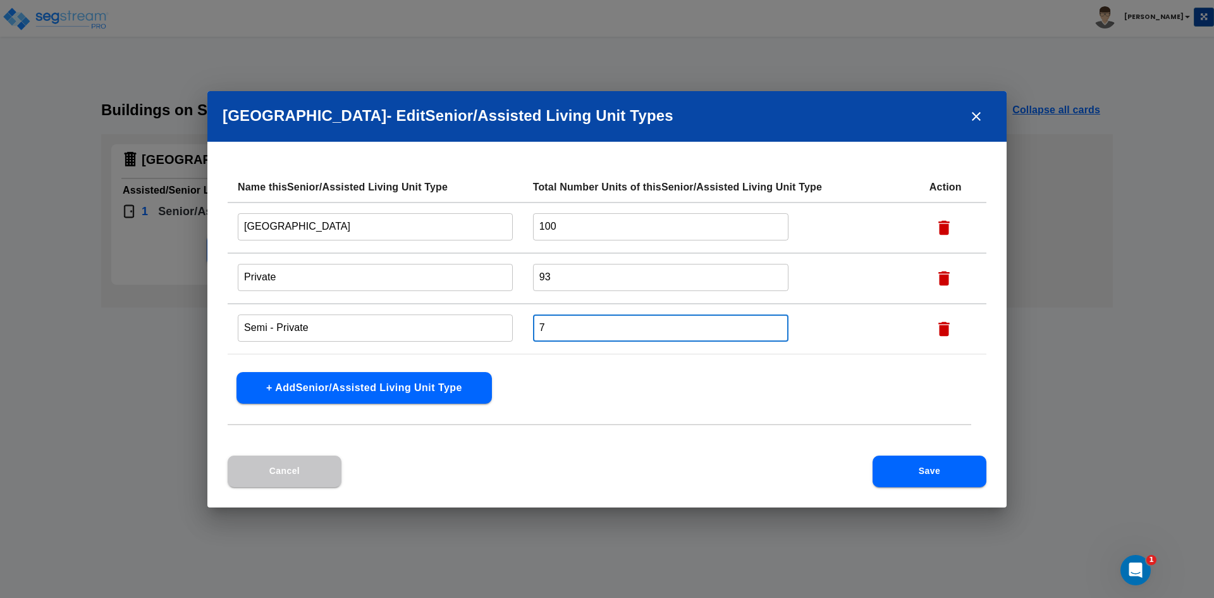
type input "7"
click at [911, 470] on button "Save" at bounding box center [930, 471] width 114 height 32
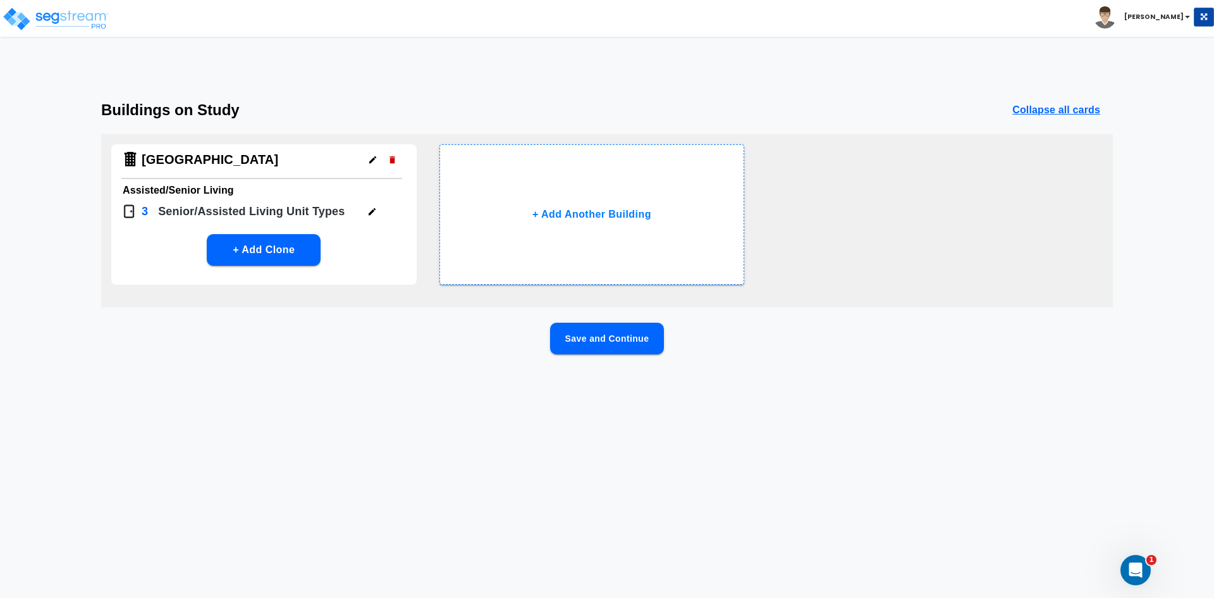
click at [373, 212] on icon "button" at bounding box center [371, 211] width 9 height 9
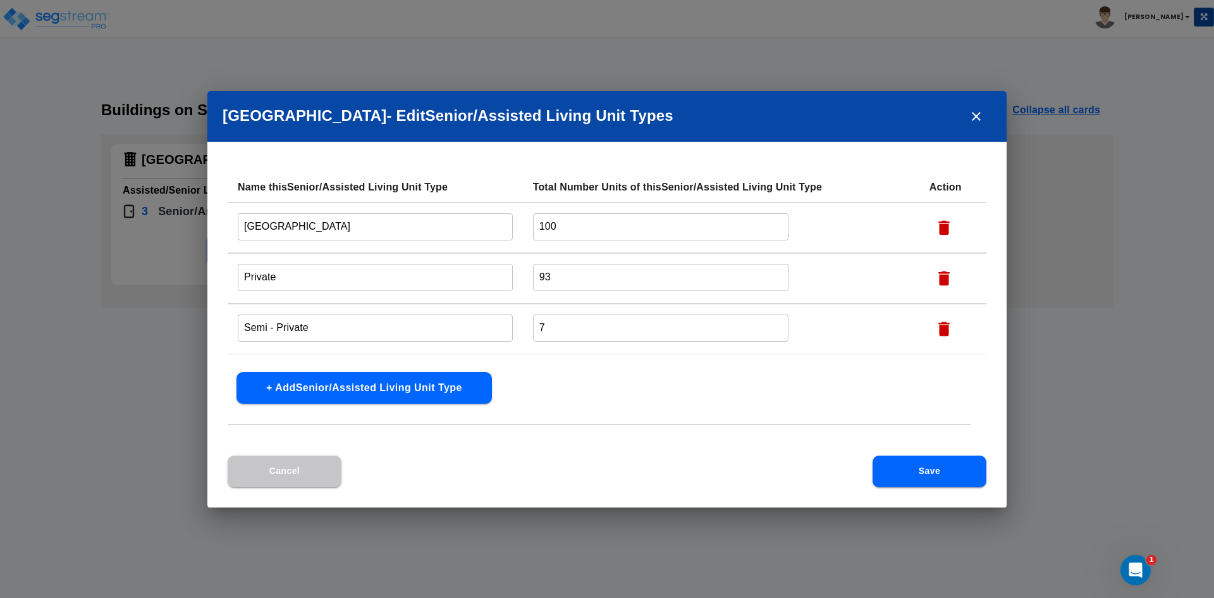
click at [951, 228] on icon "button" at bounding box center [944, 227] width 19 height 19
type input "Private"
type input "93"
type input "Semi - Private"
type input "7"
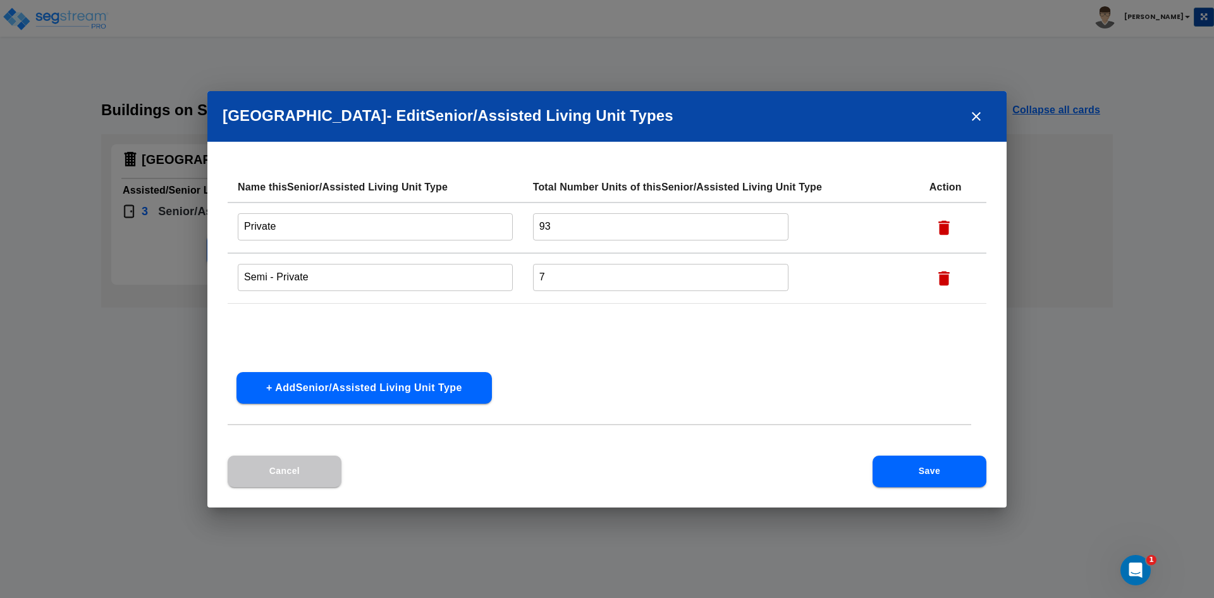
click at [941, 227] on icon "button" at bounding box center [943, 227] width 11 height 15
type input "Semi - Private"
type input "7"
click at [942, 233] on icon "button" at bounding box center [943, 227] width 11 height 15
click at [933, 481] on button "Save" at bounding box center [930, 471] width 114 height 32
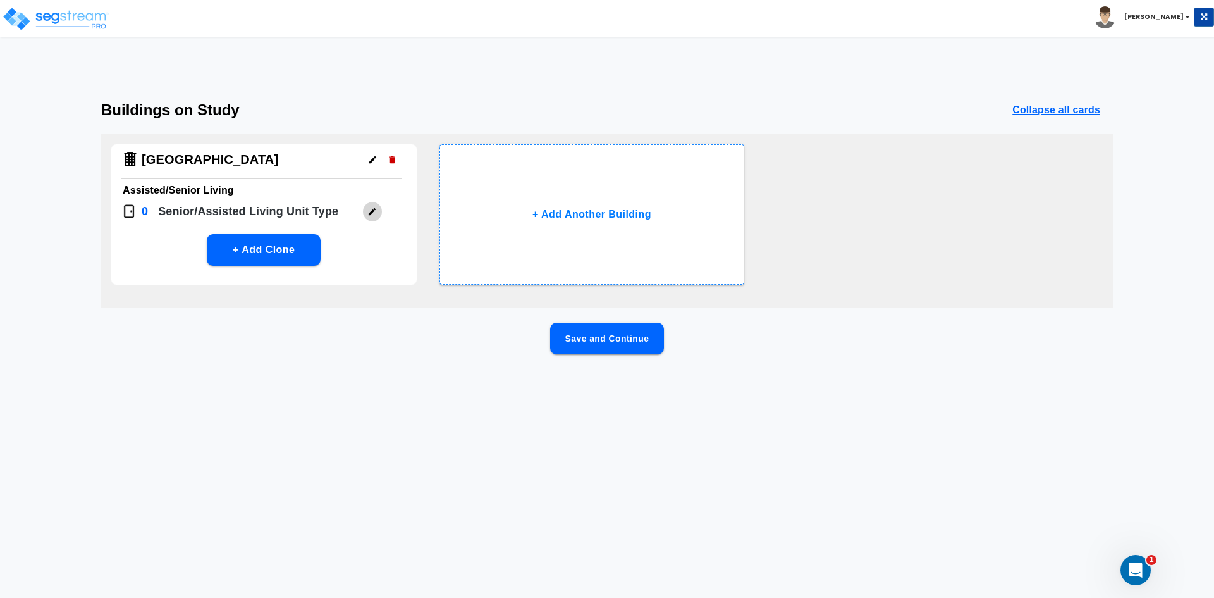
click at [371, 213] on icon "button" at bounding box center [372, 211] width 7 height 7
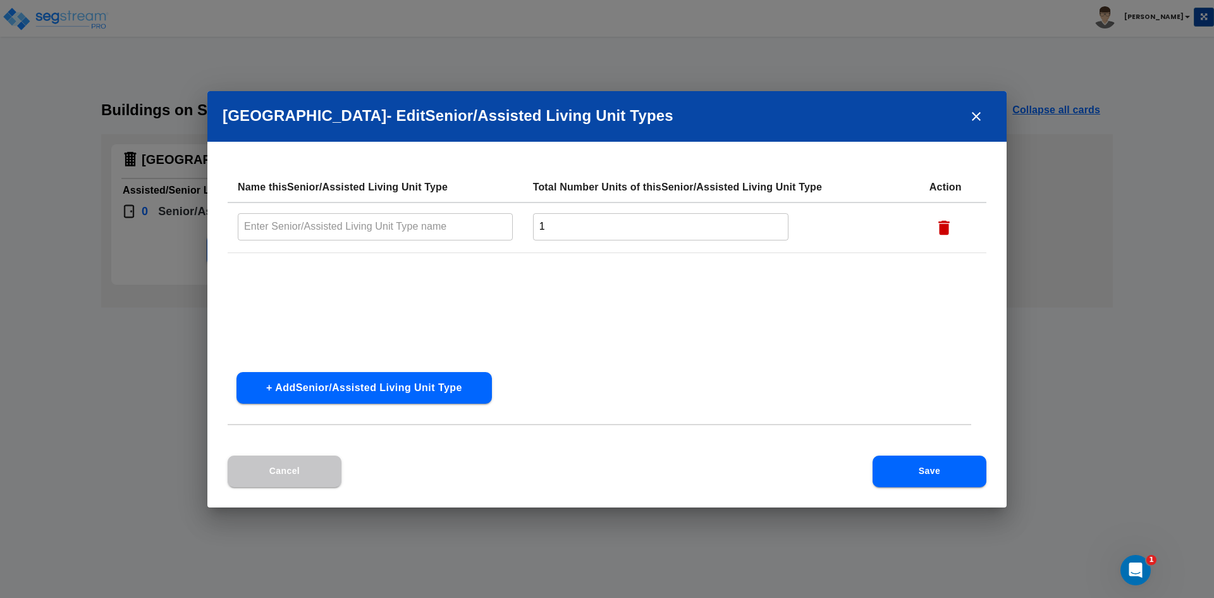
click at [945, 228] on icon "button" at bounding box center [943, 227] width 11 height 15
click at [979, 122] on icon "close" at bounding box center [976, 116] width 15 height 15
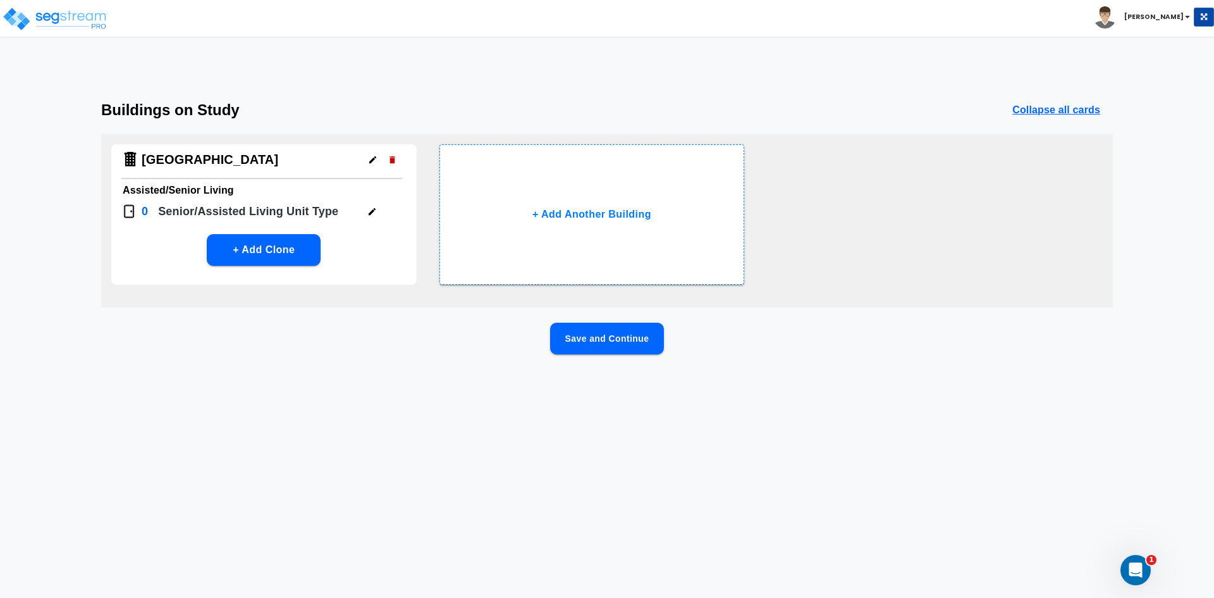
click at [264, 242] on button "+ Add Clone" at bounding box center [264, 250] width 114 height 32
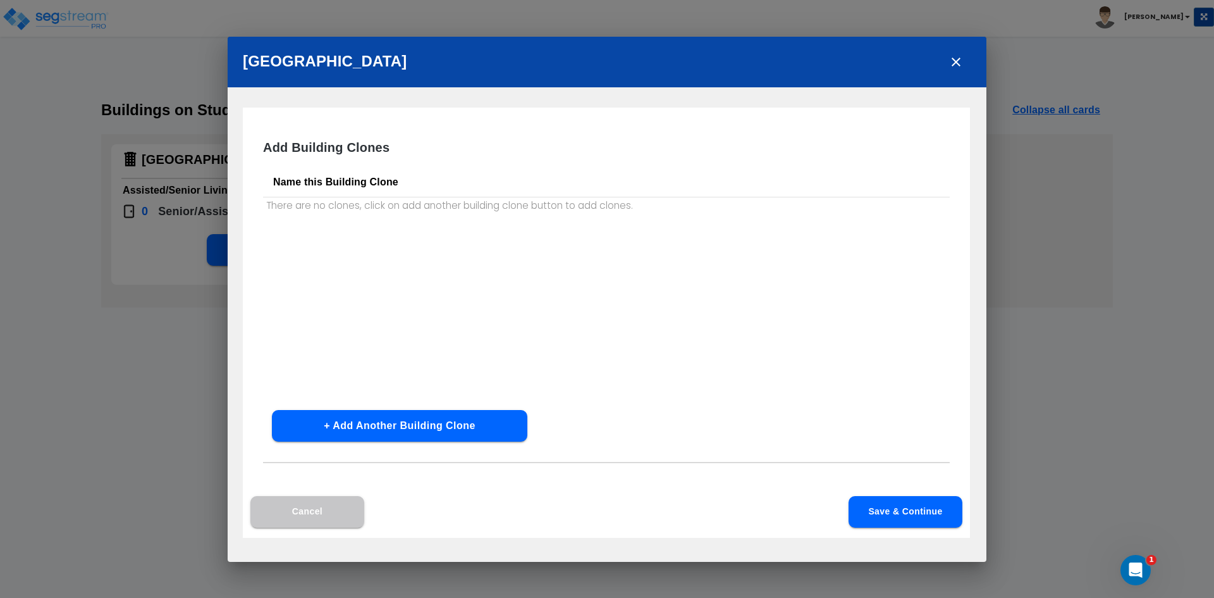
click at [384, 427] on button "+ Add Another Building Clone" at bounding box center [399, 426] width 255 height 32
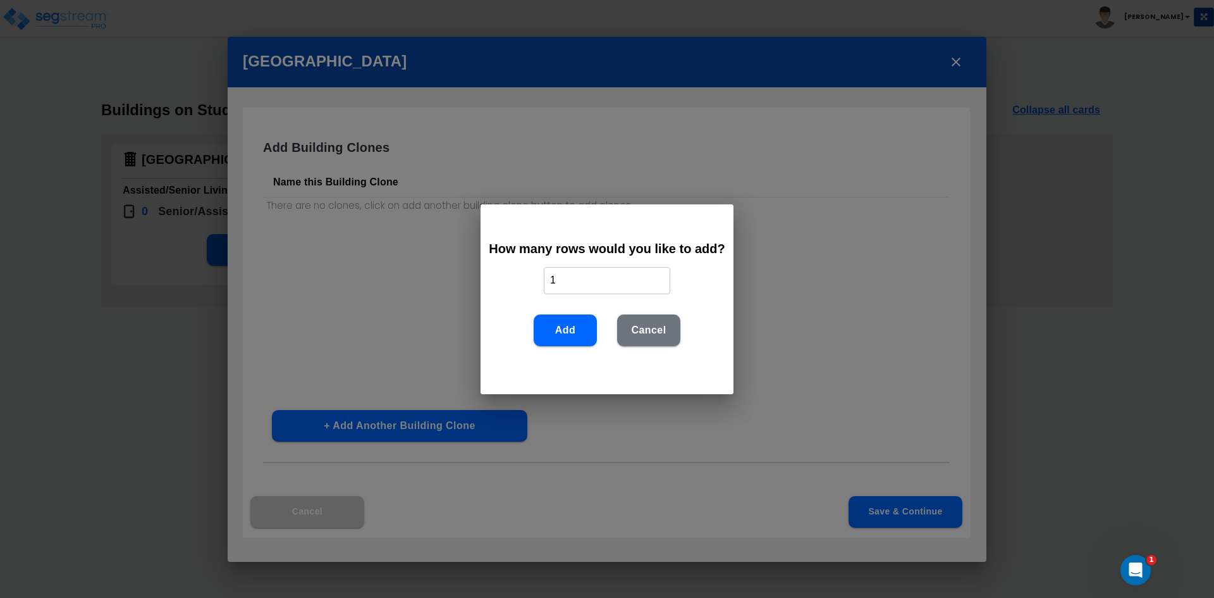
click at [563, 333] on button "Add" at bounding box center [565, 330] width 63 height 32
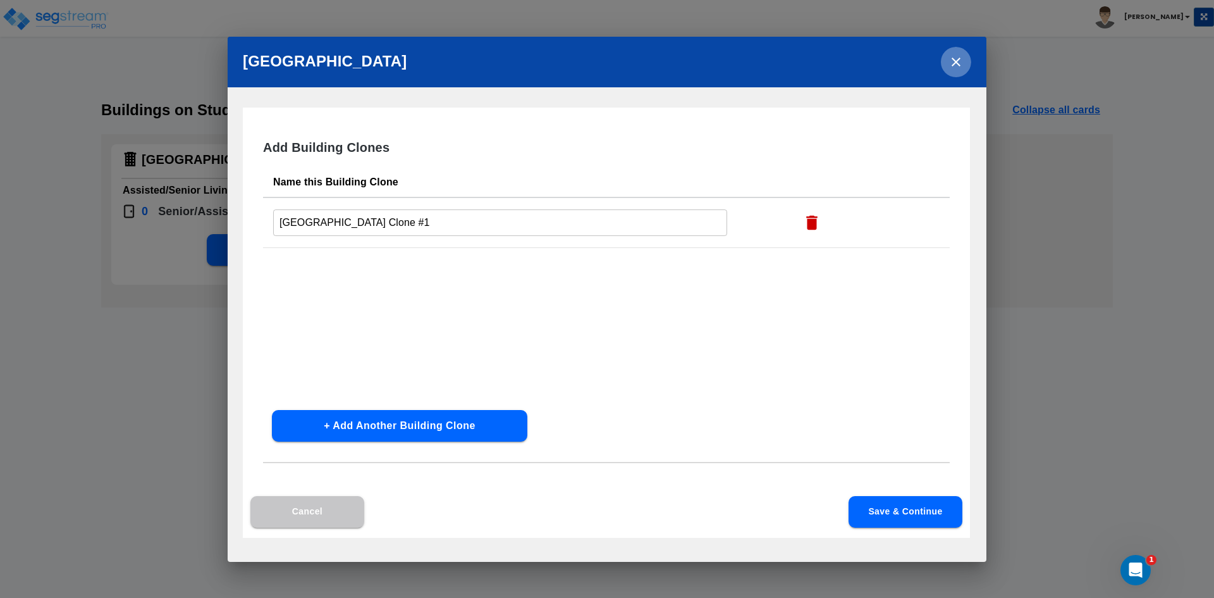
click at [957, 66] on icon "close" at bounding box center [955, 61] width 15 height 15
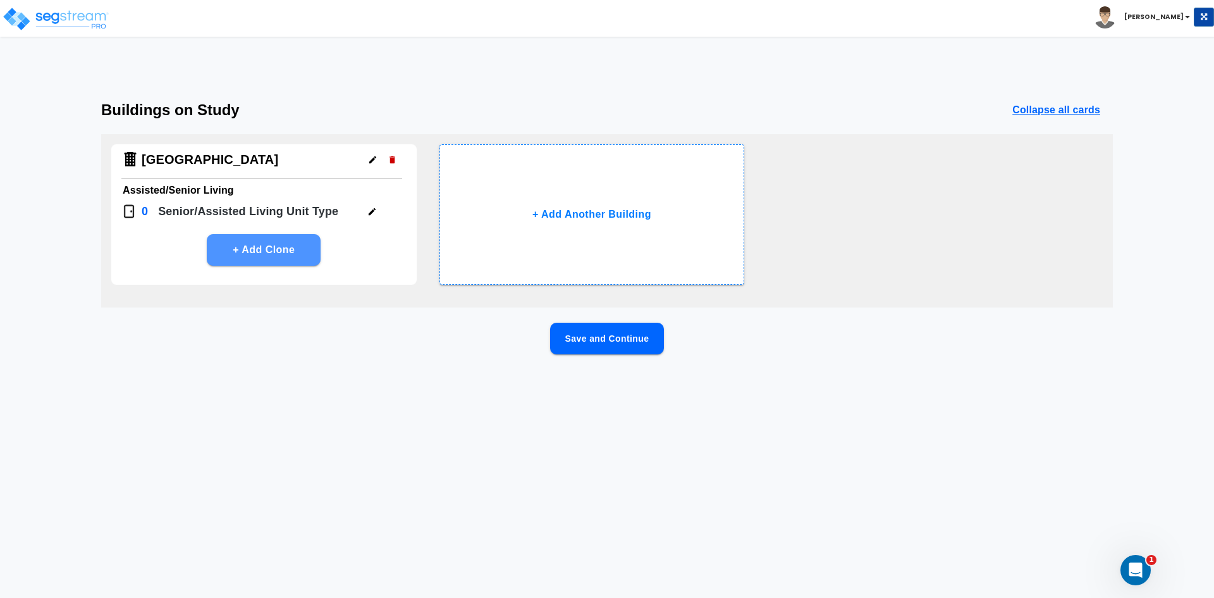
click at [292, 247] on button "+ Add Clone" at bounding box center [264, 250] width 114 height 32
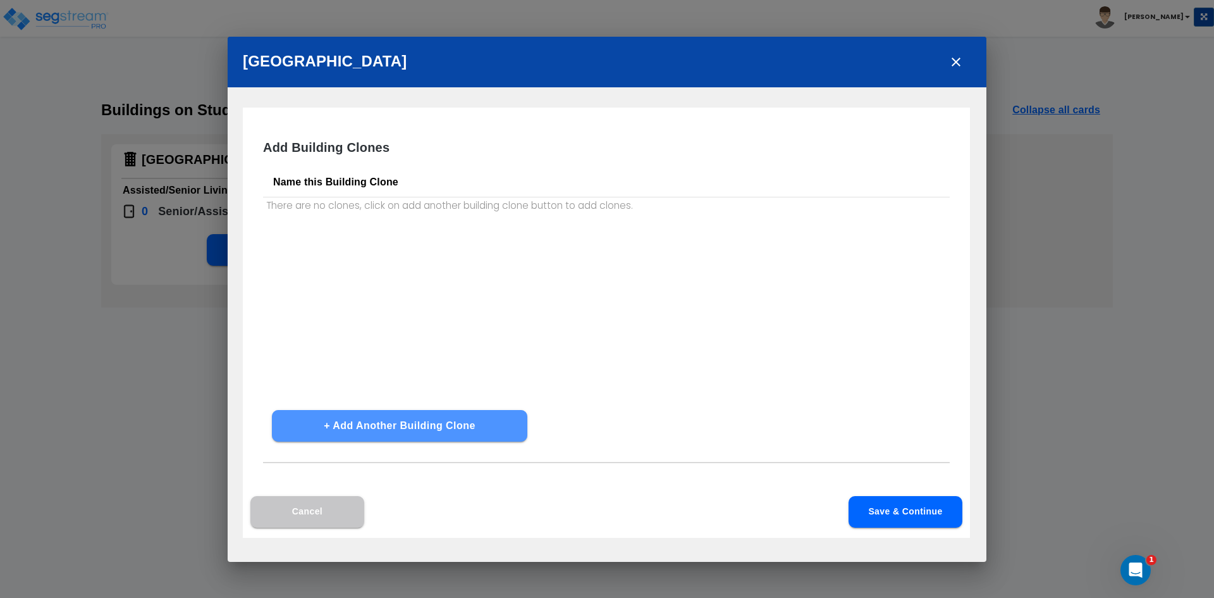
click at [402, 427] on button "+ Add Another Building Clone" at bounding box center [399, 426] width 255 height 32
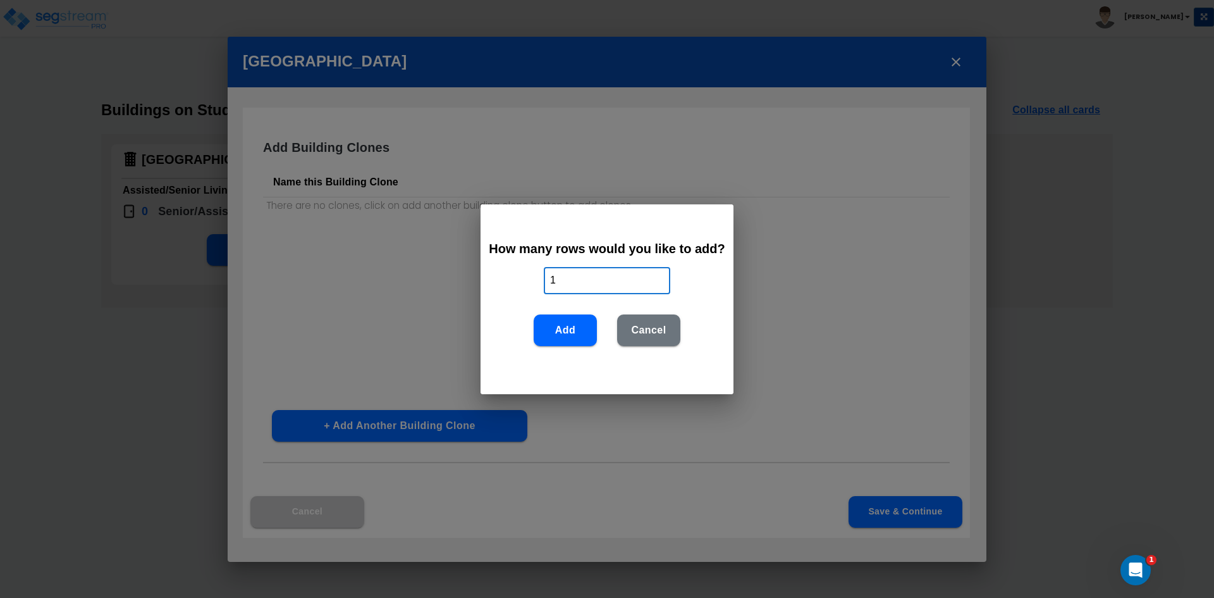
drag, startPoint x: 570, startPoint y: 285, endPoint x: 326, endPoint y: 288, distance: 244.7
click at [326, 288] on div "How many rows would you like to add? 1 ​ Add Cancel" at bounding box center [607, 299] width 1214 height 598
type input "3"
click at [272, 410] on button "+ Add Another Building Clone" at bounding box center [399, 426] width 255 height 32
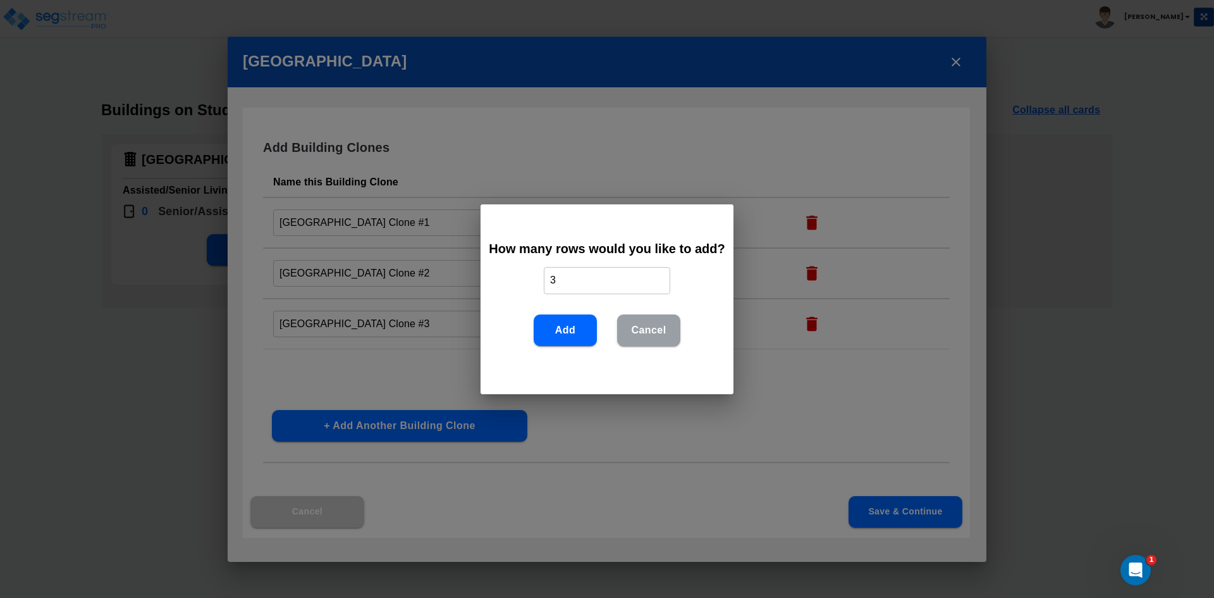
click at [644, 338] on button "Cancel" at bounding box center [648, 330] width 63 height 32
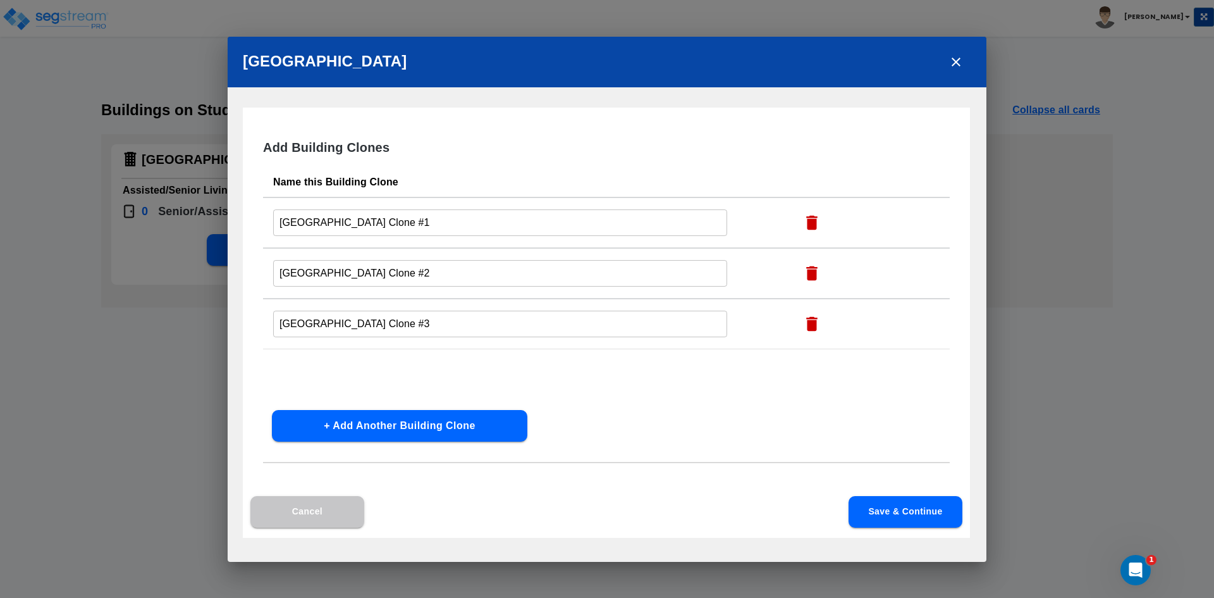
click at [954, 67] on icon "close" at bounding box center [955, 61] width 15 height 15
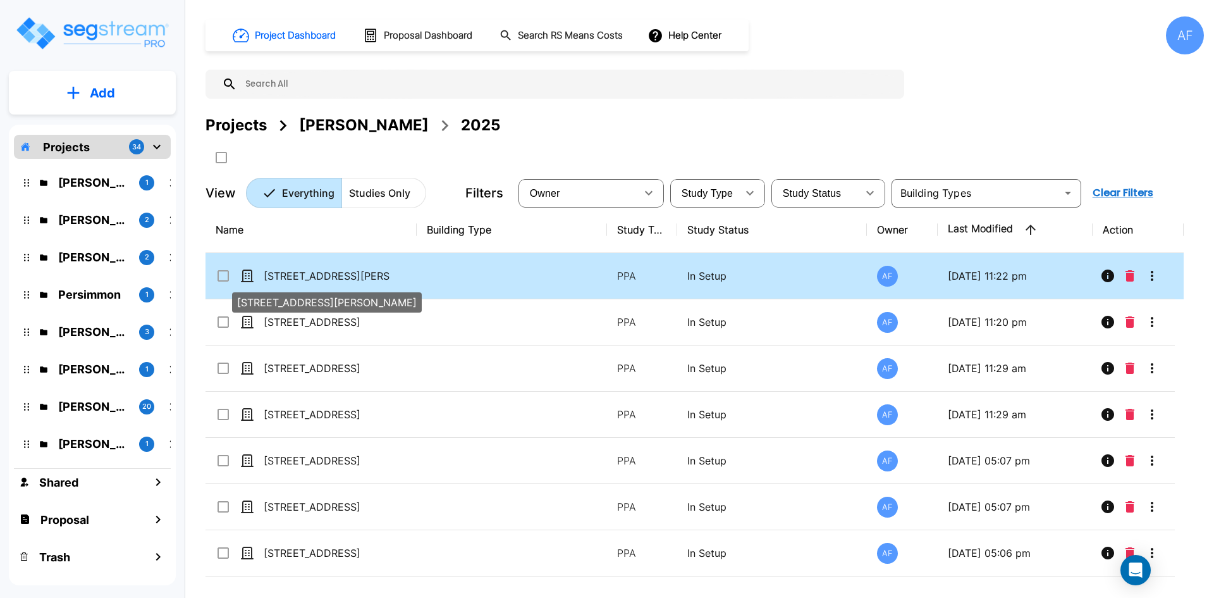
click at [345, 278] on p "[STREET_ADDRESS][PERSON_NAME]" at bounding box center [327, 275] width 126 height 15
checkbox input "true"
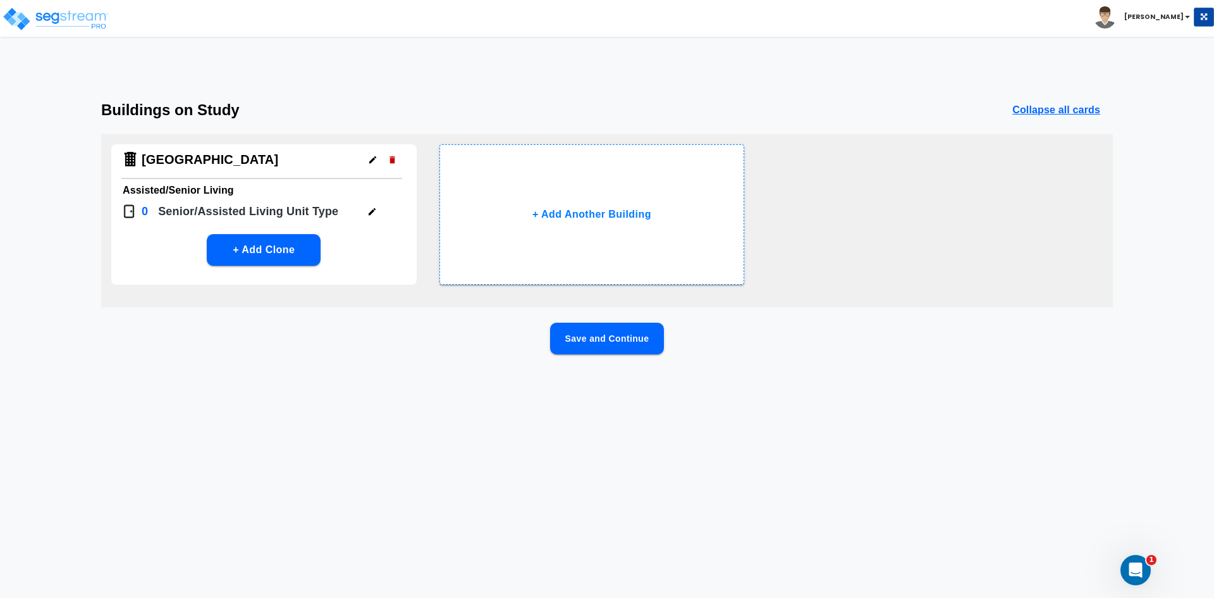
click at [324, 212] on p "Senior/Assisted Living Unit Type" at bounding box center [248, 211] width 180 height 17
click at [366, 207] on button "button" at bounding box center [372, 212] width 20 height 20
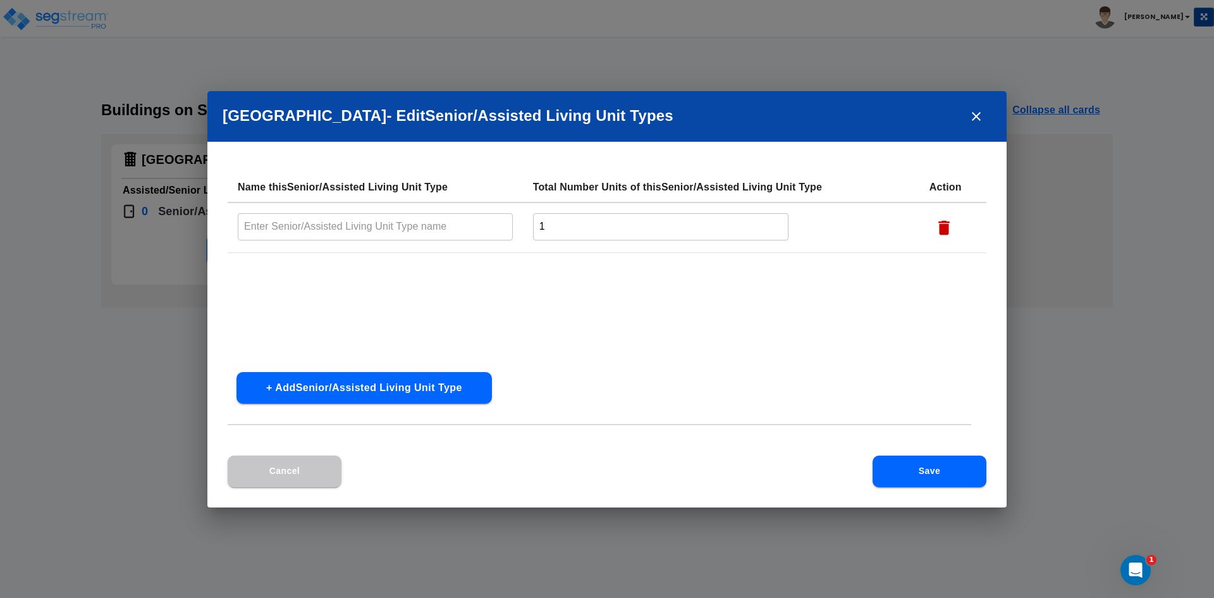
click at [366, 222] on input "text" at bounding box center [375, 226] width 275 height 27
type input "Private"
drag, startPoint x: 580, startPoint y: 230, endPoint x: 304, endPoint y: 240, distance: 275.9
click at [304, 240] on tr "Private ​ 1 ​" at bounding box center [607, 227] width 759 height 51
type input "93"
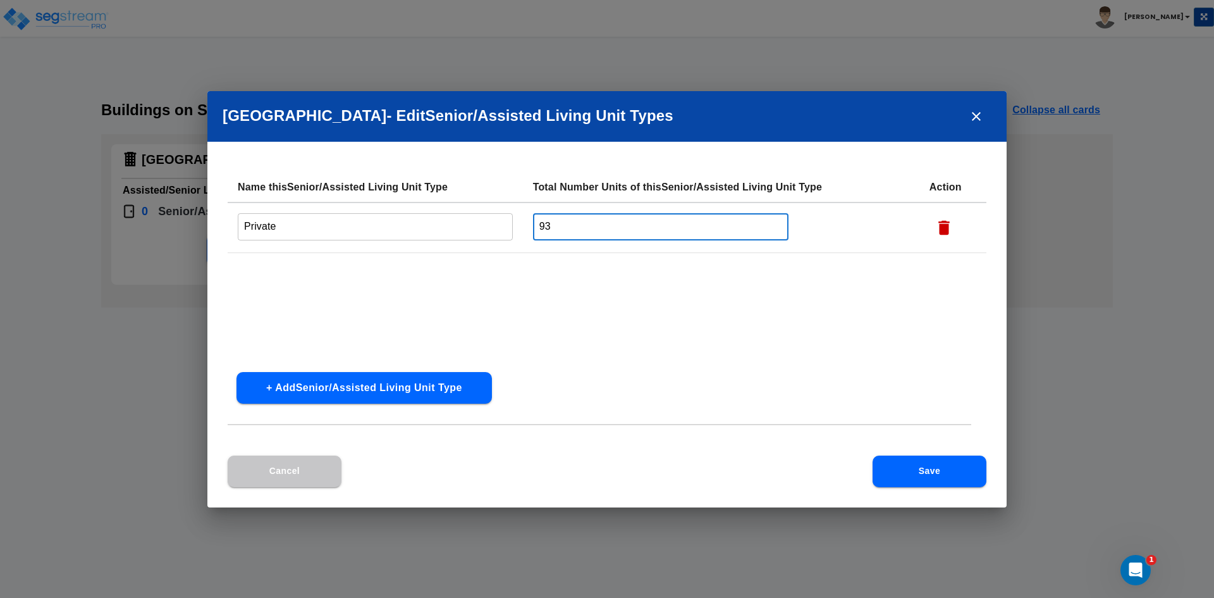
click at [396, 392] on button "+ Add Senior/Assisted Living Unit Type" at bounding box center [363, 388] width 255 height 32
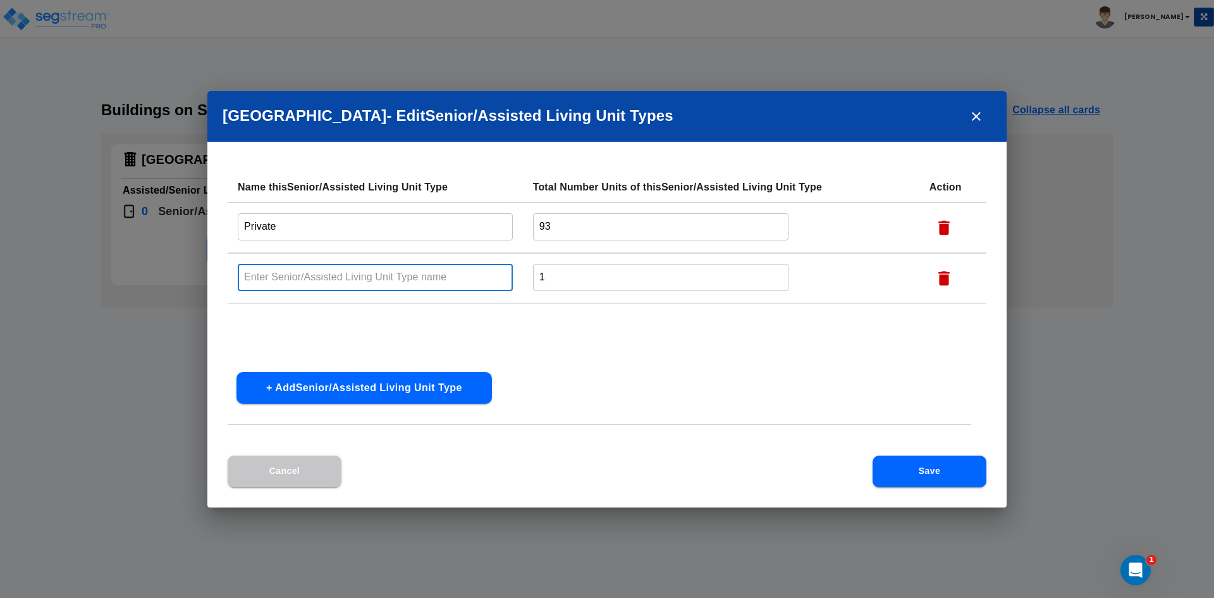
click at [331, 276] on input "text" at bounding box center [375, 277] width 275 height 27
drag, startPoint x: 312, startPoint y: 273, endPoint x: 430, endPoint y: 270, distance: 118.3
click at [430, 270] on input "Semi - Private Rooms" at bounding box center [375, 277] width 275 height 27
type input "Semi - Private"
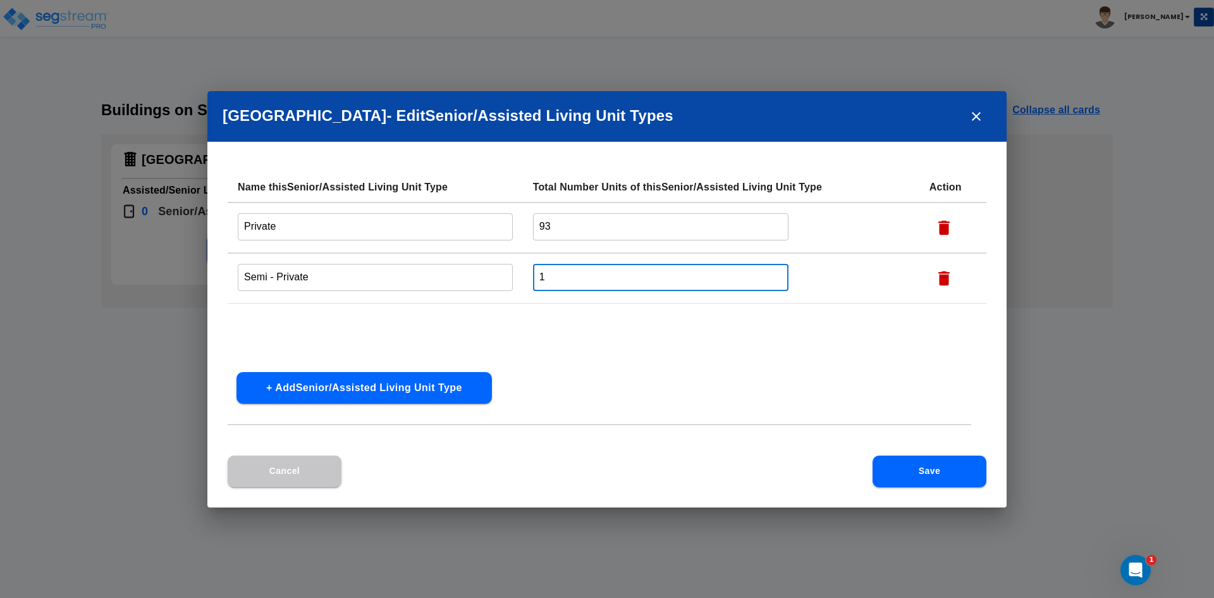
drag, startPoint x: 529, startPoint y: 281, endPoint x: 321, endPoint y: 298, distance: 208.1
click at [321, 298] on tr "Semi - Private ​ 1 ​" at bounding box center [607, 278] width 759 height 51
type input "7"
click at [668, 379] on div "Name this Senior/Assisted Living Unit Type Total Number Units of this Senior/As…" at bounding box center [606, 313] width 799 height 283
click at [923, 472] on button "Save" at bounding box center [930, 471] width 114 height 32
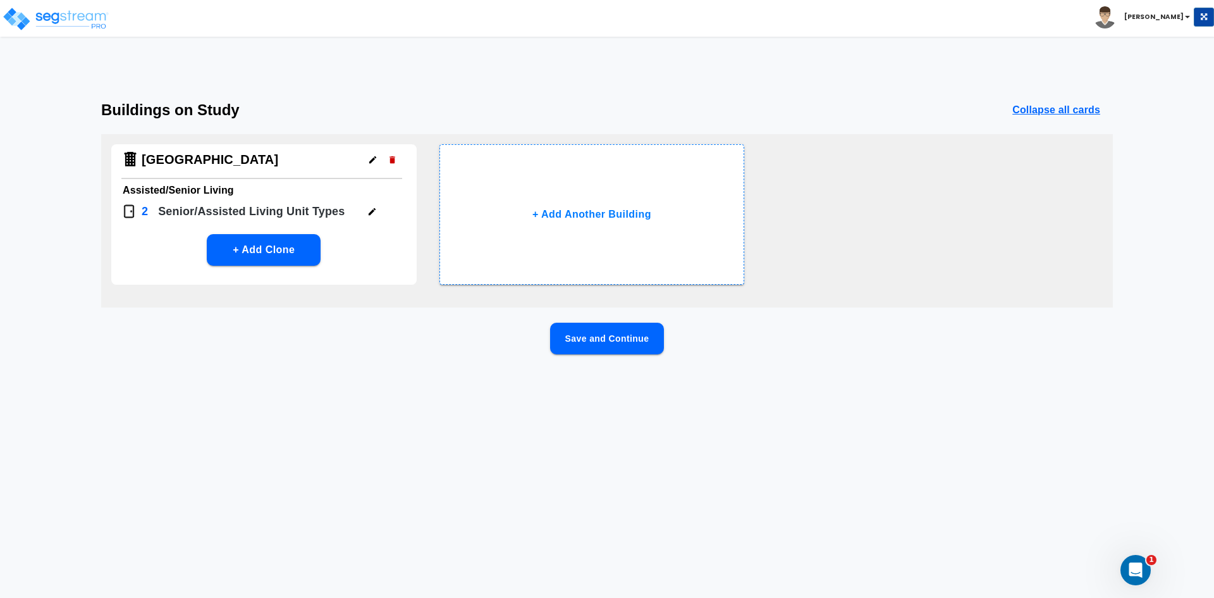
click at [560, 330] on button "Save and Continue" at bounding box center [607, 338] width 114 height 32
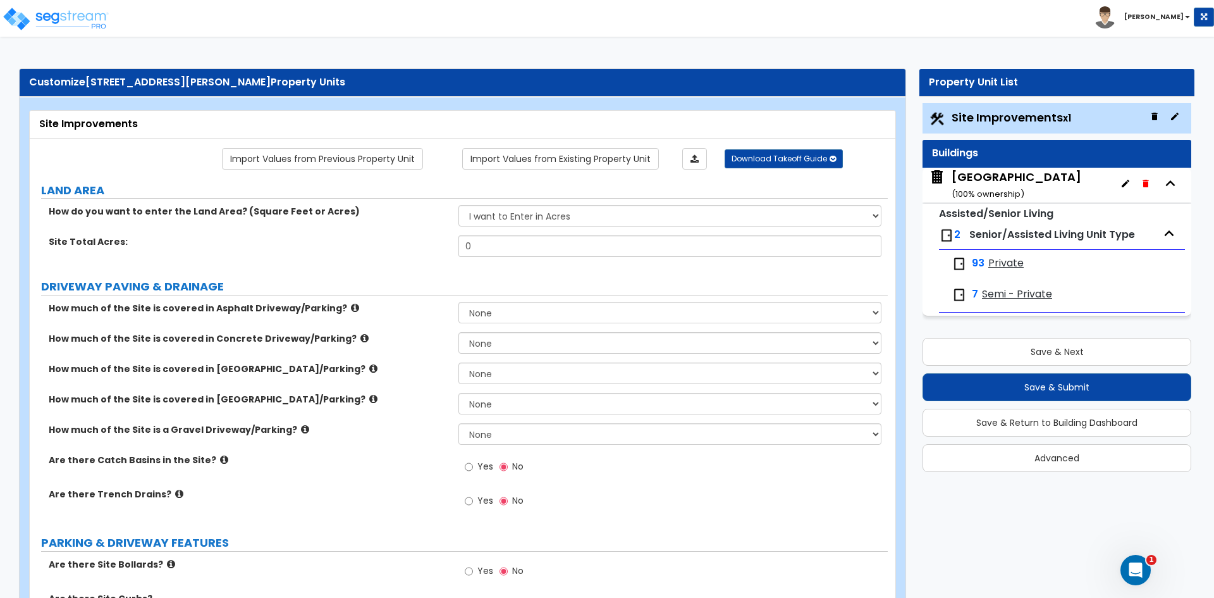
scroll to position [522, 0]
